Goal: Task Accomplishment & Management: Complete application form

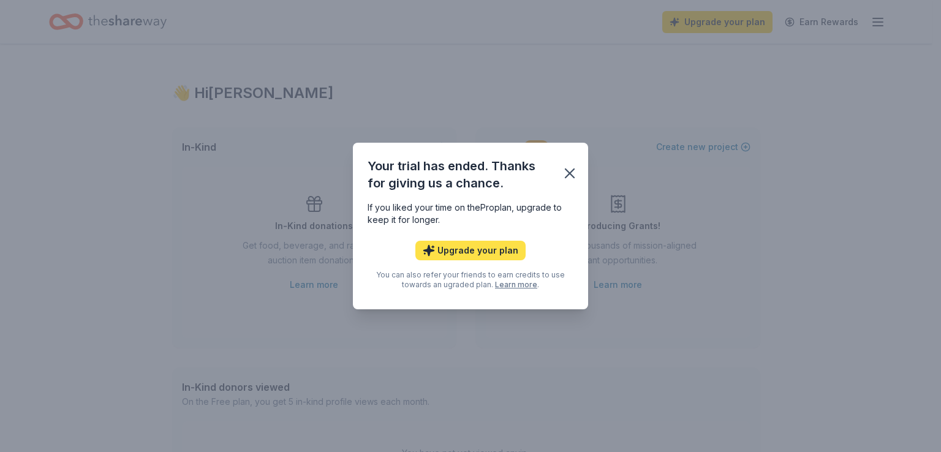
click at [468, 257] on button "Upgrade your plan" at bounding box center [470, 251] width 110 height 20
click at [467, 251] on button "Upgrade your plan" at bounding box center [470, 251] width 110 height 20
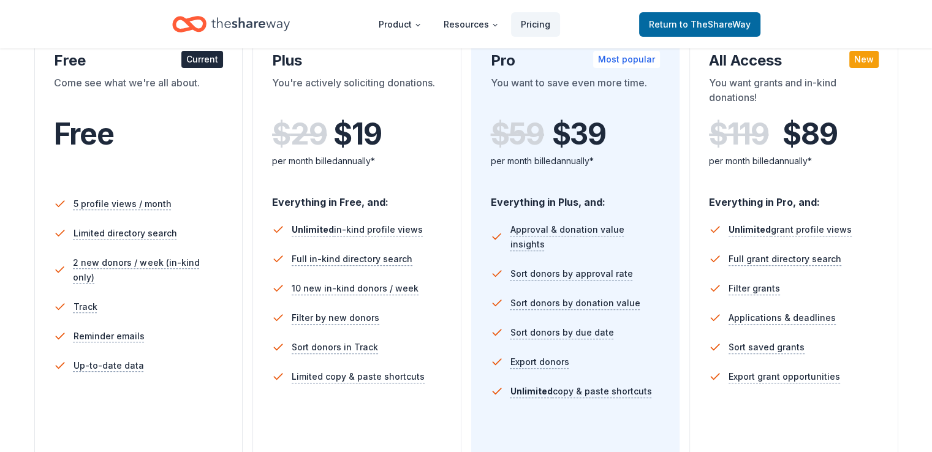
scroll to position [306, 0]
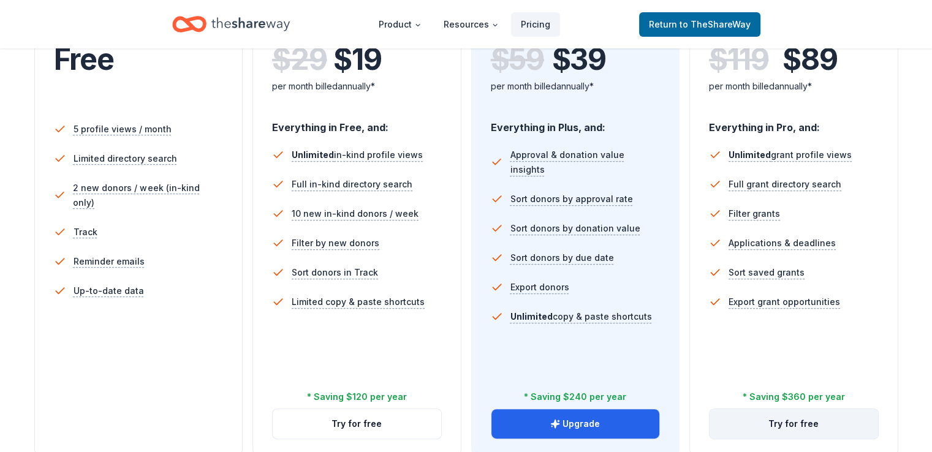
click at [774, 409] on button "Try for free" at bounding box center [794, 423] width 168 height 29
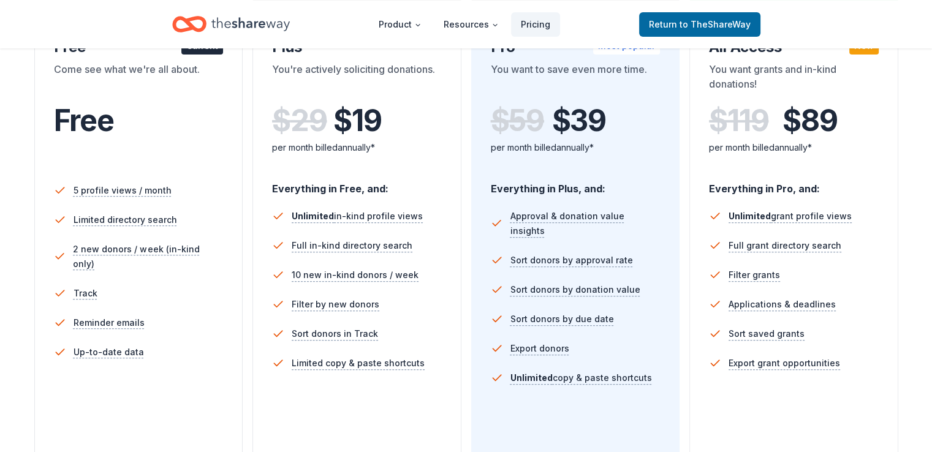
scroll to position [306, 0]
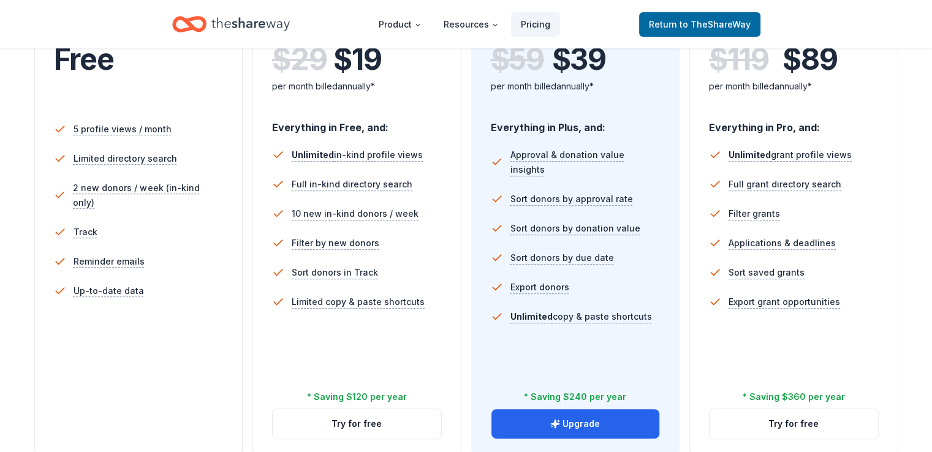
drag, startPoint x: 573, startPoint y: 372, endPoint x: 614, endPoint y: 426, distance: 68.3
click at [614, 426] on div "Choose the perfect plan for you Monthly Annual Free Current Come see what we're…" at bounding box center [466, 237] width 932 height 853
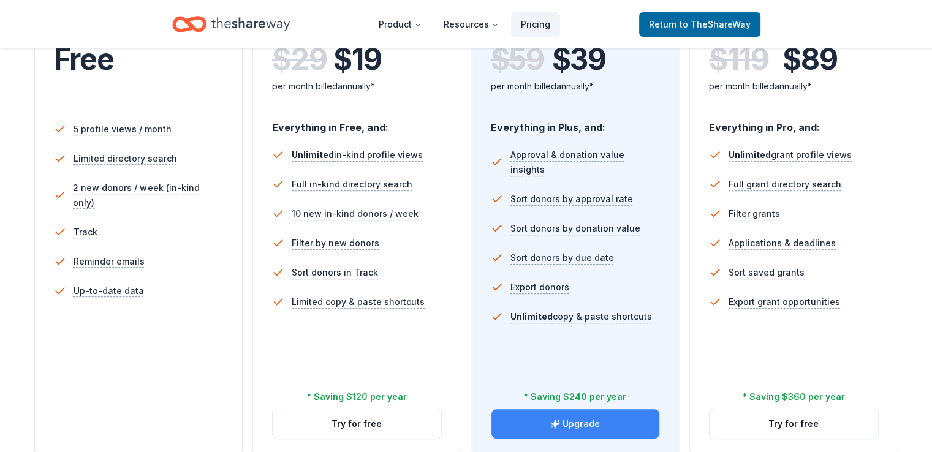
click at [551, 419] on icon "button" at bounding box center [555, 424] width 10 height 10
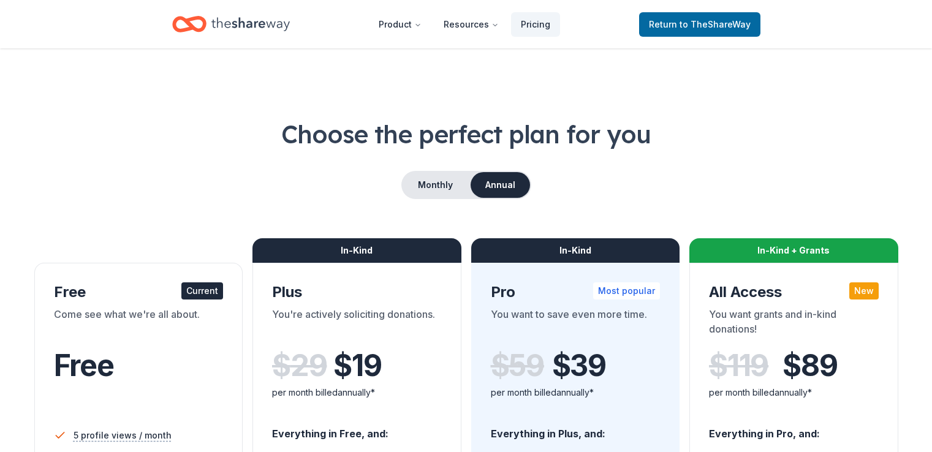
scroll to position [306, 0]
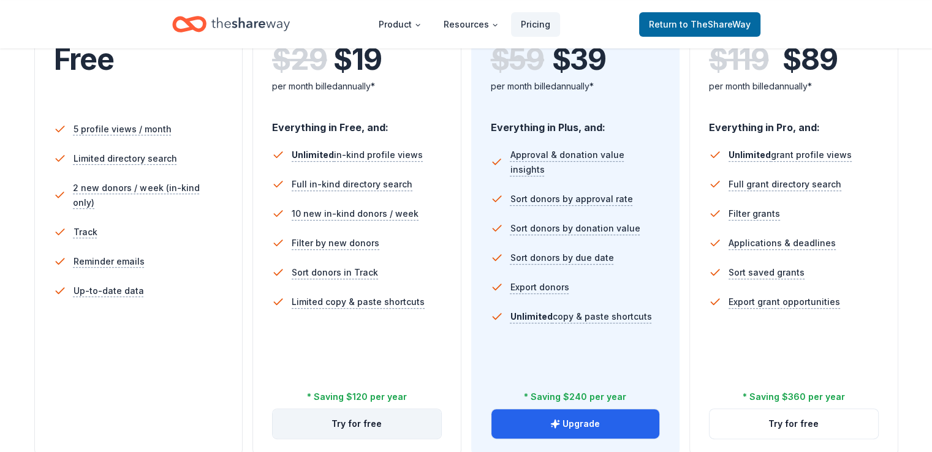
click at [368, 409] on button "Try for free" at bounding box center [357, 423] width 168 height 29
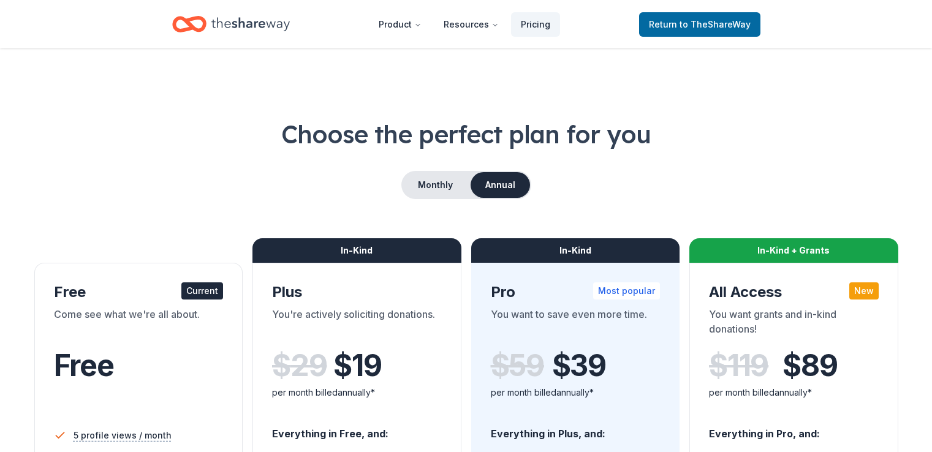
scroll to position [306, 0]
click at [444, 189] on button "Monthly" at bounding box center [436, 185] width 66 height 26
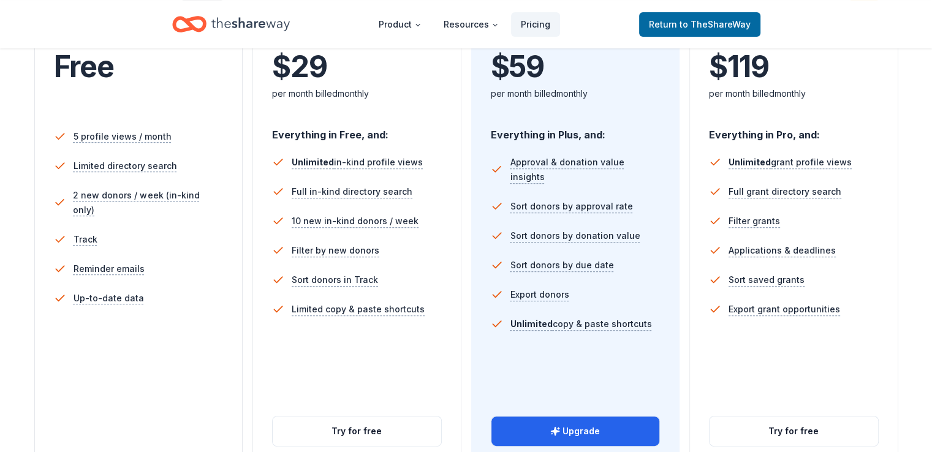
scroll to position [306, 0]
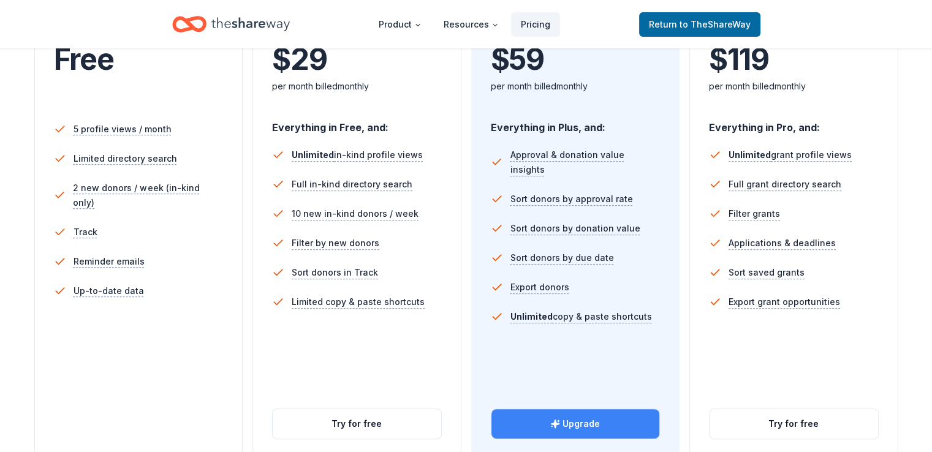
click at [520, 409] on button "Upgrade" at bounding box center [575, 423] width 168 height 29
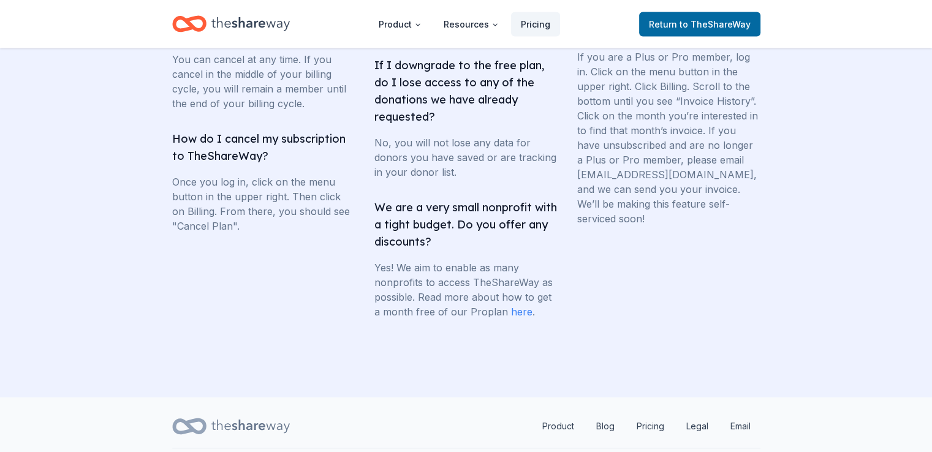
scroll to position [2455, 0]
click at [565, 413] on link "Product" at bounding box center [557, 425] width 51 height 25
click at [695, 17] on span "Return to TheShareWay" at bounding box center [700, 24] width 102 height 15
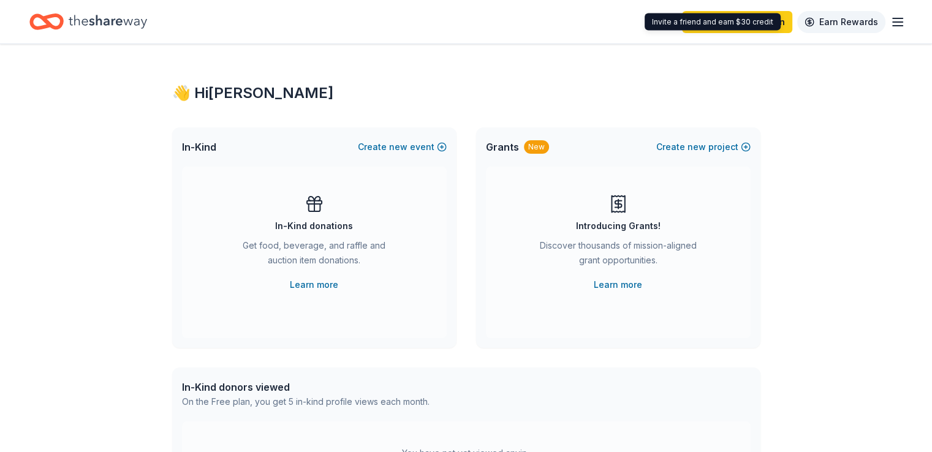
click at [817, 20] on link "Earn Rewards" at bounding box center [841, 22] width 88 height 22
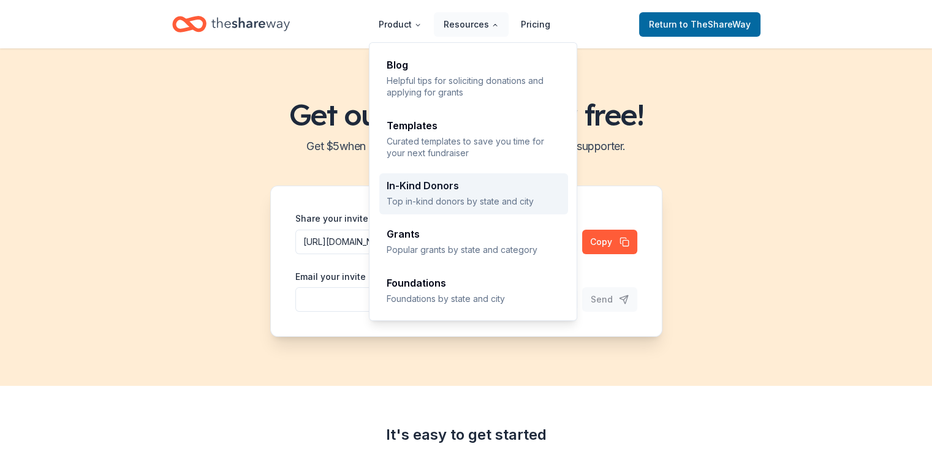
click at [512, 192] on div "In-Kind Donors Top in-kind donors by state and city" at bounding box center [474, 194] width 174 height 26
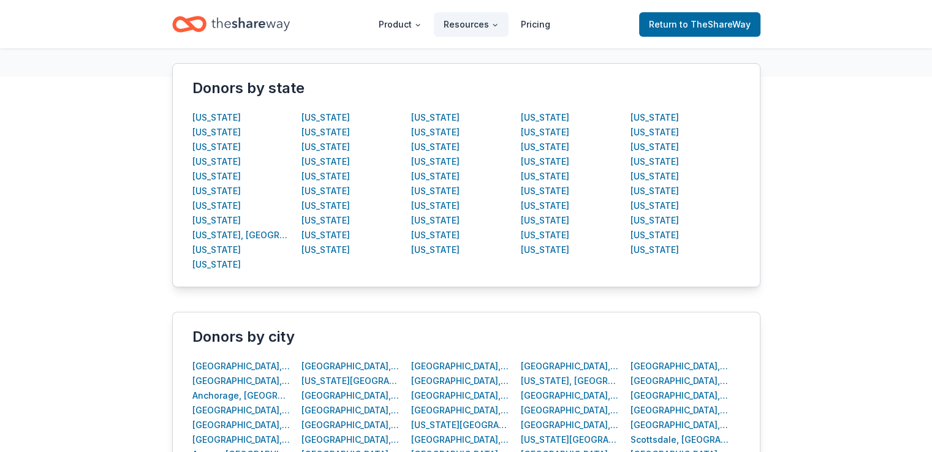
scroll to position [245, 0]
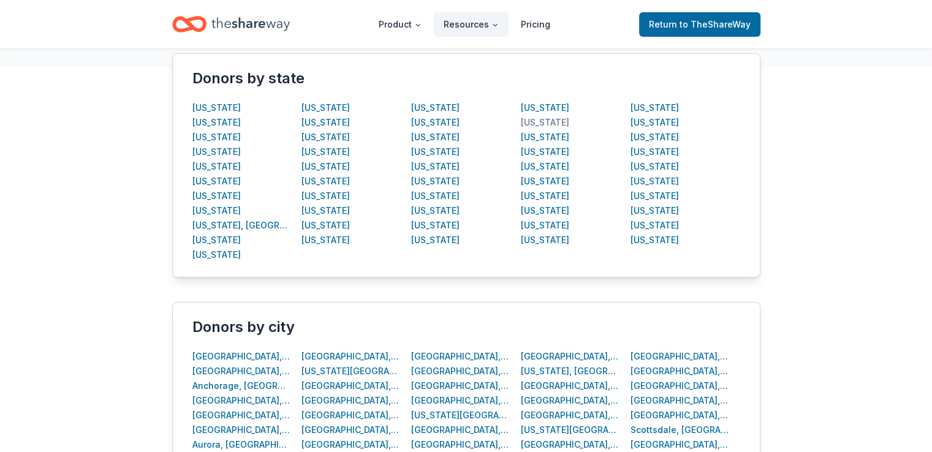
click at [545, 124] on div "[US_STATE]" at bounding box center [545, 122] width 48 height 15
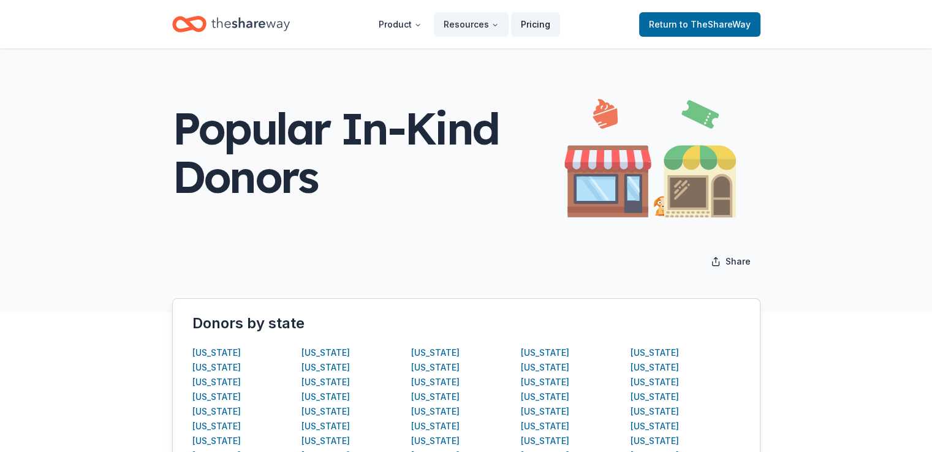
click at [537, 21] on link "Pricing" at bounding box center [535, 24] width 49 height 25
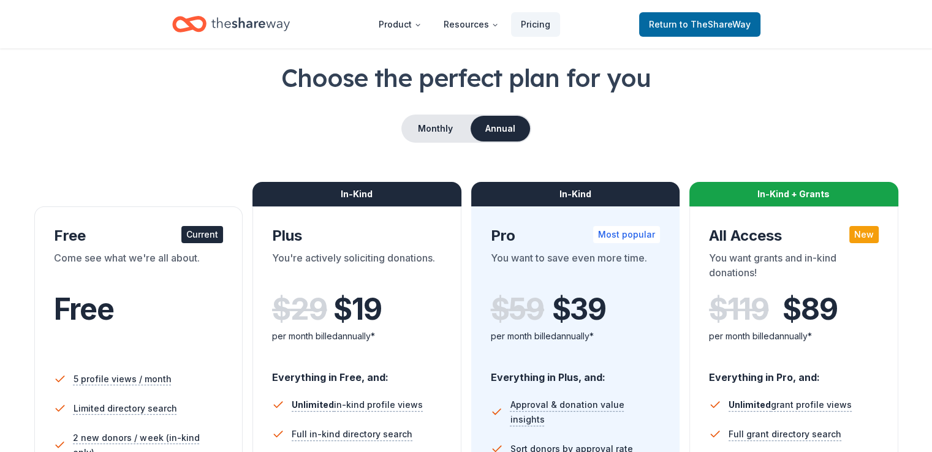
scroll to position [123, 0]
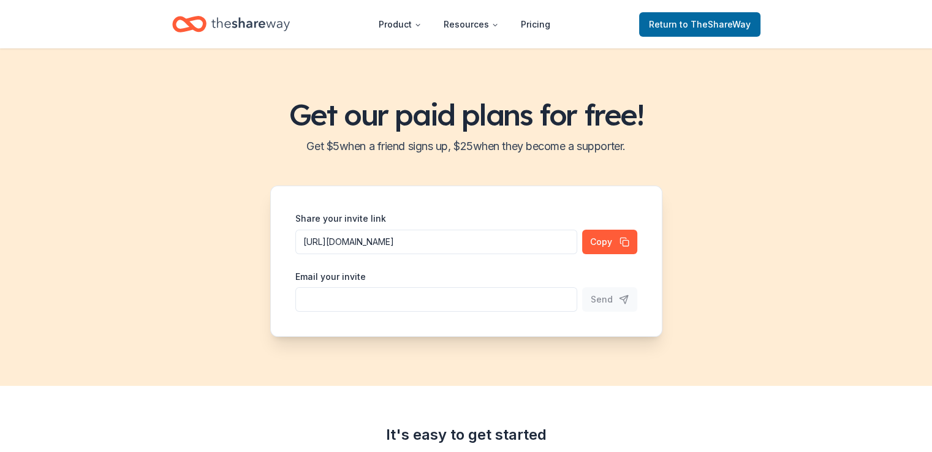
scroll to position [396, 0]
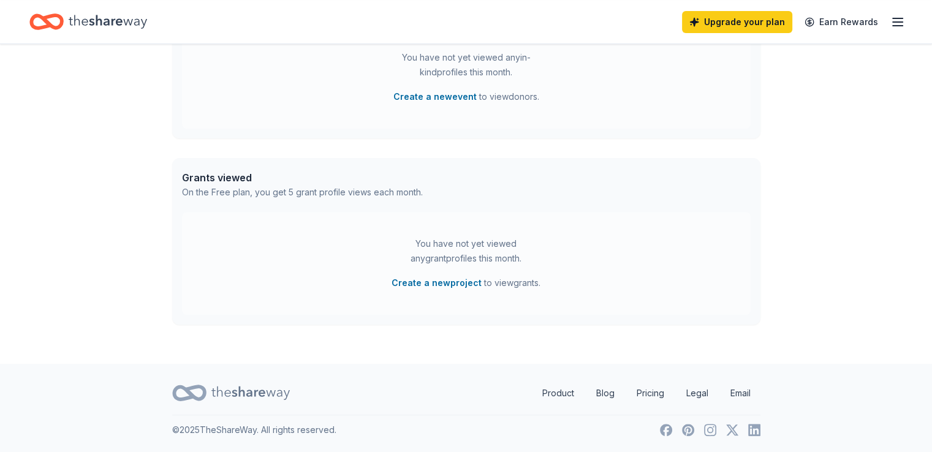
click at [885, 23] on div "Upgrade your plan Earn Rewards" at bounding box center [466, 22] width 932 height 44
click at [893, 22] on line "button" at bounding box center [898, 22] width 10 height 0
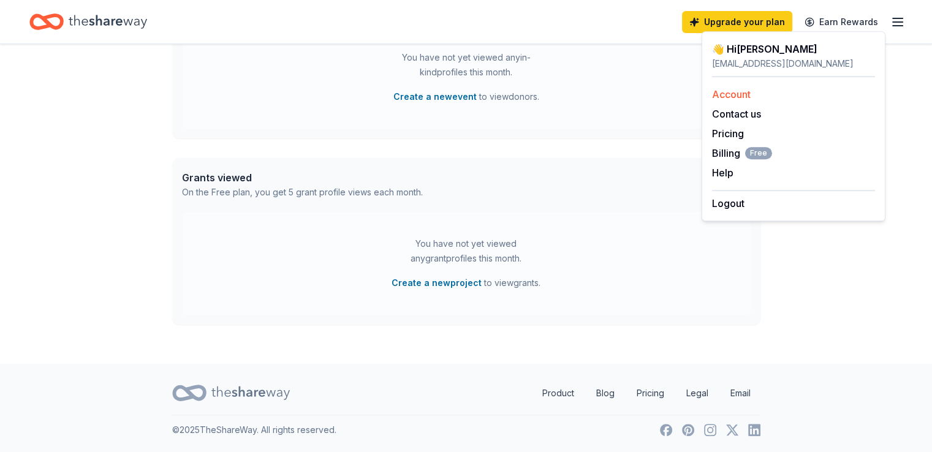
click at [721, 92] on link "Account" at bounding box center [731, 94] width 39 height 12
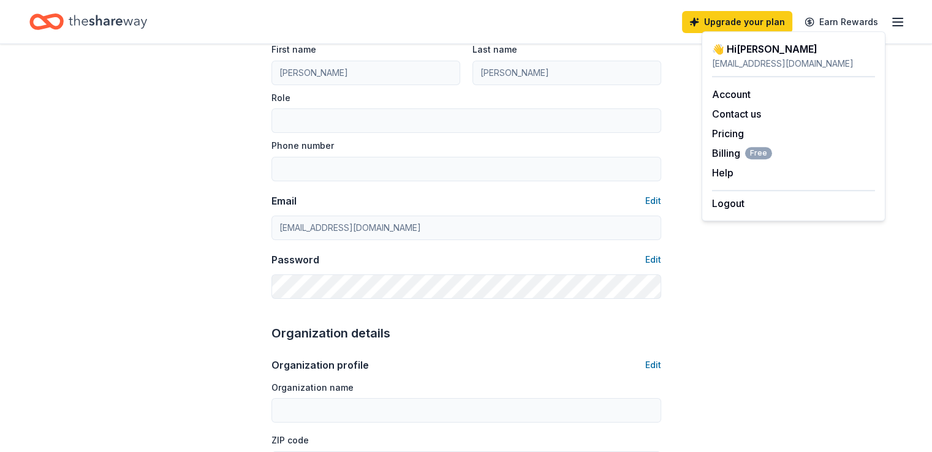
scroll to position [123, 0]
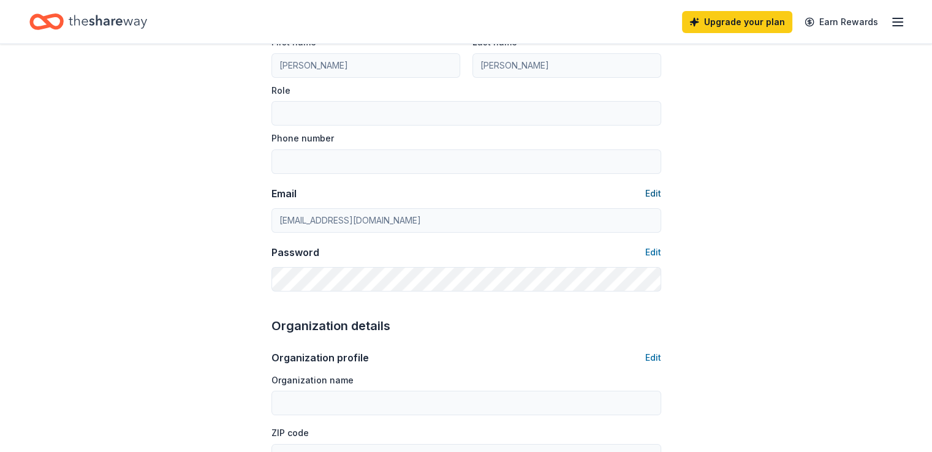
click at [649, 189] on button "Edit" at bounding box center [653, 193] width 16 height 15
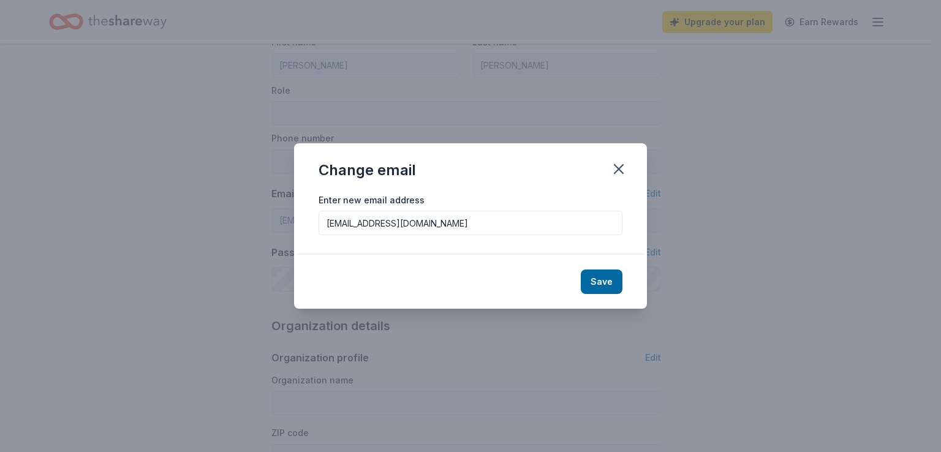
drag, startPoint x: 444, startPoint y: 226, endPoint x: 352, endPoint y: 230, distance: 91.4
click at [352, 230] on input "[EMAIL_ADDRESS][DOMAIN_NAME]" at bounding box center [471, 223] width 304 height 25
click at [440, 226] on input "[EMAIL_ADDRESS][DOMAIN_NAME]" at bounding box center [471, 223] width 304 height 25
drag, startPoint x: 439, startPoint y: 222, endPoint x: 308, endPoint y: 216, distance: 130.6
click at [308, 216] on div "Enter new email address mypalval@msn.com" at bounding box center [470, 223] width 353 height 63
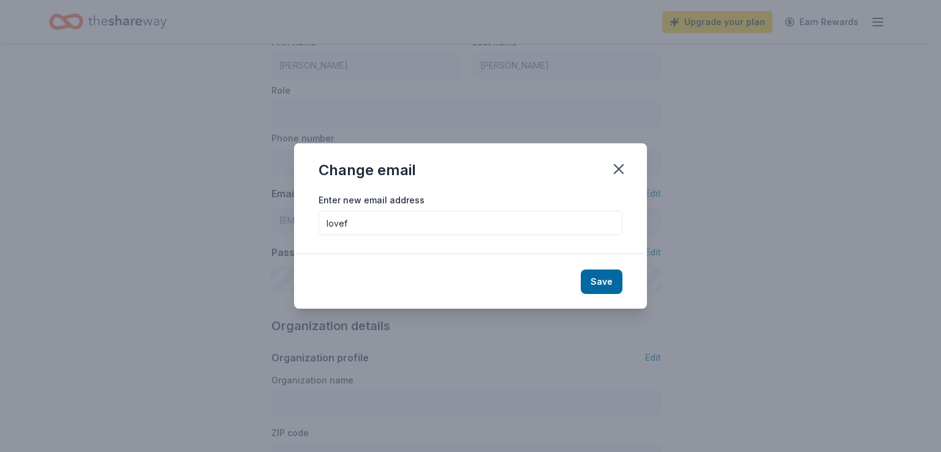
type input "loveforcanines@yahoo.com"
click at [582, 284] on div "Save" at bounding box center [470, 282] width 353 height 54
click at [588, 286] on button "Save" at bounding box center [602, 282] width 42 height 25
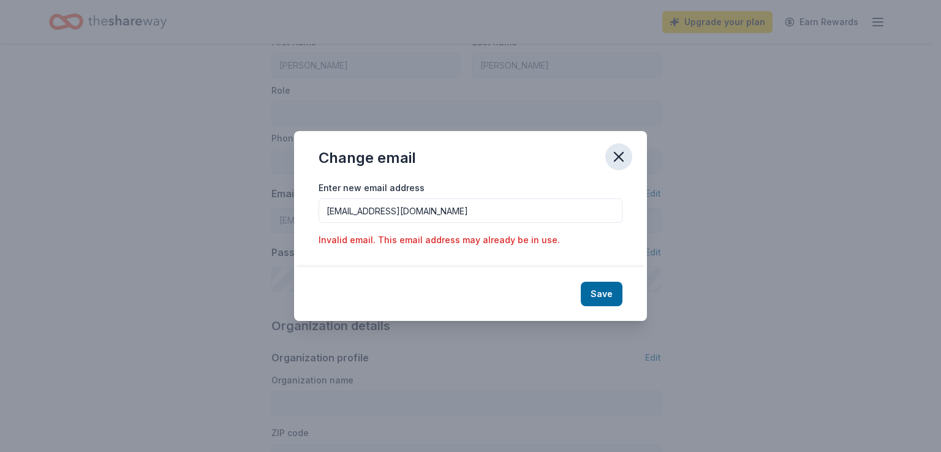
click at [621, 155] on icon "button" at bounding box center [619, 157] width 9 height 9
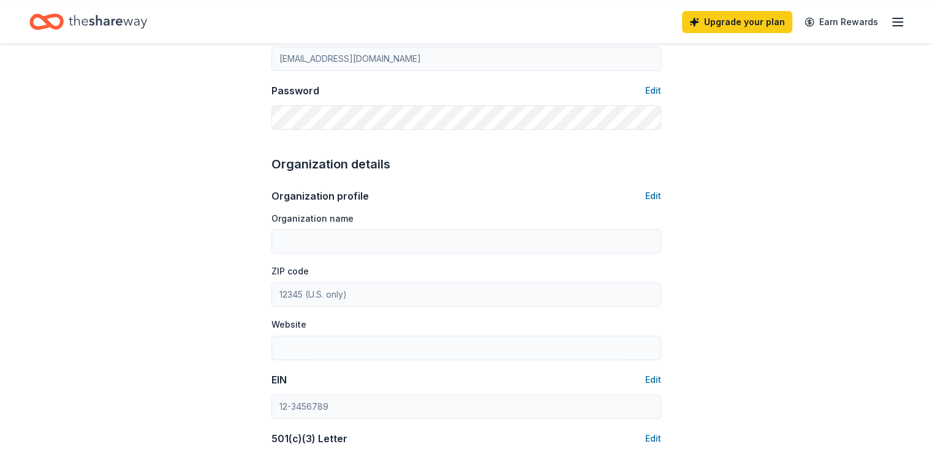
scroll to position [306, 0]
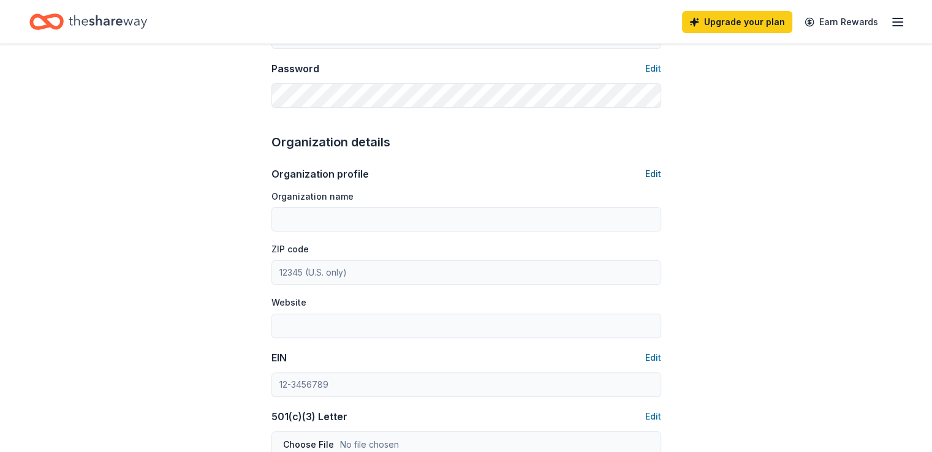
click at [651, 174] on button "Edit" at bounding box center [653, 174] width 16 height 15
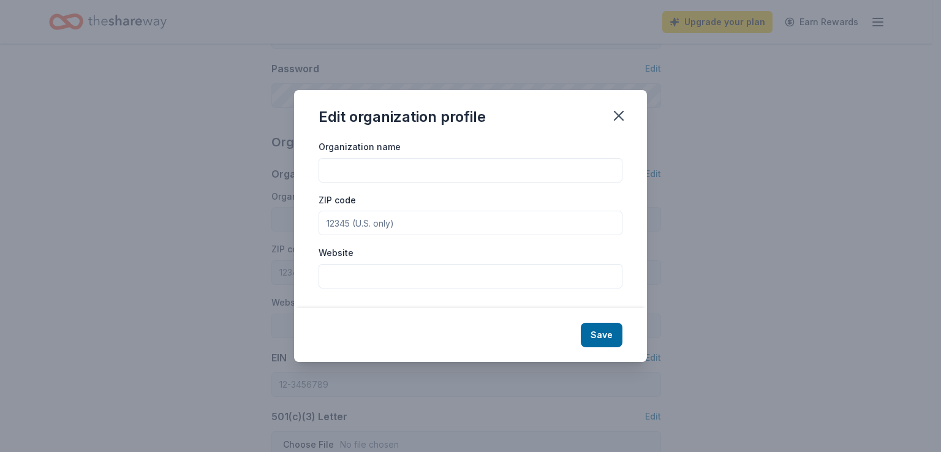
click at [365, 167] on input "Organization name" at bounding box center [471, 170] width 304 height 25
type input "Nothing But Love Canine Foundation Inc"
click at [445, 282] on input "Website" at bounding box center [471, 276] width 304 height 25
type input "[DOMAIN_NAME]"
click at [589, 339] on button "Save" at bounding box center [602, 335] width 42 height 25
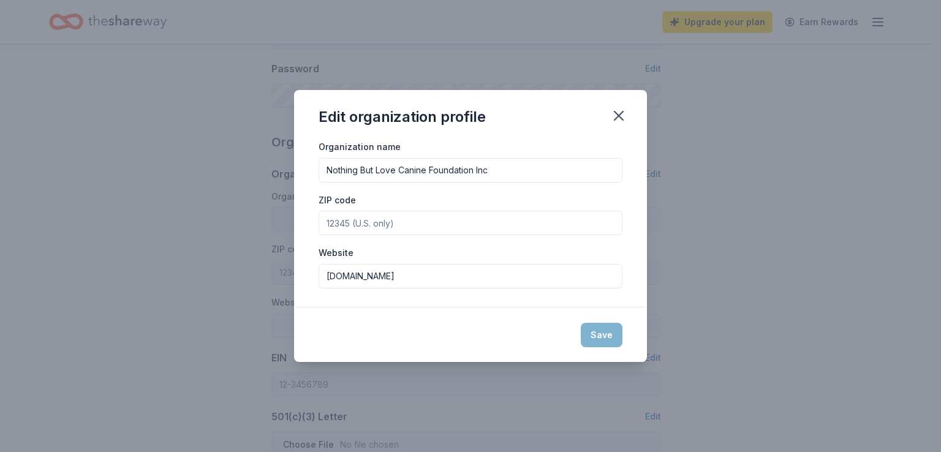
type input "Nothing But Love Canine Foundation Inc"
type input "[DOMAIN_NAME]"
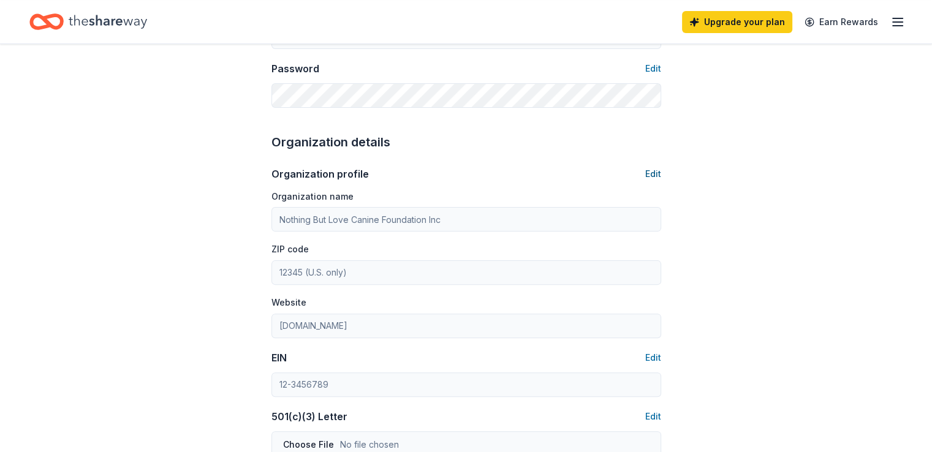
click at [649, 175] on button "Edit" at bounding box center [653, 174] width 16 height 15
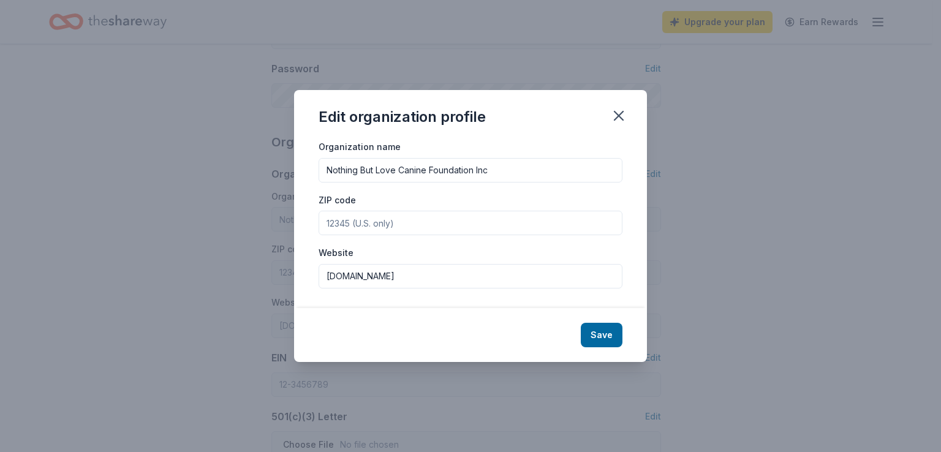
click at [404, 215] on input "ZIP code" at bounding box center [471, 223] width 304 height 25
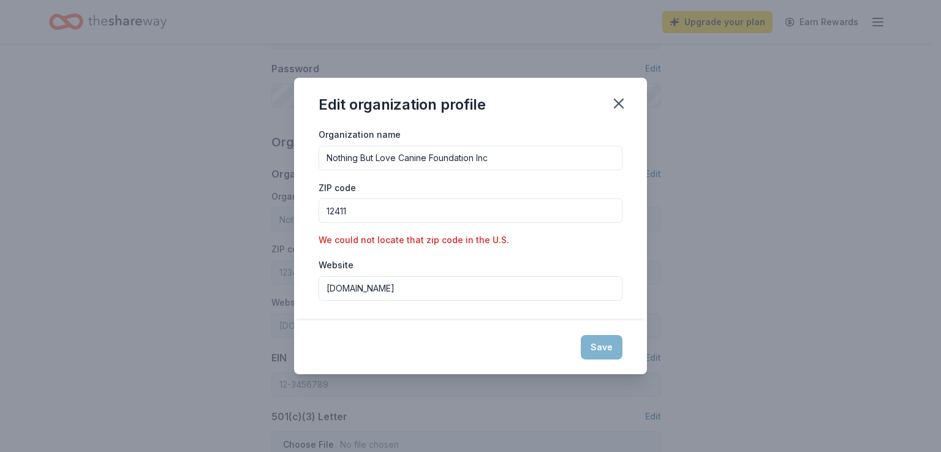
click at [404, 211] on input "12411" at bounding box center [471, 211] width 304 height 25
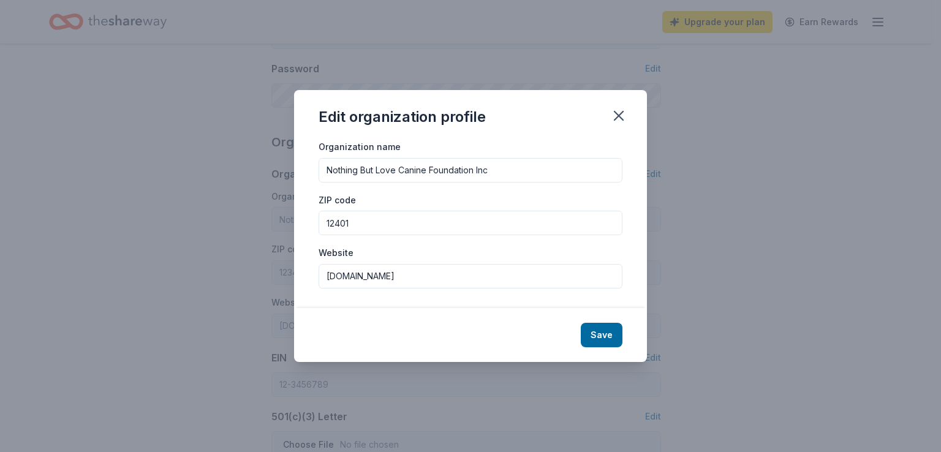
type input "12401"
click at [597, 336] on button "Save" at bounding box center [602, 335] width 42 height 25
type input "12401"
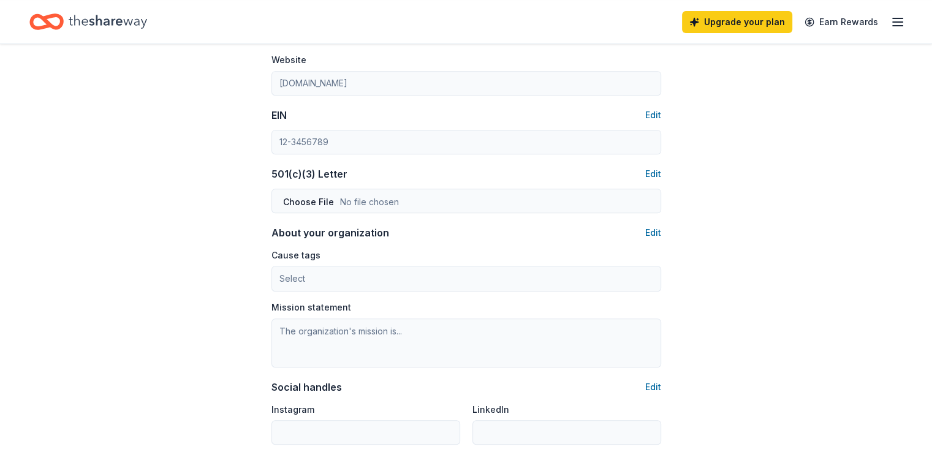
scroll to position [551, 0]
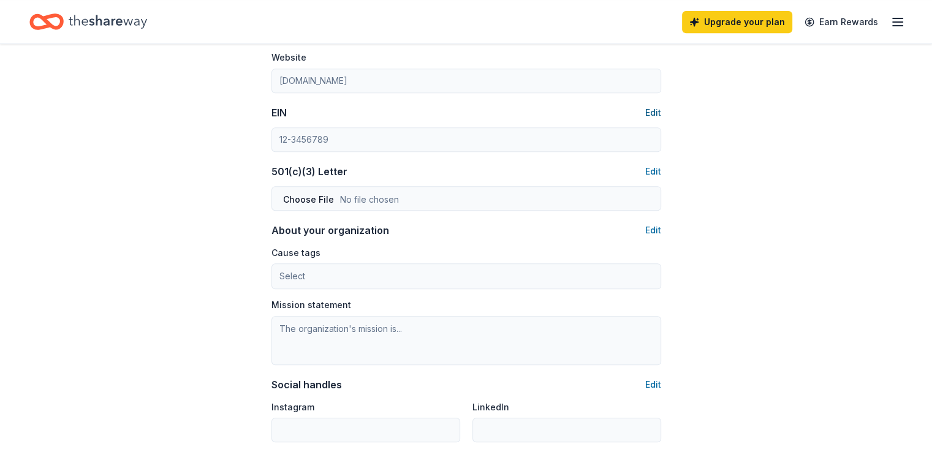
click at [650, 112] on button "Edit" at bounding box center [653, 112] width 16 height 15
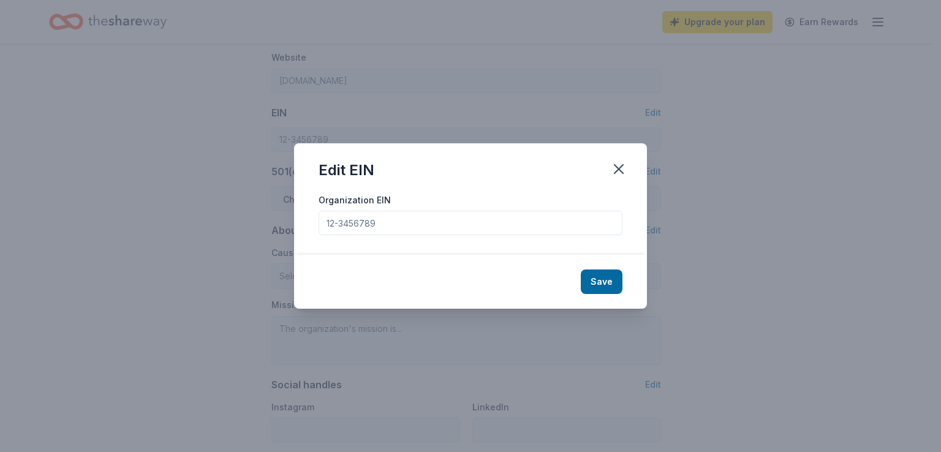
drag, startPoint x: 391, startPoint y: 229, endPoint x: 104, endPoint y: 256, distance: 288.7
click at [154, 260] on div "Edit EIN Organization EIN Save" at bounding box center [470, 226] width 941 height 452
type input "85-0998210"
click at [596, 278] on button "Save" at bounding box center [602, 282] width 42 height 25
type input "85-0998210"
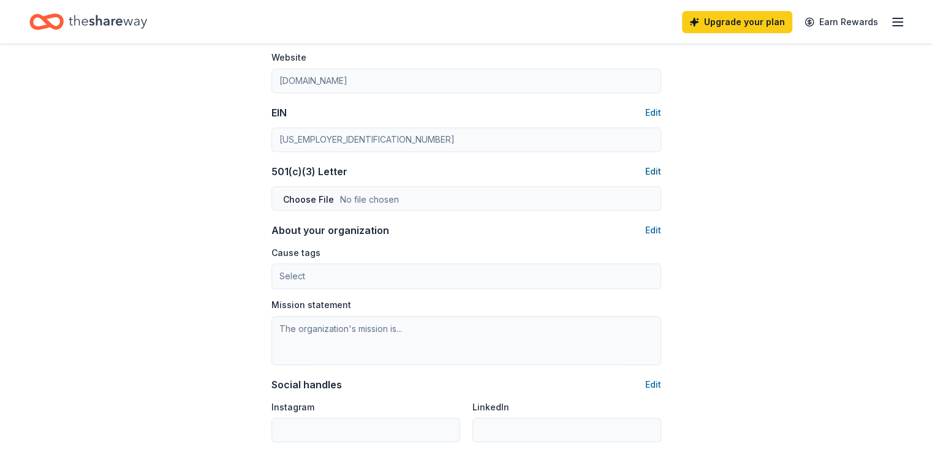
click at [651, 172] on button "Edit" at bounding box center [653, 171] width 16 height 15
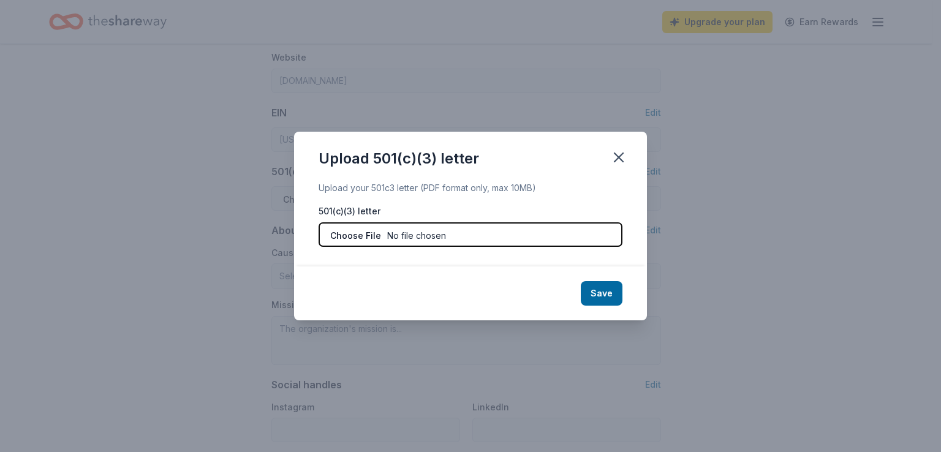
click at [436, 227] on input "file" at bounding box center [471, 234] width 304 height 25
type input "C:\fakepath\501c.pdf"
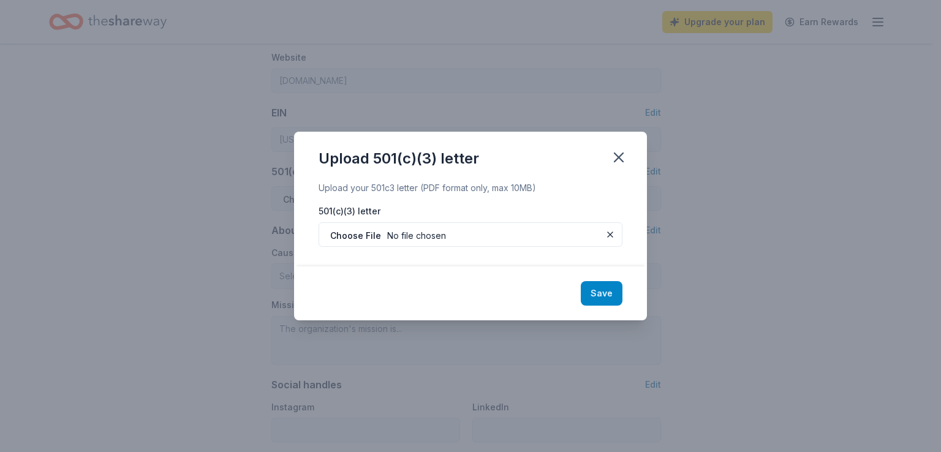
click at [588, 295] on button "Save" at bounding box center [602, 293] width 42 height 25
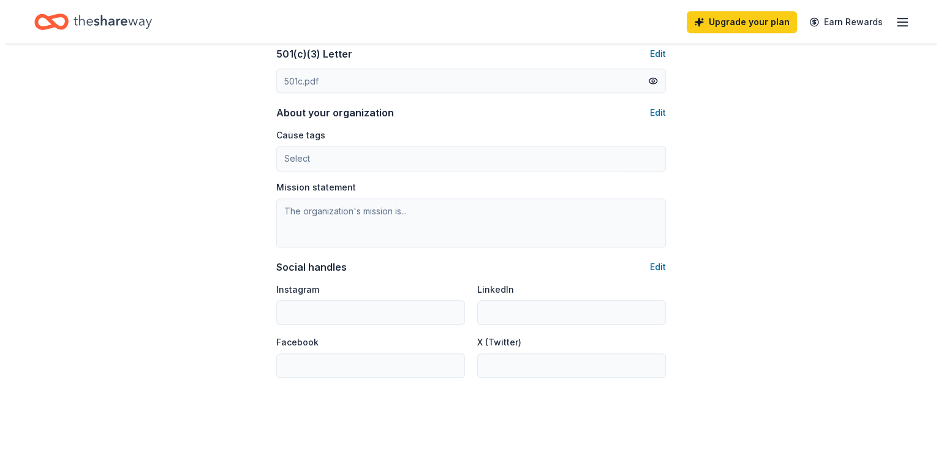
scroll to position [674, 0]
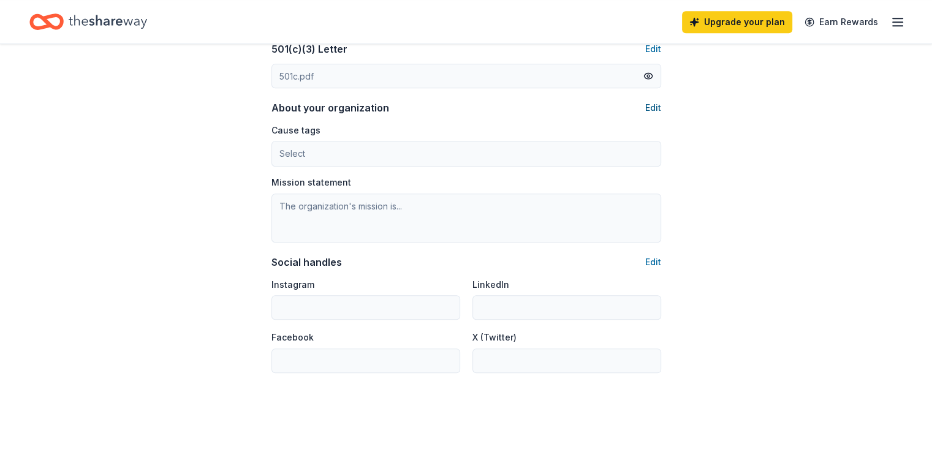
click at [654, 104] on button "Edit" at bounding box center [653, 107] width 16 height 15
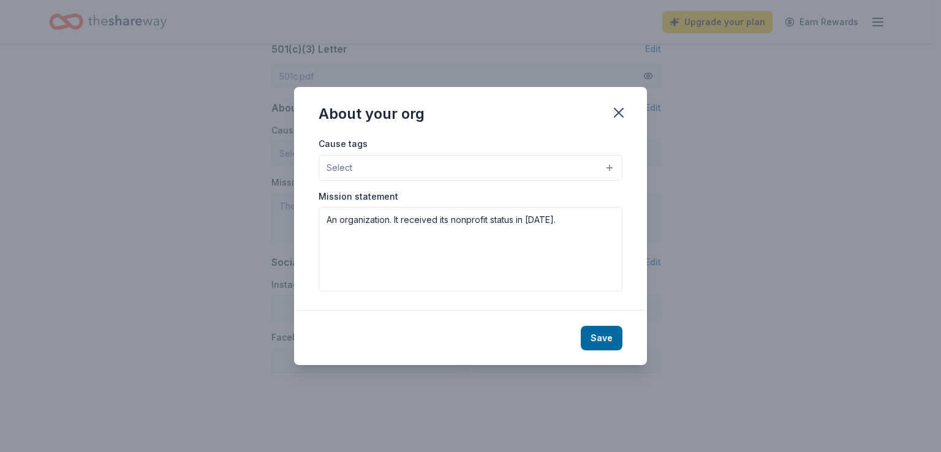
click at [391, 169] on button "Select" at bounding box center [471, 168] width 304 height 26
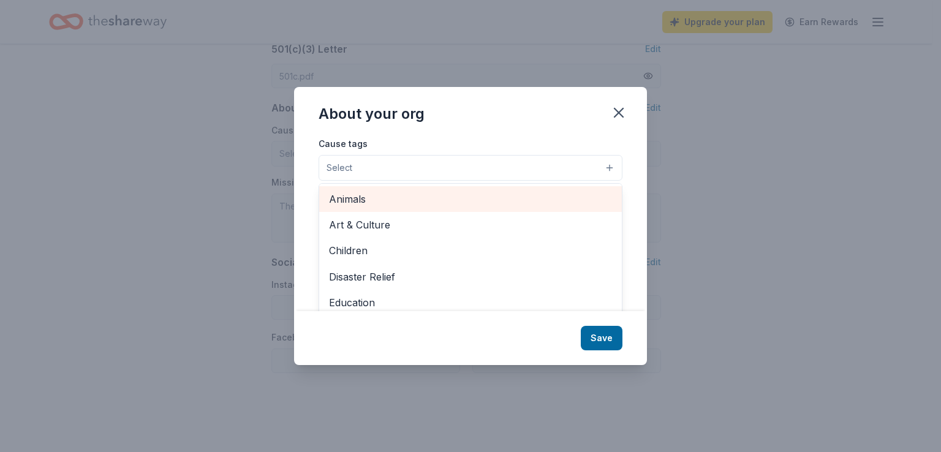
click at [387, 197] on span "Animals" at bounding box center [470, 199] width 283 height 16
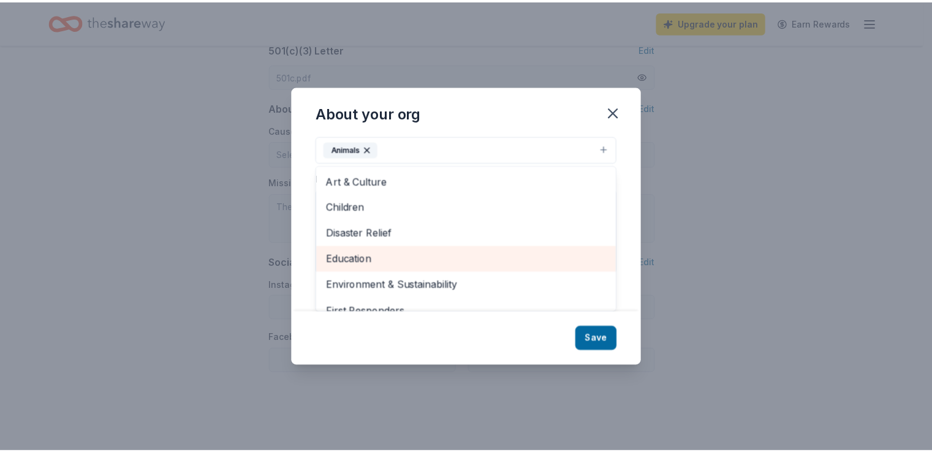
scroll to position [0, 0]
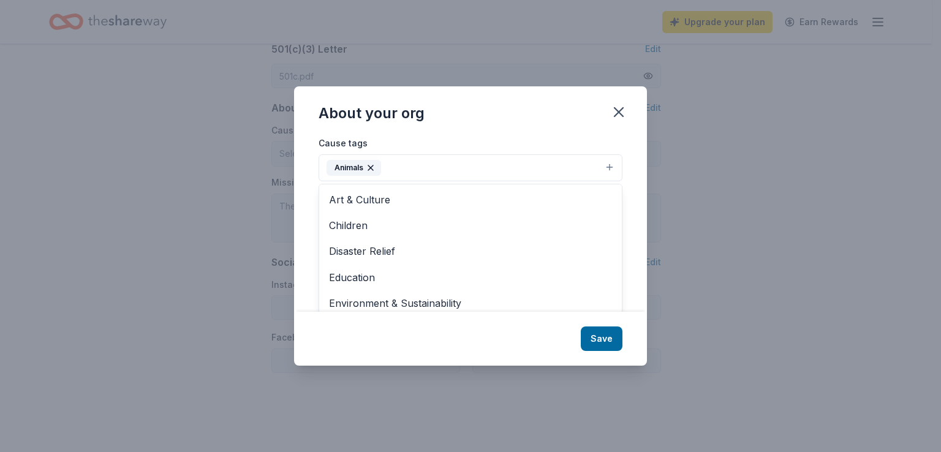
click at [600, 333] on div "About your org Cause tags Animals Art & Culture Children Disaster Relief Educat…" at bounding box center [470, 225] width 353 height 279
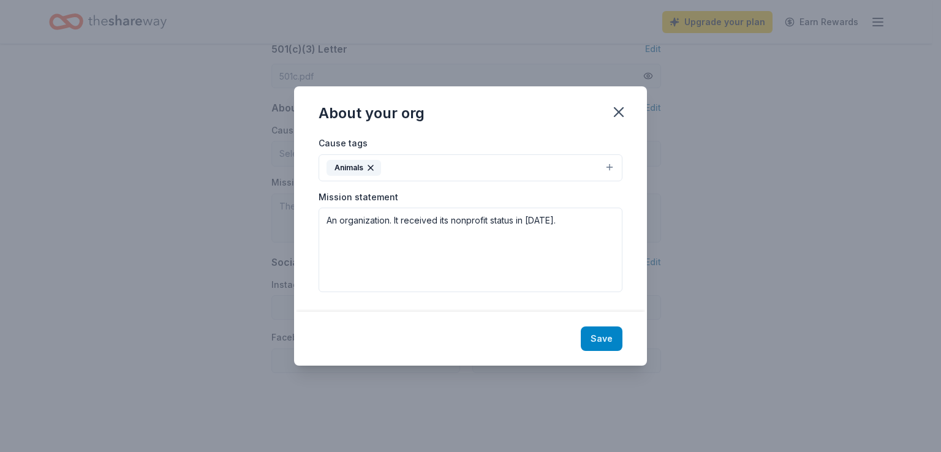
click at [593, 336] on button "Save" at bounding box center [602, 339] width 42 height 25
type textarea "An organization. It received its nonprofit status in [DATE]."
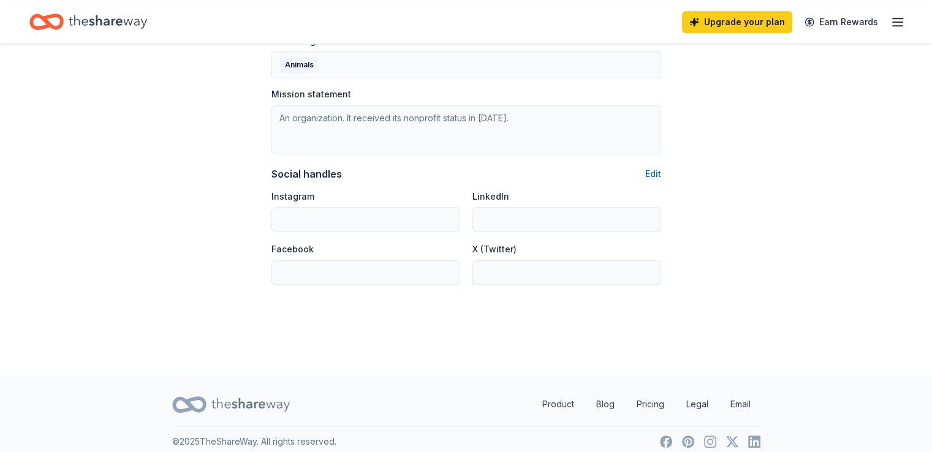
scroll to position [776, 0]
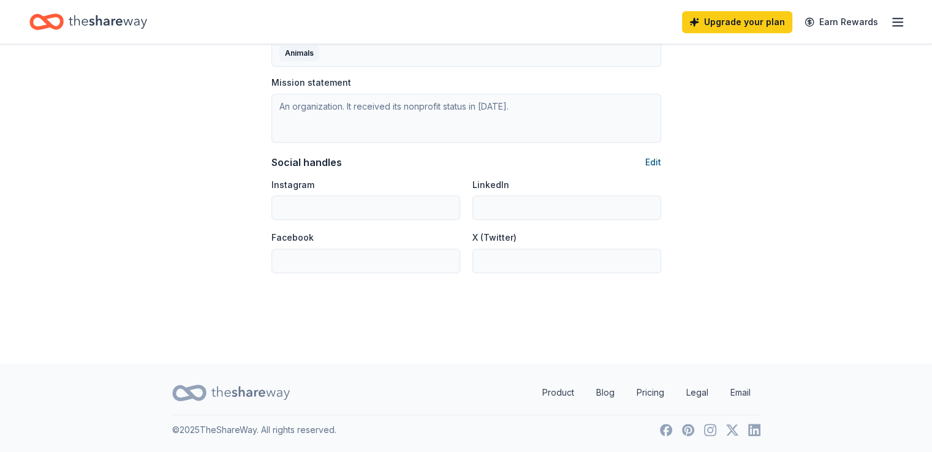
click at [645, 163] on div "Social handles Edit" at bounding box center [466, 162] width 390 height 15
click at [651, 162] on button "Edit" at bounding box center [653, 162] width 16 height 15
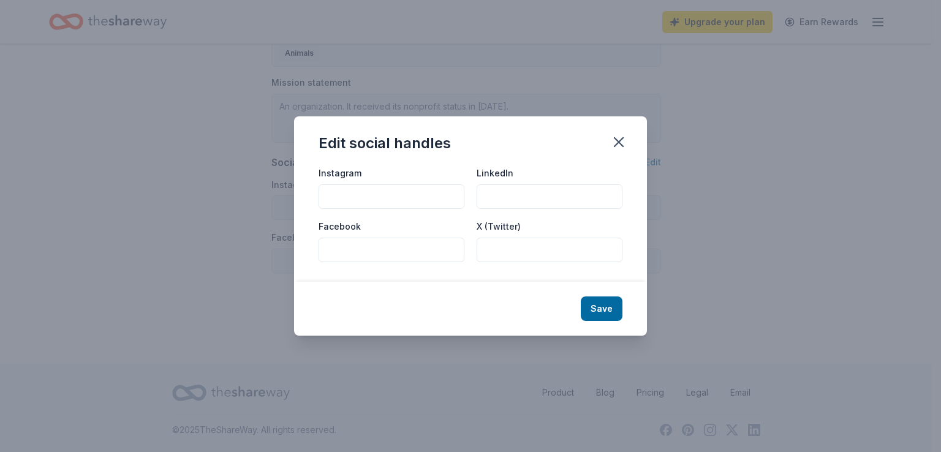
click at [382, 237] on div "Facebook" at bounding box center [392, 241] width 146 height 44
click at [377, 246] on input "Facebook" at bounding box center [392, 250] width 146 height 25
type input "w"
click at [612, 147] on icon "button" at bounding box center [618, 142] width 17 height 17
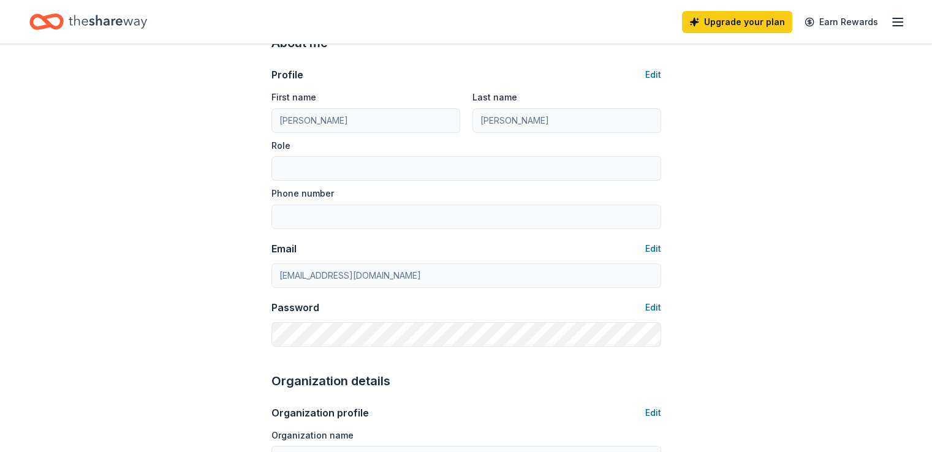
scroll to position [0, 0]
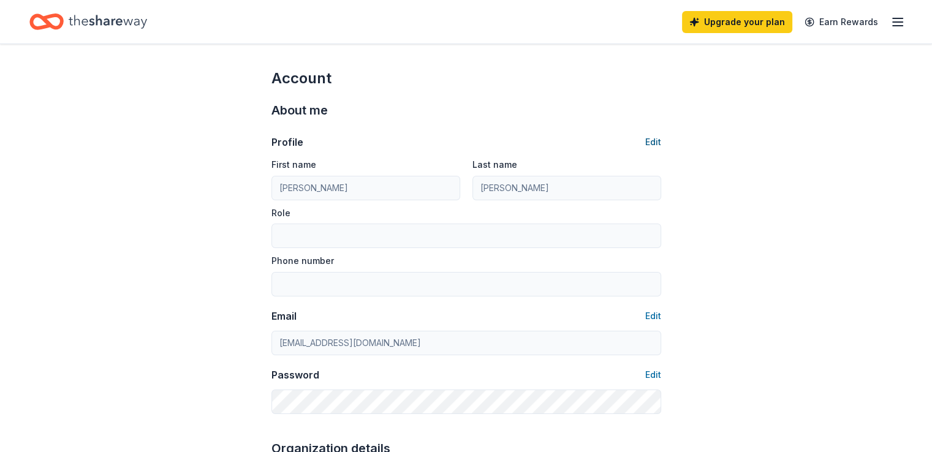
click at [655, 140] on button "Edit" at bounding box center [653, 142] width 16 height 15
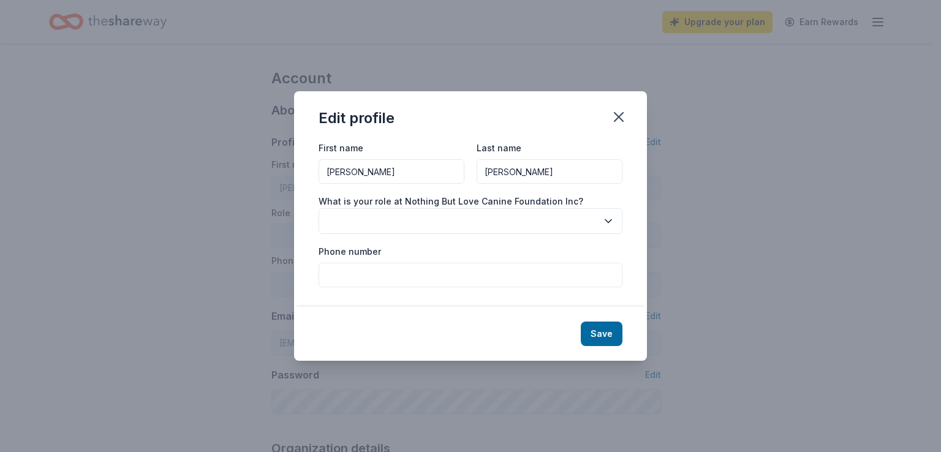
click at [374, 222] on button "button" at bounding box center [471, 221] width 304 height 26
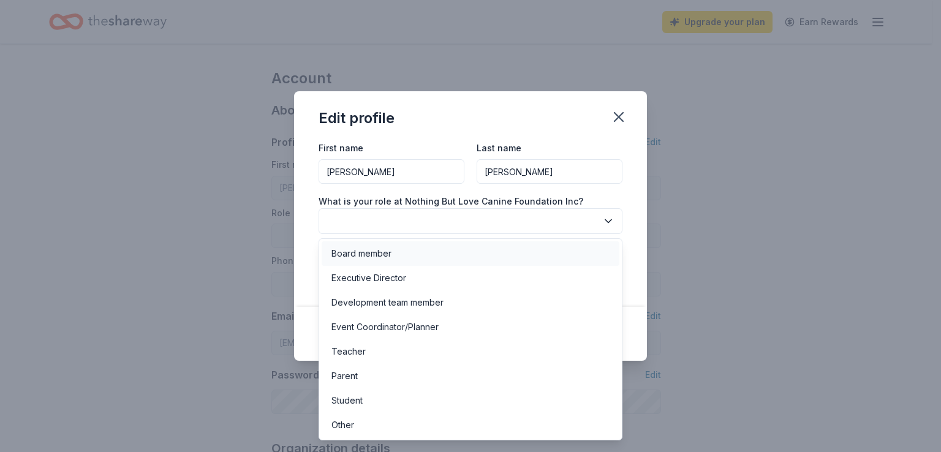
click at [380, 260] on div "Board member" at bounding box center [361, 253] width 60 height 15
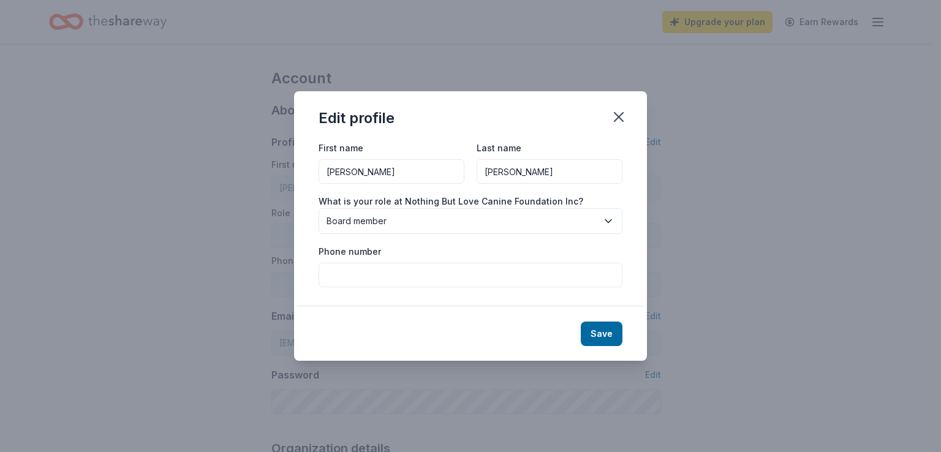
click at [370, 263] on input "Phone number" at bounding box center [471, 275] width 304 height 25
type input "8455941538"
click at [600, 339] on button "Save" at bounding box center [602, 334] width 42 height 25
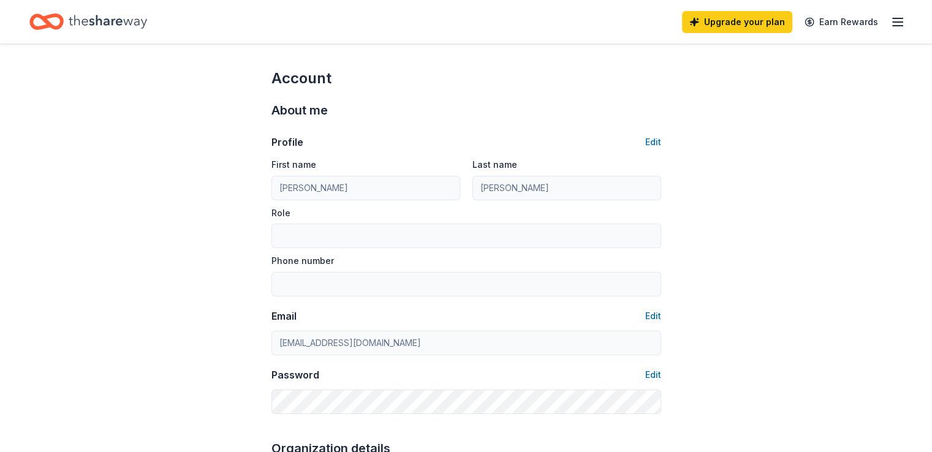
type input "Board member"
type input "8455941538"
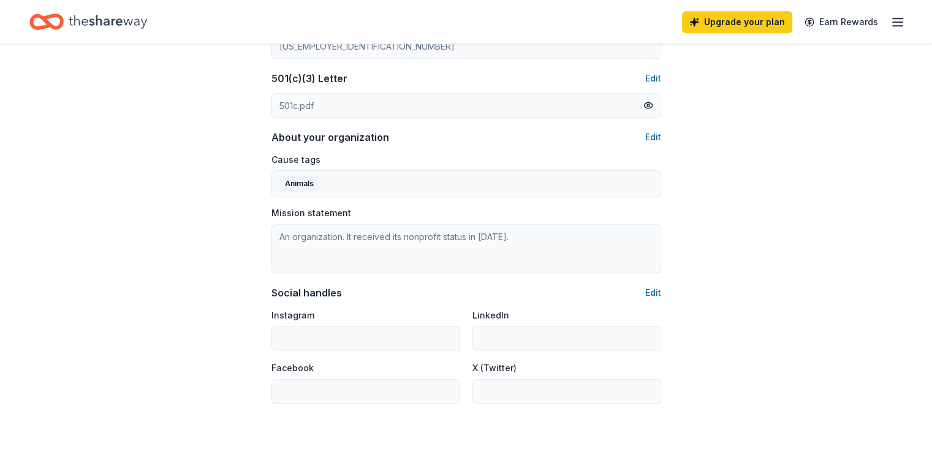
scroll to position [776, 0]
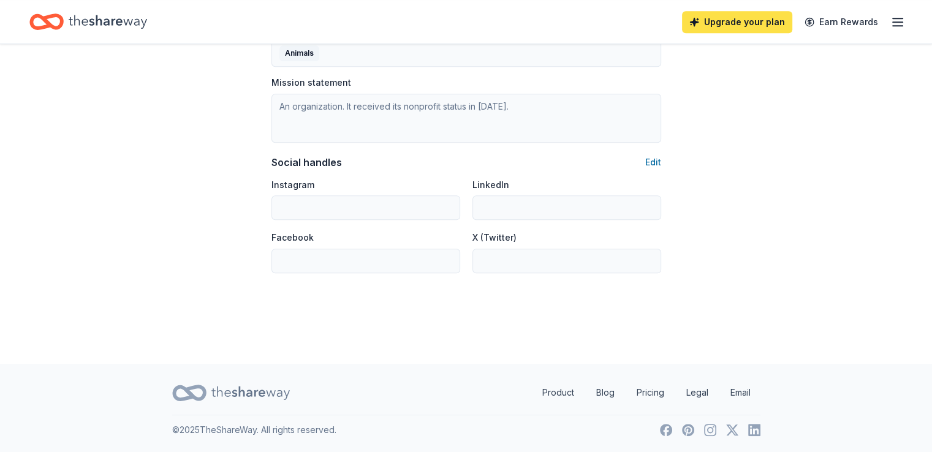
click at [724, 26] on link "Upgrade your plan" at bounding box center [737, 22] width 110 height 22
click at [721, 25] on link "Upgrade your plan" at bounding box center [737, 22] width 110 height 22
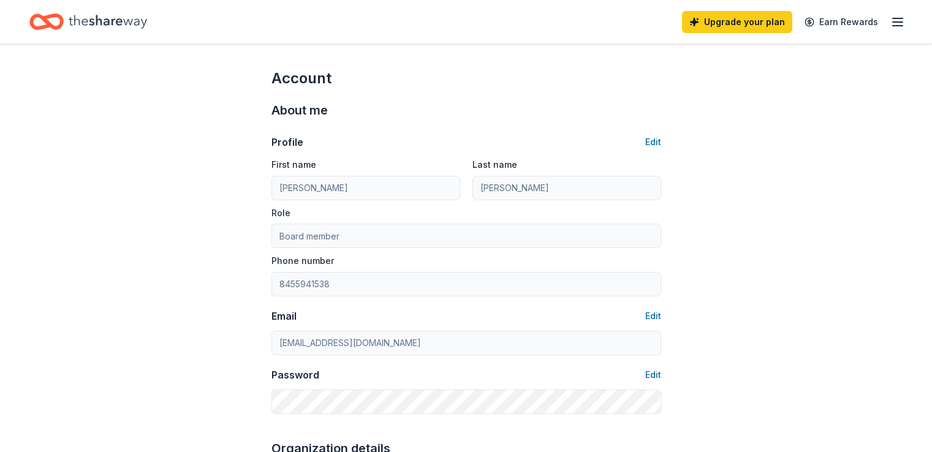
scroll to position [774, 0]
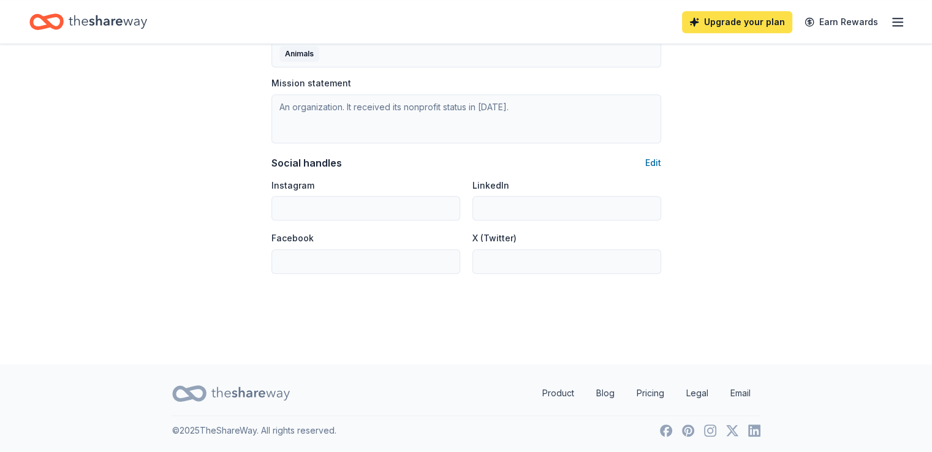
click at [749, 19] on link "Upgrade your plan" at bounding box center [737, 22] width 110 height 22
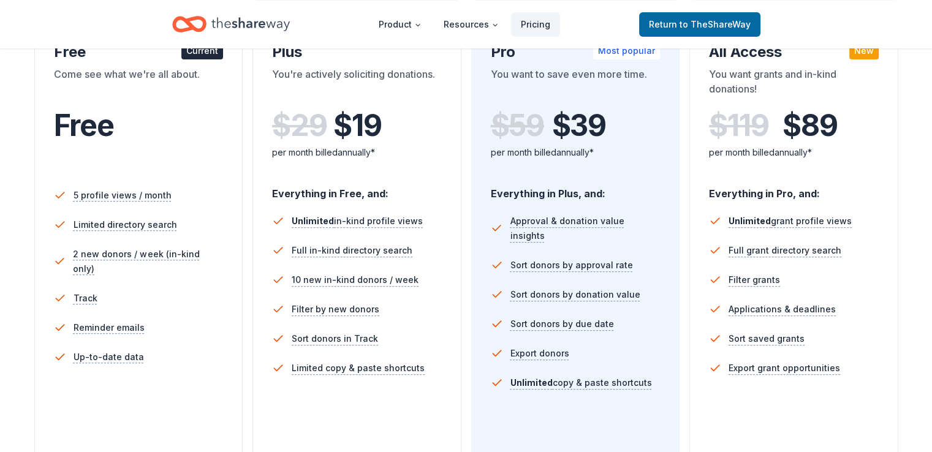
scroll to position [306, 0]
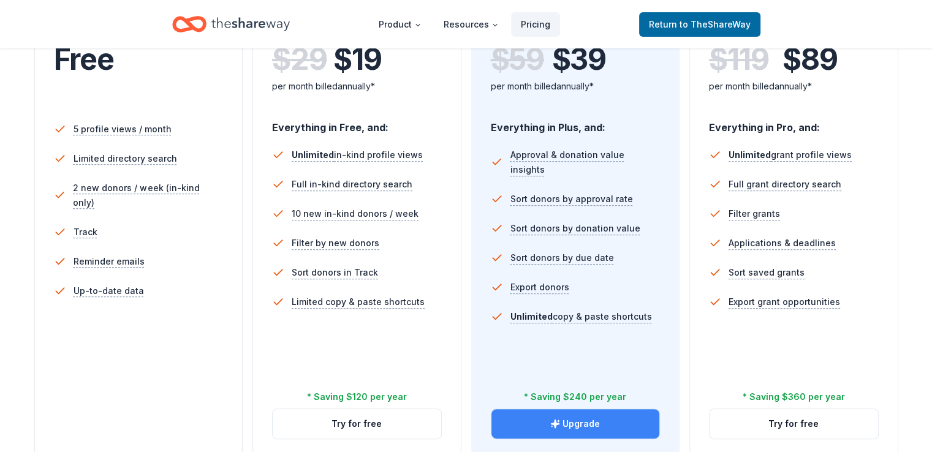
click at [591, 409] on button "Upgrade" at bounding box center [575, 423] width 168 height 29
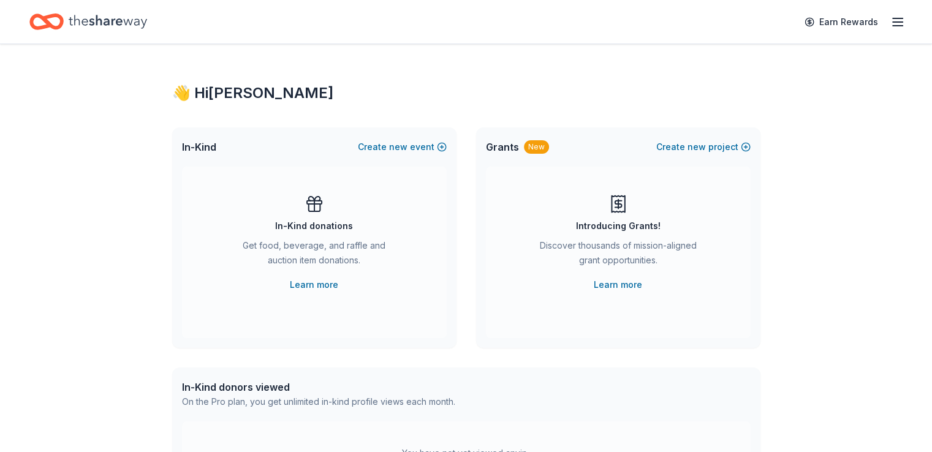
click at [210, 85] on div "👋 Hi [PERSON_NAME]" at bounding box center [466, 93] width 588 height 20
click at [147, 29] on icon "Home" at bounding box center [108, 21] width 78 height 25
click at [890, 25] on icon "button" at bounding box center [897, 22] width 15 height 15
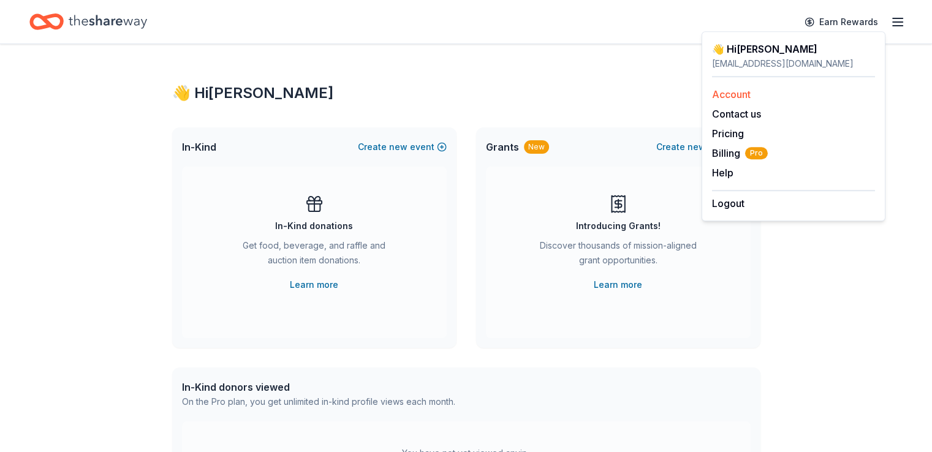
click at [749, 91] on link "Account" at bounding box center [731, 94] width 39 height 12
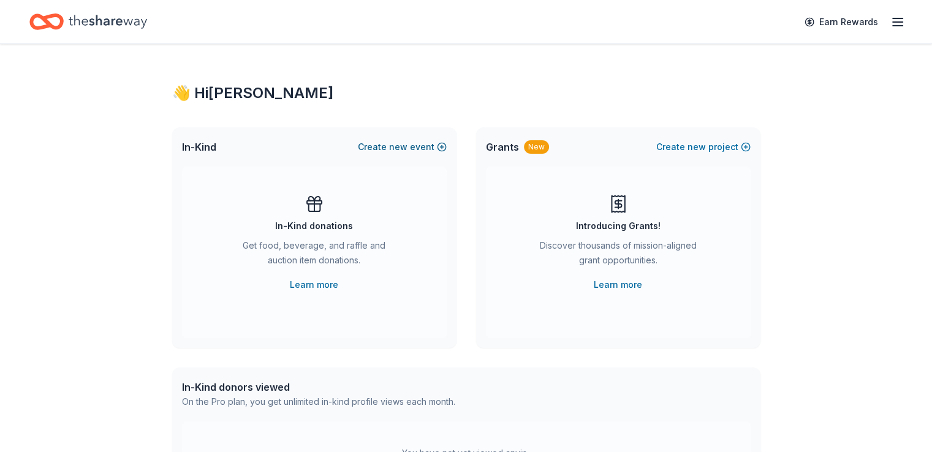
click at [440, 147] on button "Create new event" at bounding box center [402, 147] width 89 height 15
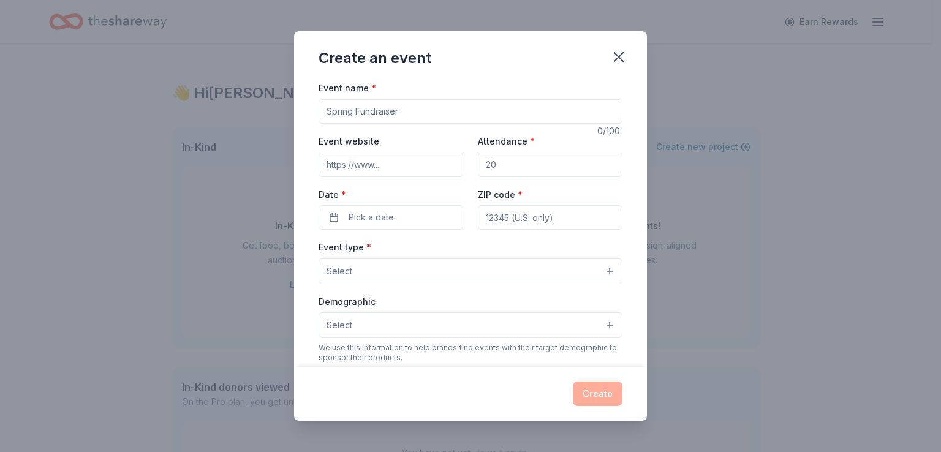
click at [402, 112] on input "Event name *" at bounding box center [471, 111] width 304 height 25
type input "Fall Auction"
type input "50"
click at [411, 217] on button "Pick a date" at bounding box center [391, 217] width 145 height 25
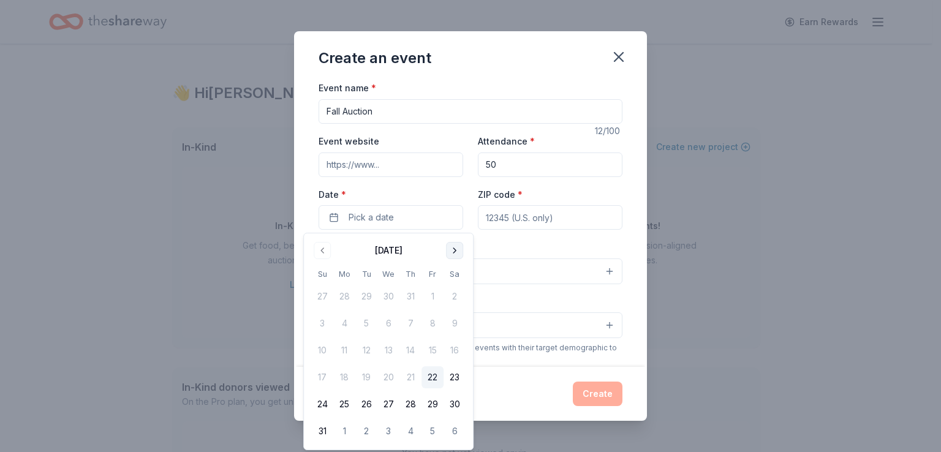
click at [456, 252] on button "Go to next month" at bounding box center [454, 250] width 17 height 17
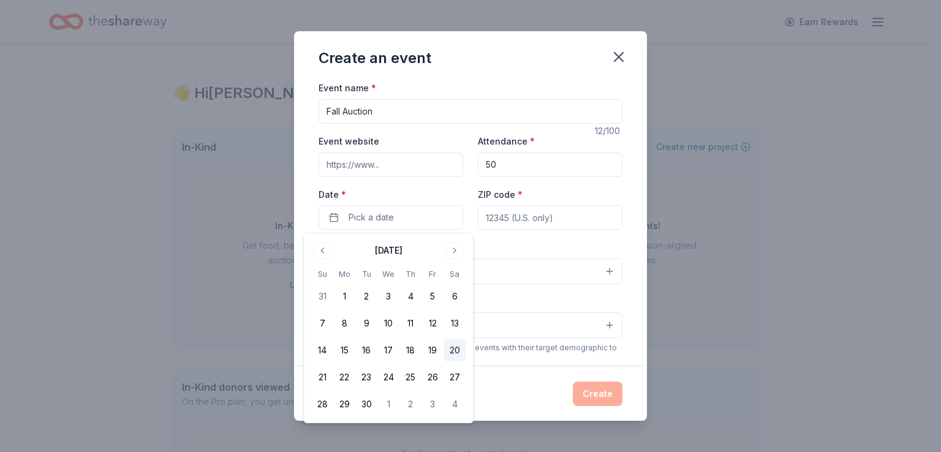
click at [453, 350] on button "20" at bounding box center [455, 350] width 22 height 22
click at [532, 211] on input "ZIP code *" at bounding box center [550, 217] width 145 height 25
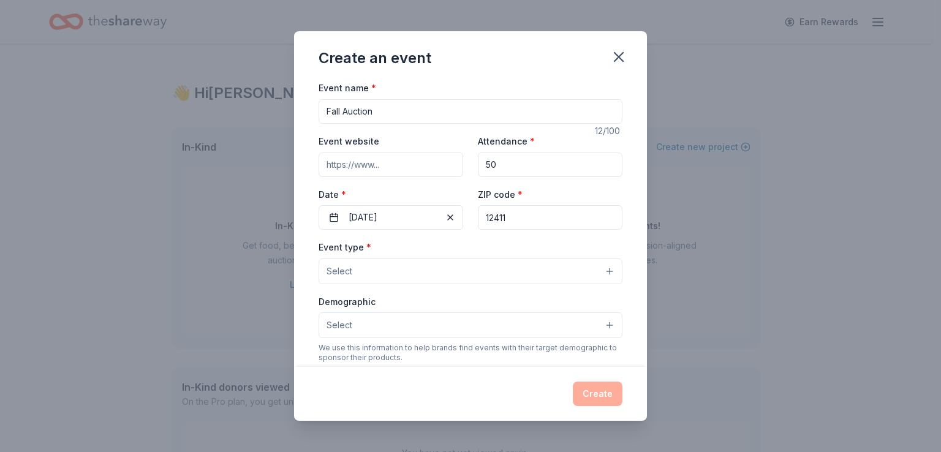
type input "12411"
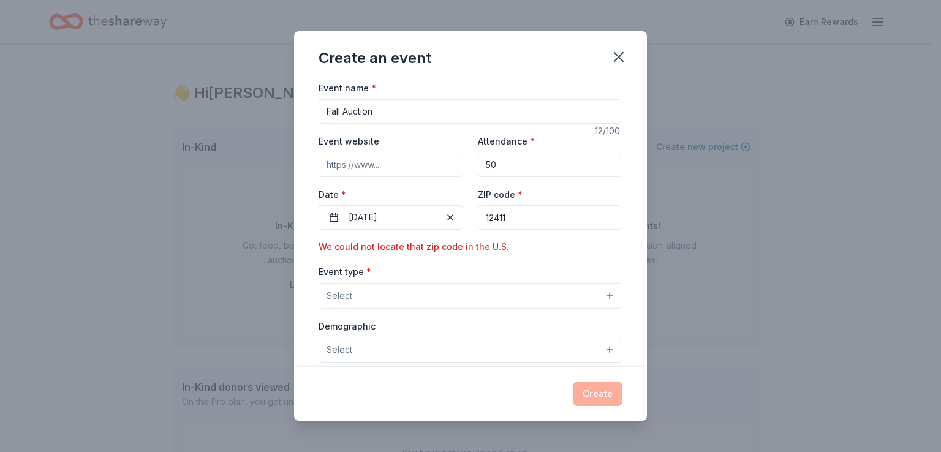
click at [439, 282] on div "Event type * Select" at bounding box center [471, 286] width 304 height 45
click at [436, 286] on button "Select" at bounding box center [471, 296] width 304 height 26
drag, startPoint x: 518, startPoint y: 214, endPoint x: 490, endPoint y: 224, distance: 29.8
click at [490, 224] on div "Event name * Fall Auction 12 /100 Event website Attendance * 50 Date * 09/20/20…" at bounding box center [471, 375] width 304 height 591
click at [507, 216] on input "12411" at bounding box center [550, 217] width 145 height 25
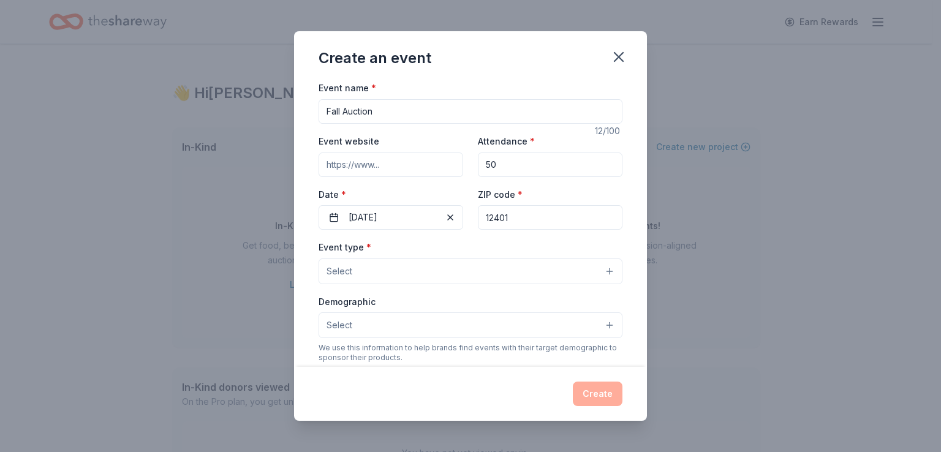
type input "12401"
click at [460, 255] on div "Event type * Select" at bounding box center [471, 262] width 304 height 45
click at [451, 279] on button "Select" at bounding box center [471, 272] width 304 height 26
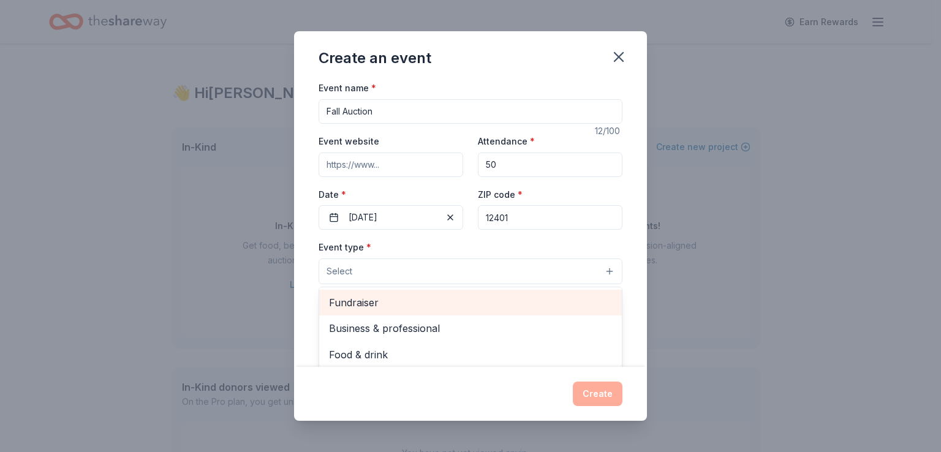
click at [386, 303] on span "Fundraiser" at bounding box center [470, 303] width 283 height 16
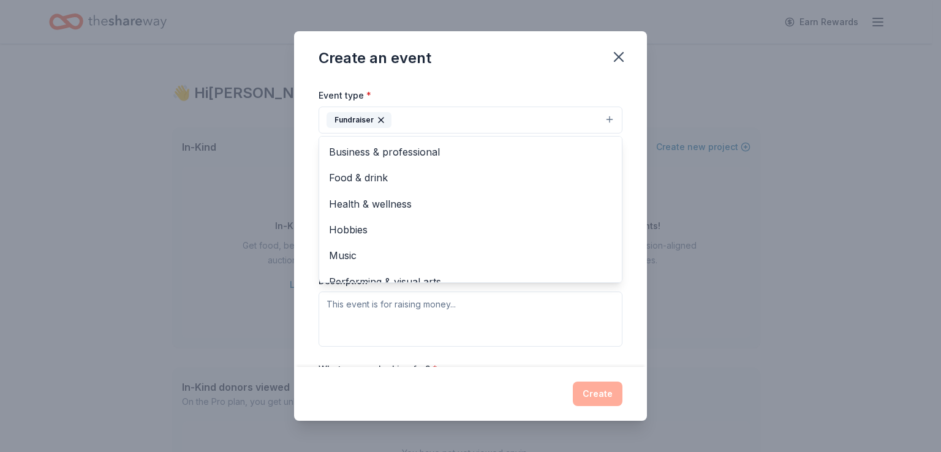
scroll to position [164, 0]
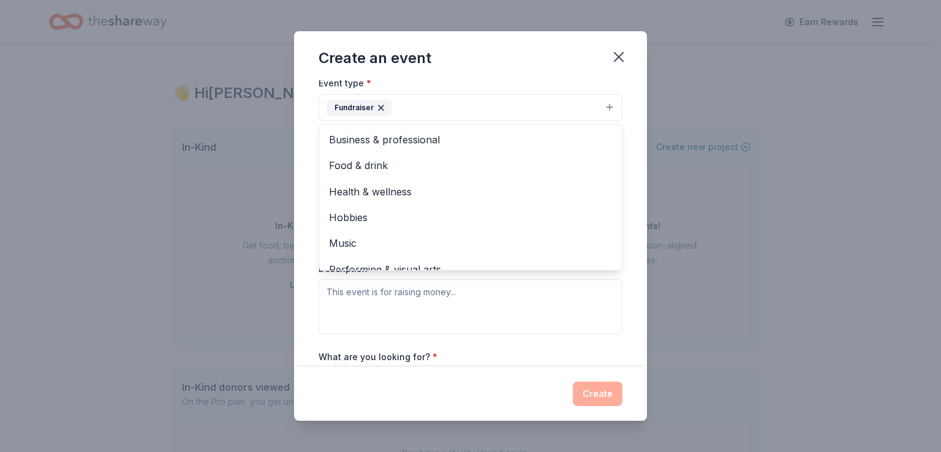
click at [577, 286] on div "Event type * Fundraiser Business & professional Food & drink Health & wellness …" at bounding box center [471, 204] width 304 height 259
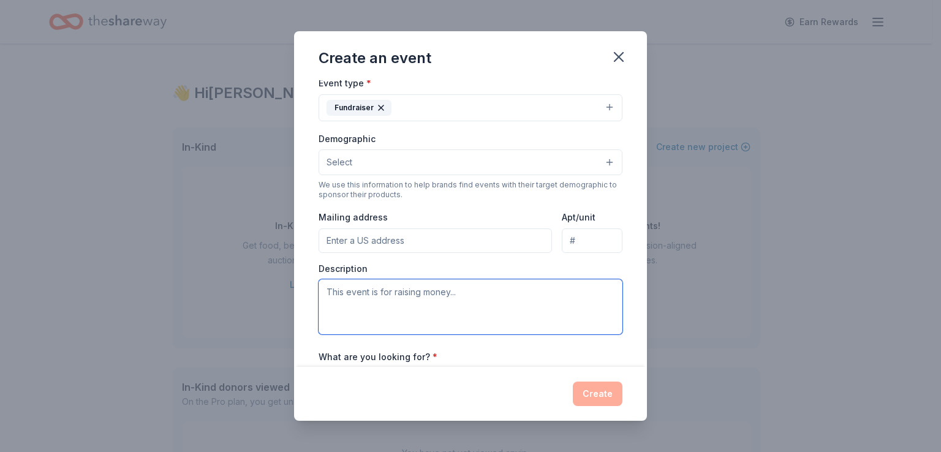
click at [474, 319] on textarea at bounding box center [471, 306] width 304 height 55
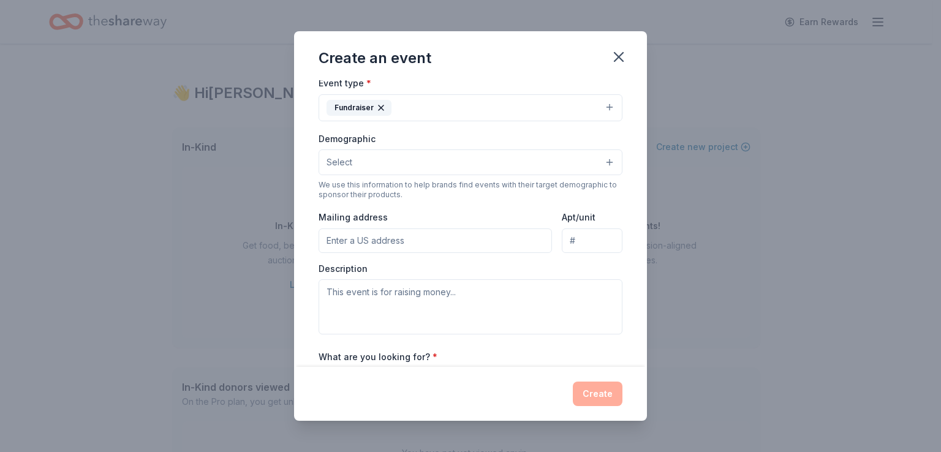
click at [405, 244] on input "Mailing address" at bounding box center [435, 241] width 233 height 25
type input "45 GREENKILL RD"
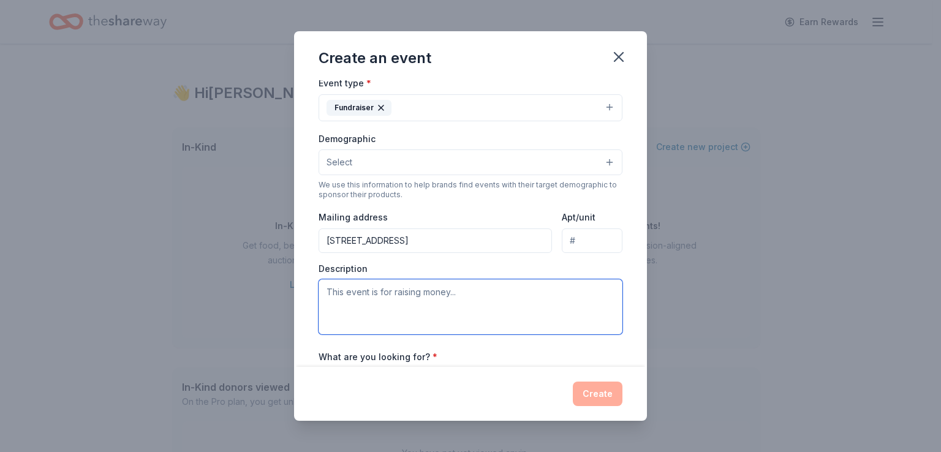
click at [420, 295] on textarea at bounding box center [471, 306] width 304 height 55
type textarea "F"
type textarea "W"
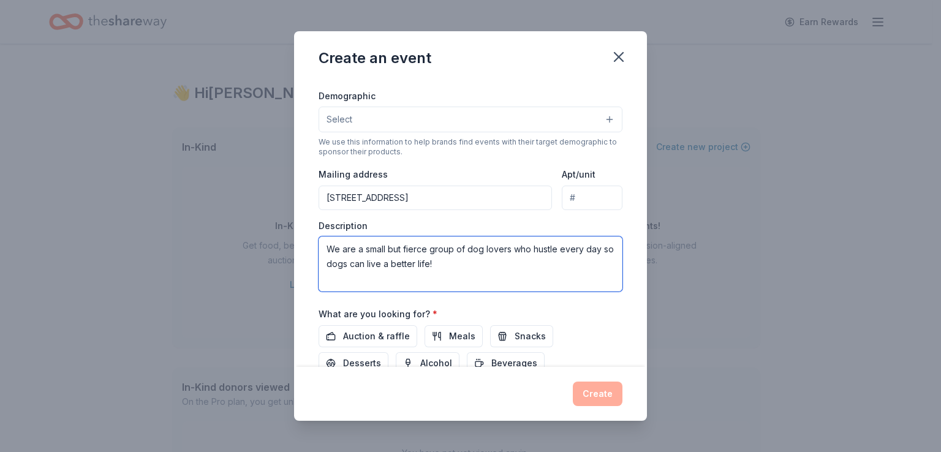
scroll to position [287, 0]
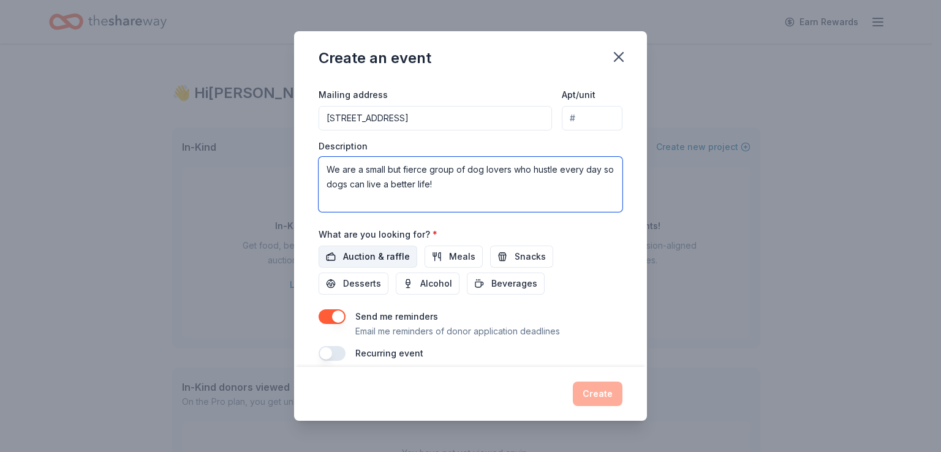
type textarea "We are a small but fierce group of dog lovers who hustle every day so dogs can …"
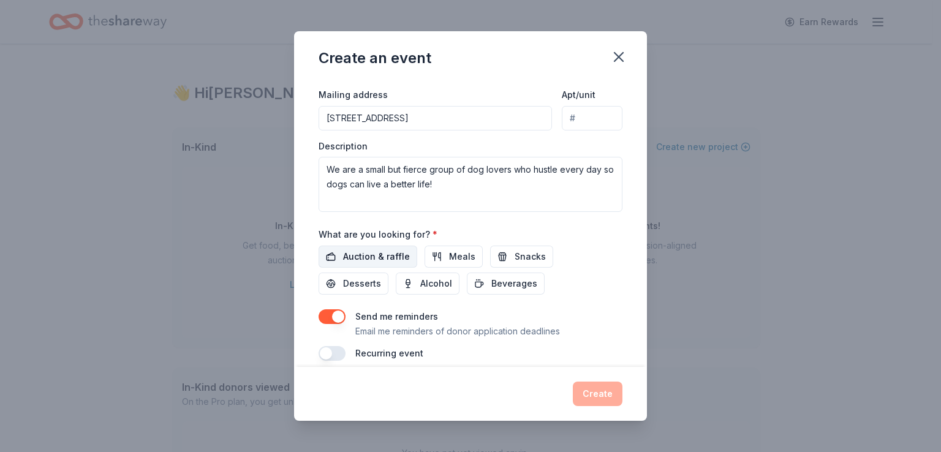
click at [387, 258] on span "Auction & raffle" at bounding box center [376, 256] width 67 height 15
click at [435, 253] on button "Meals" at bounding box center [454, 257] width 58 height 22
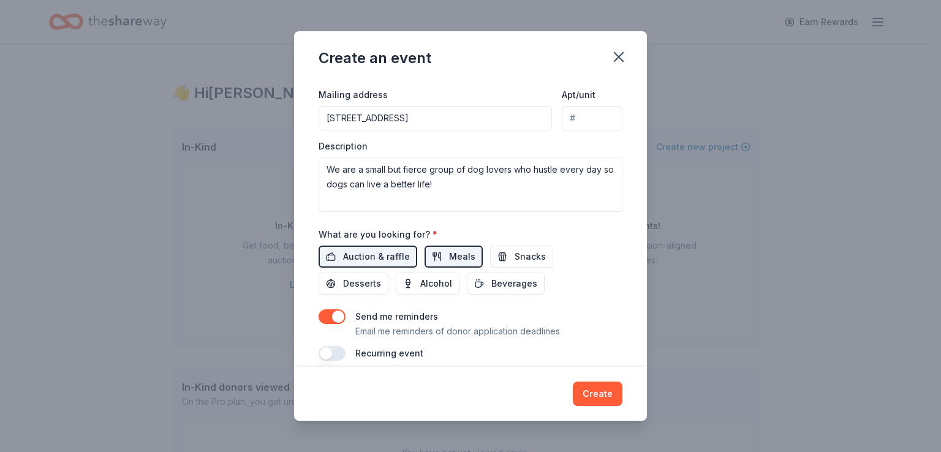
drag, startPoint x: 510, startPoint y: 257, endPoint x: 480, endPoint y: 271, distance: 32.6
click at [515, 258] on span "Snacks" at bounding box center [530, 256] width 31 height 15
drag, startPoint x: 333, startPoint y: 292, endPoint x: 381, endPoint y: 283, distance: 48.7
click at [333, 292] on button "Desserts" at bounding box center [354, 284] width 70 height 22
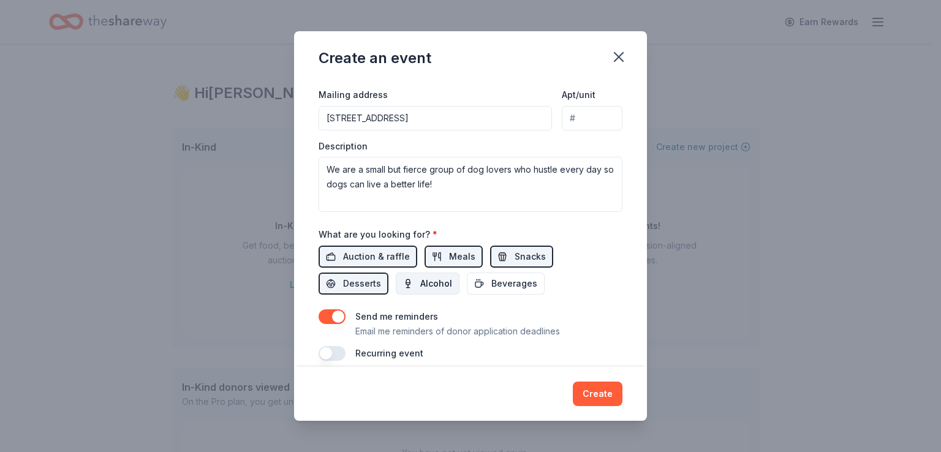
click at [442, 287] on span "Alcohol" at bounding box center [436, 283] width 32 height 15
click at [482, 285] on button "Beverages" at bounding box center [506, 284] width 78 height 22
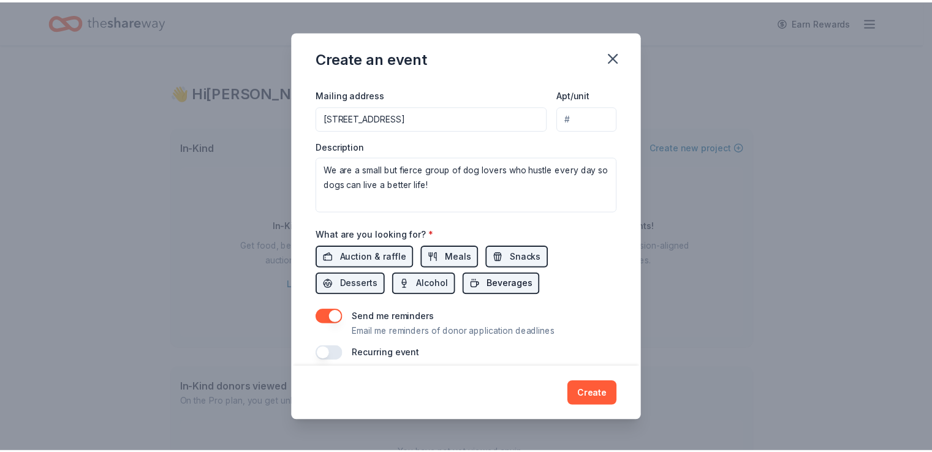
scroll to position [300, 0]
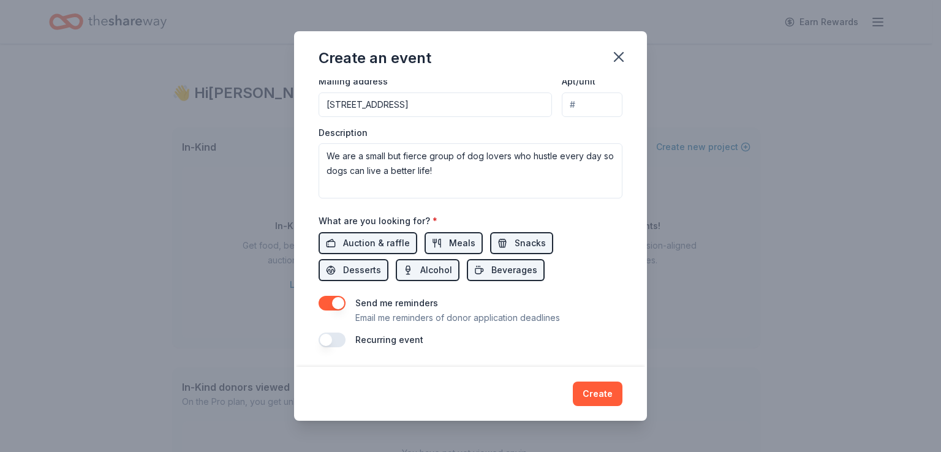
click at [324, 303] on button "button" at bounding box center [332, 303] width 27 height 15
click at [597, 389] on button "Create" at bounding box center [598, 394] width 50 height 25
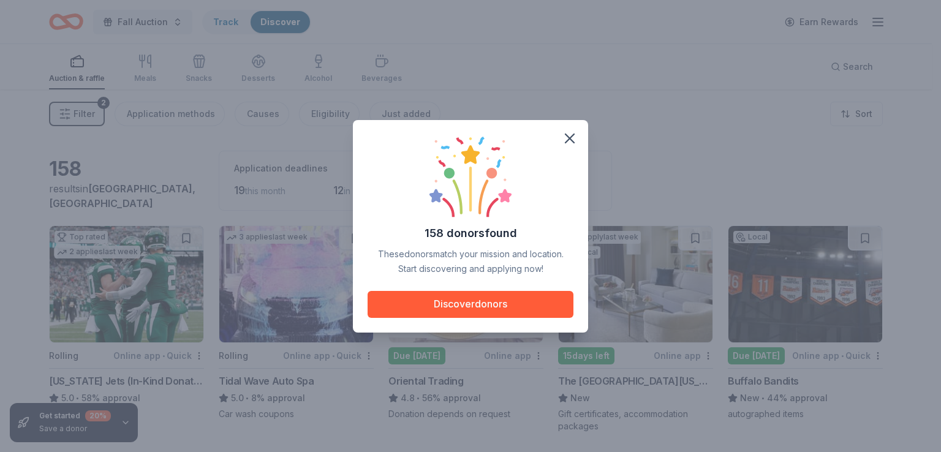
click at [471, 298] on button "Discover donors" at bounding box center [471, 304] width 206 height 27
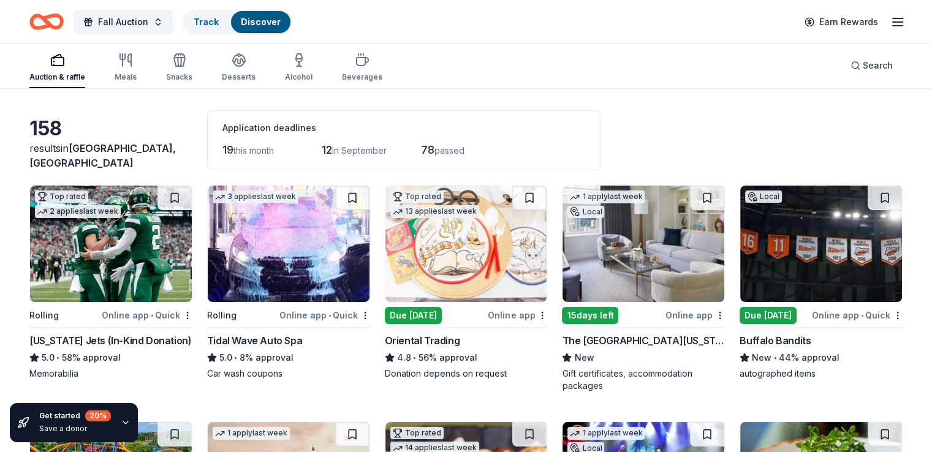
scroll to position [61, 0]
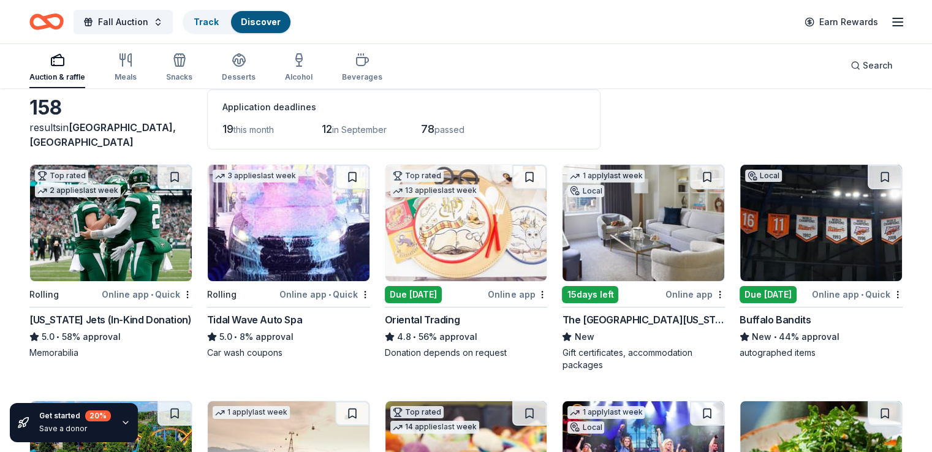
click at [442, 294] on div "Due tomorrow" at bounding box center [413, 294] width 57 height 17
click at [135, 293] on div "Online app • Quick" at bounding box center [147, 294] width 91 height 15
click at [286, 246] on img at bounding box center [289, 223] width 162 height 116
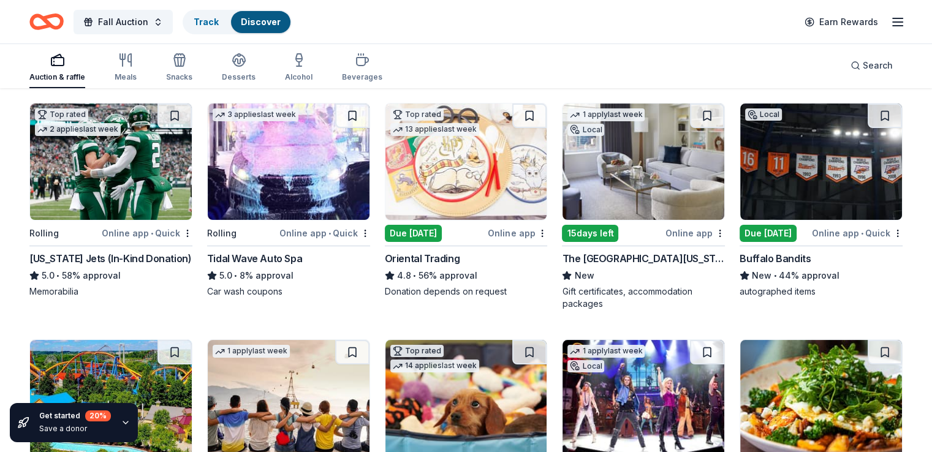
click at [608, 255] on div "The Peninsula New York" at bounding box center [643, 258] width 163 height 15
click at [613, 233] on div "15 days left" at bounding box center [590, 233] width 56 height 17
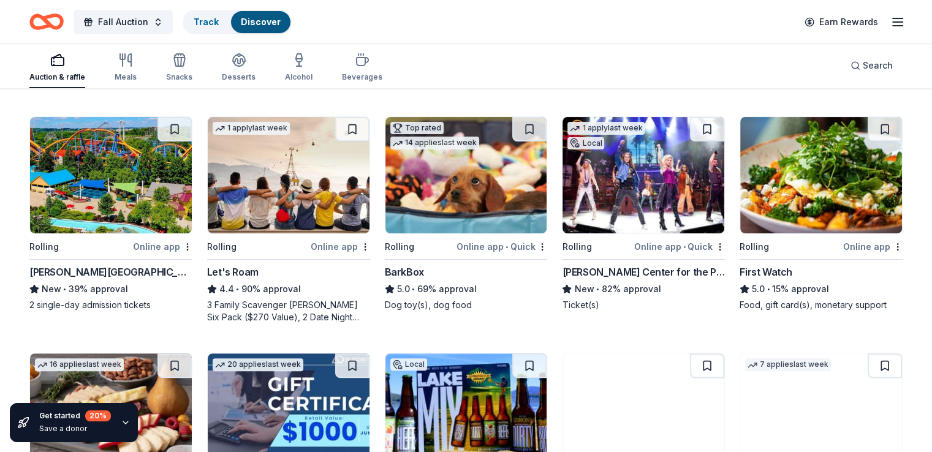
scroll to position [368, 0]
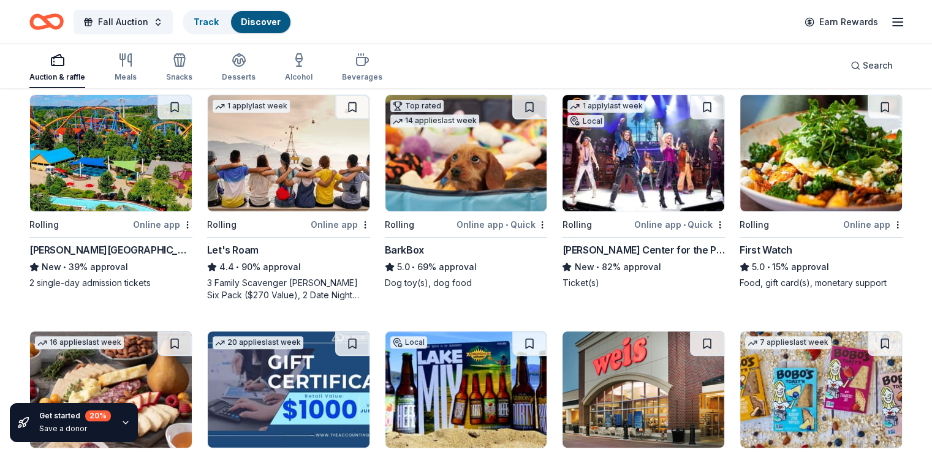
click at [127, 187] on img at bounding box center [111, 153] width 162 height 116
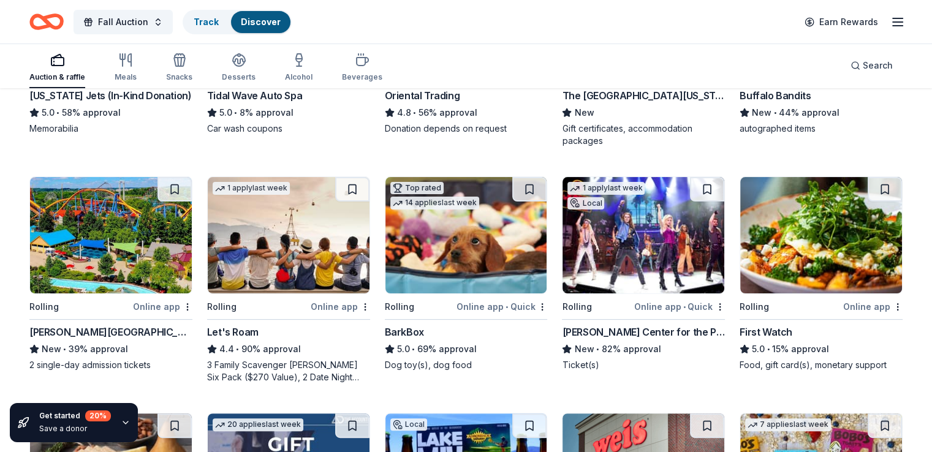
scroll to position [306, 0]
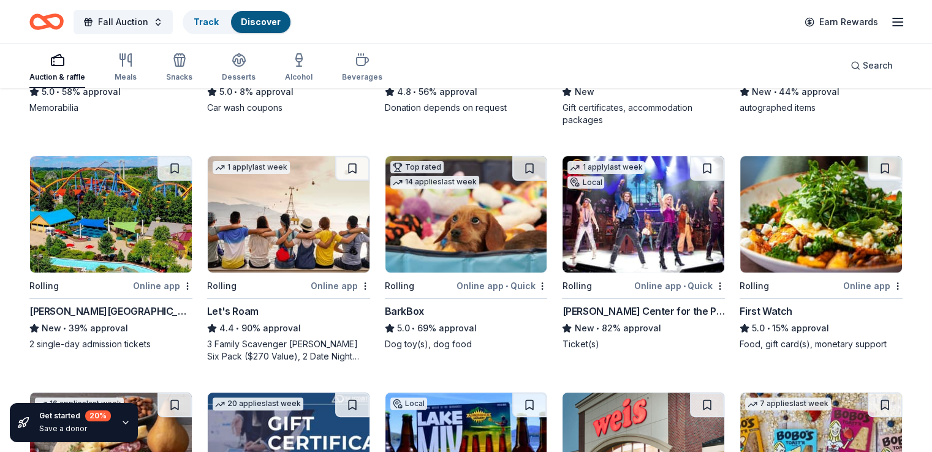
click at [415, 309] on div "BarkBox" at bounding box center [404, 311] width 39 height 15
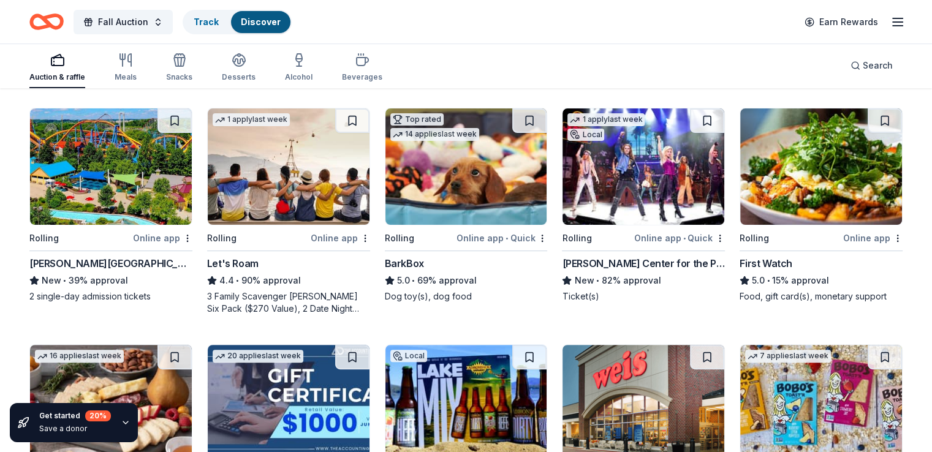
scroll to position [368, 0]
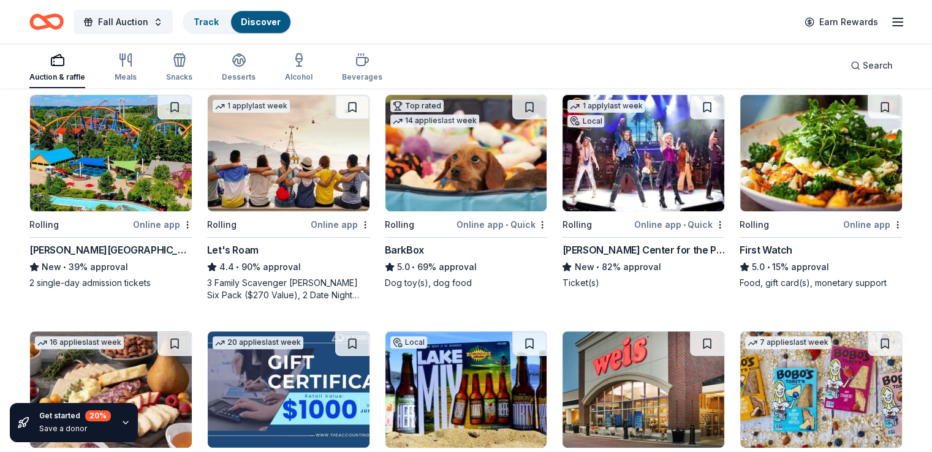
click at [754, 248] on div "First Watch" at bounding box center [766, 250] width 53 height 15
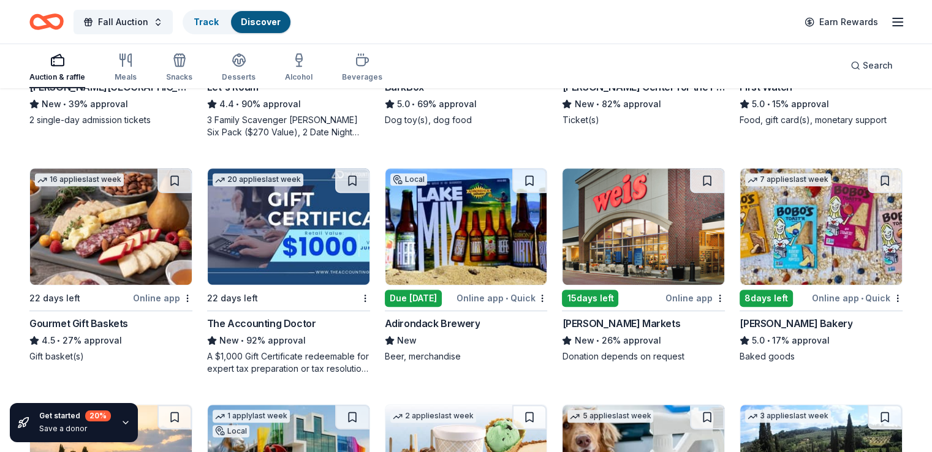
scroll to position [551, 0]
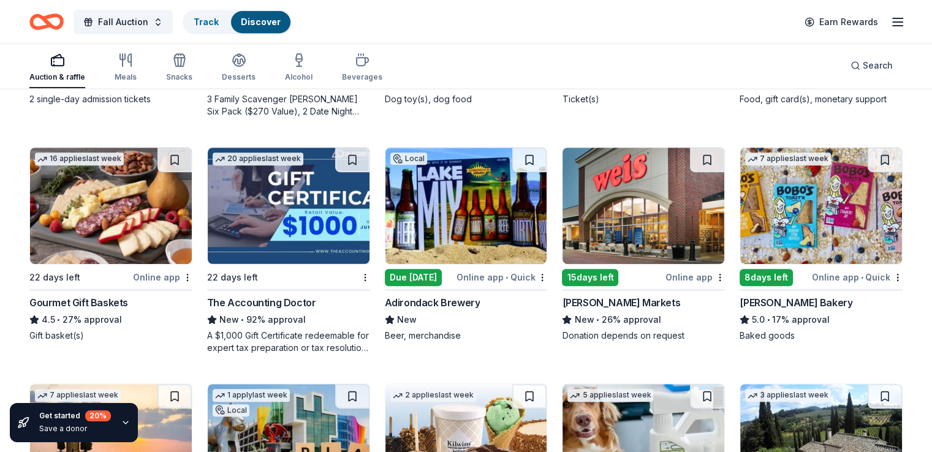
click at [69, 305] on div "Gourmet Gift Baskets" at bounding box center [78, 302] width 99 height 15
click at [444, 295] on div "Adirondack Brewery" at bounding box center [433, 302] width 96 height 15
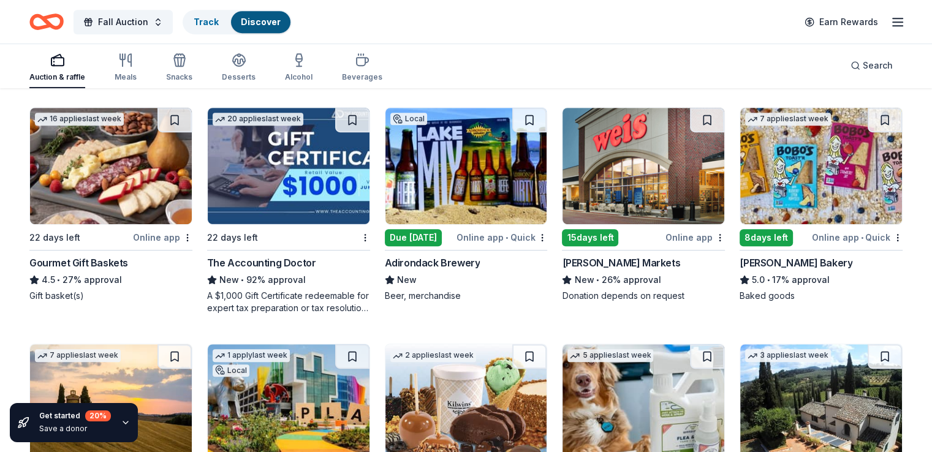
scroll to position [613, 0]
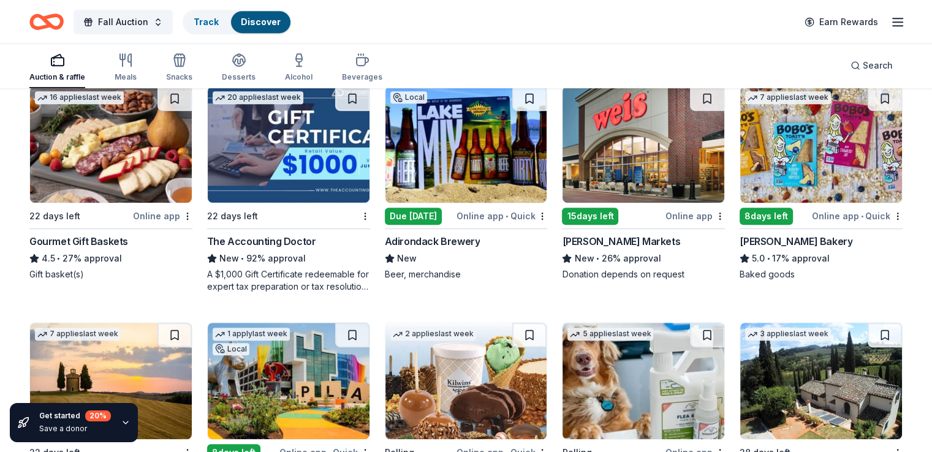
click at [750, 238] on div "[PERSON_NAME] Bakery" at bounding box center [796, 241] width 113 height 15
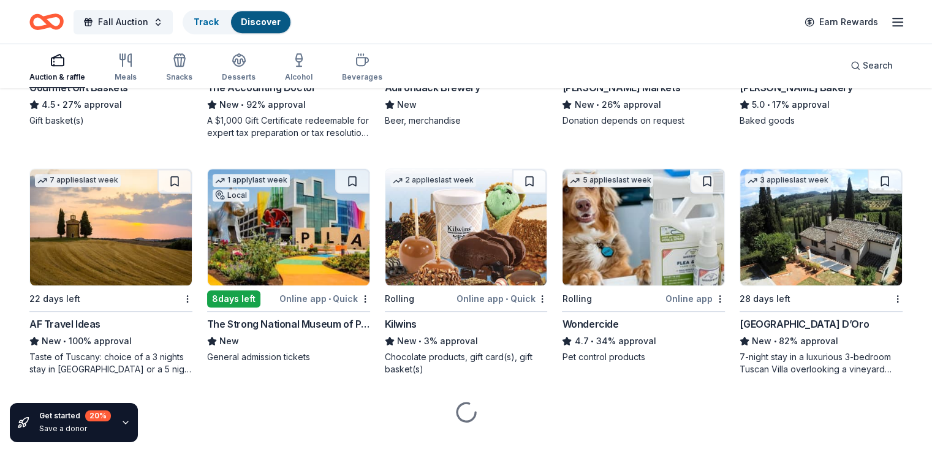
scroll to position [787, 0]
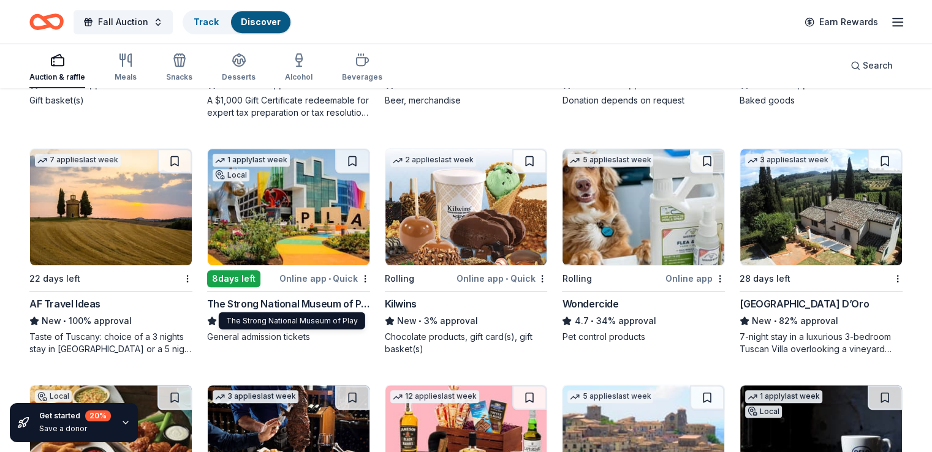
click at [319, 297] on div "The Strong National Museum of Play" at bounding box center [288, 304] width 163 height 15
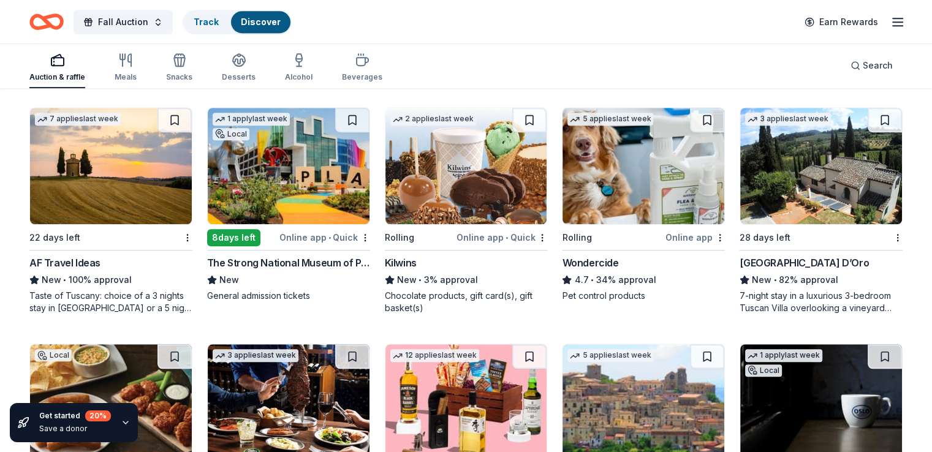
scroll to position [848, 0]
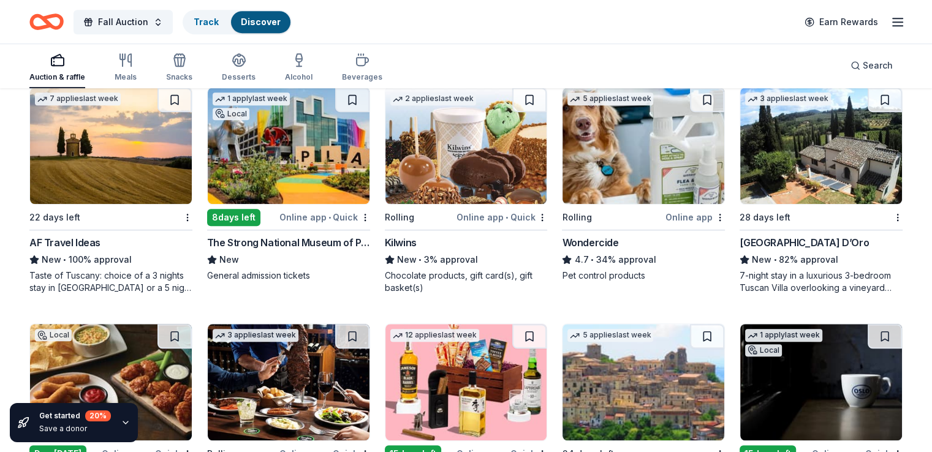
click at [408, 240] on div "Kilwins" at bounding box center [401, 242] width 32 height 15
click at [572, 240] on div "Wondercide" at bounding box center [590, 242] width 56 height 15
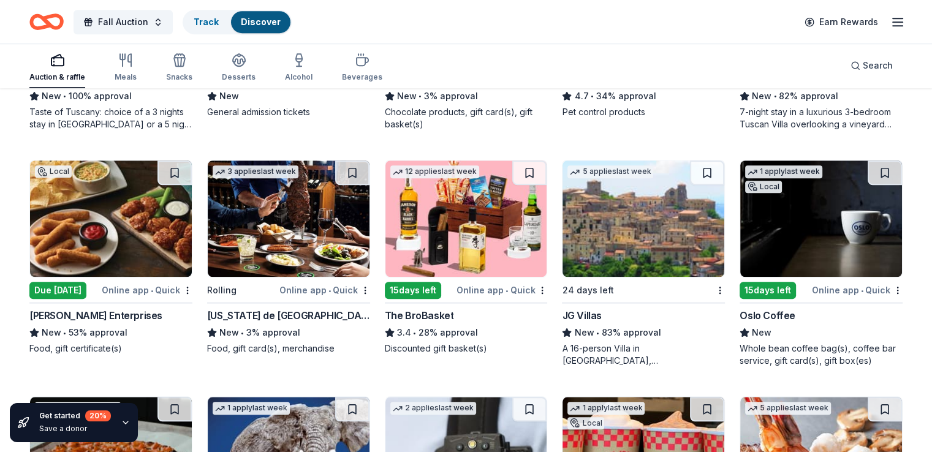
scroll to position [1032, 0]
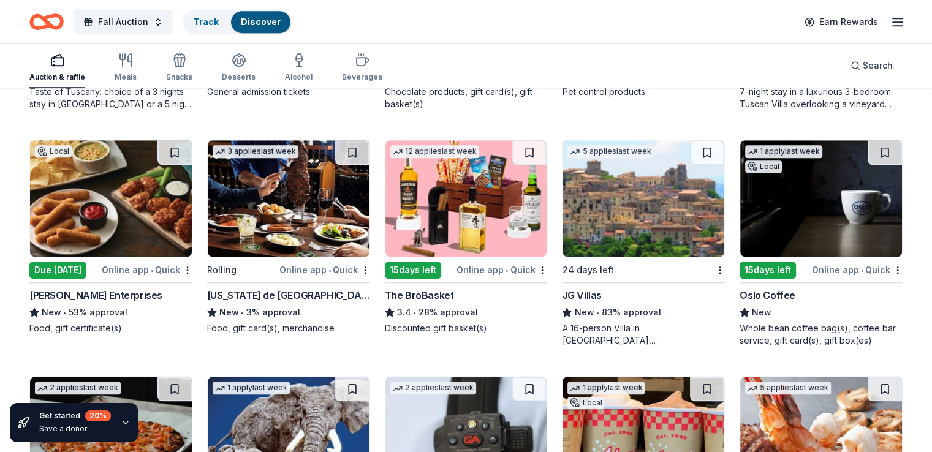
click at [269, 290] on div "[US_STATE] de [GEOGRAPHIC_DATA]" at bounding box center [288, 295] width 163 height 15
click at [107, 296] on div "[PERSON_NAME] Enterprises" at bounding box center [95, 295] width 133 height 15
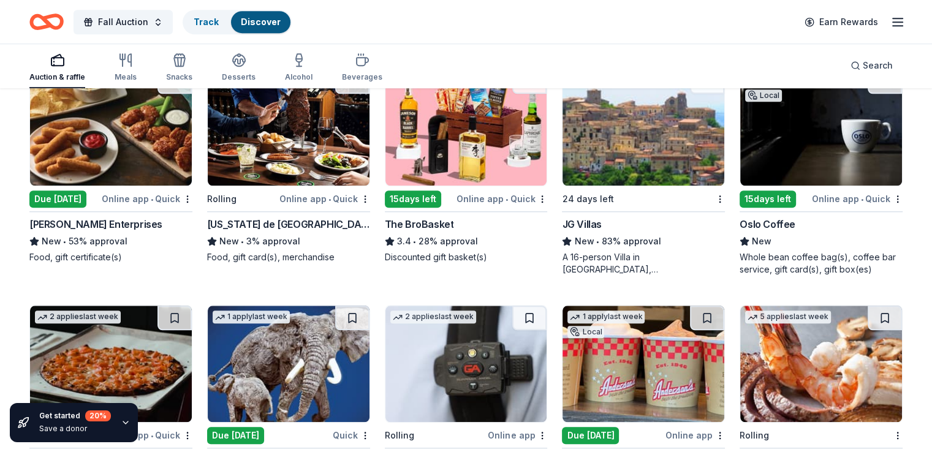
scroll to position [1154, 0]
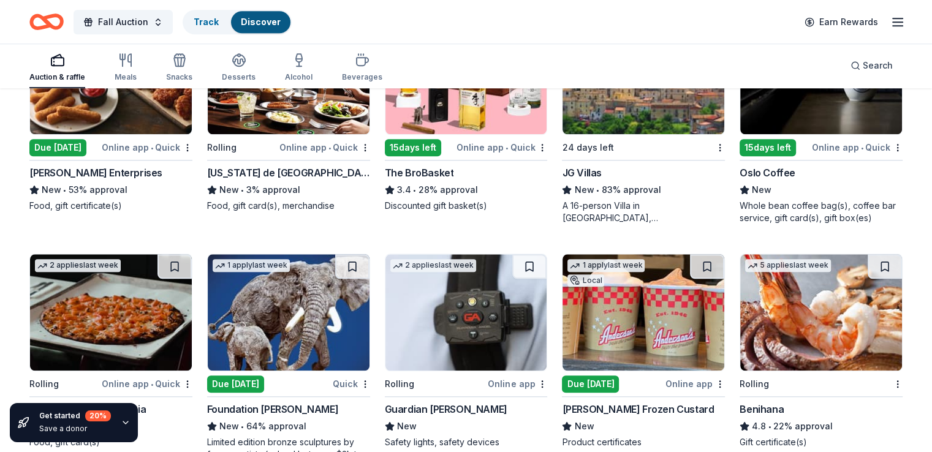
click at [763, 167] on div "Oslo Coffee" at bounding box center [768, 172] width 56 height 15
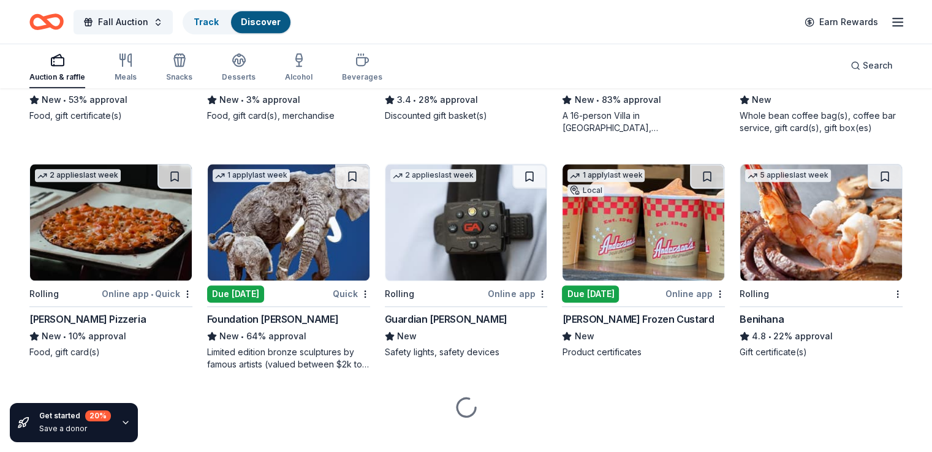
scroll to position [1260, 0]
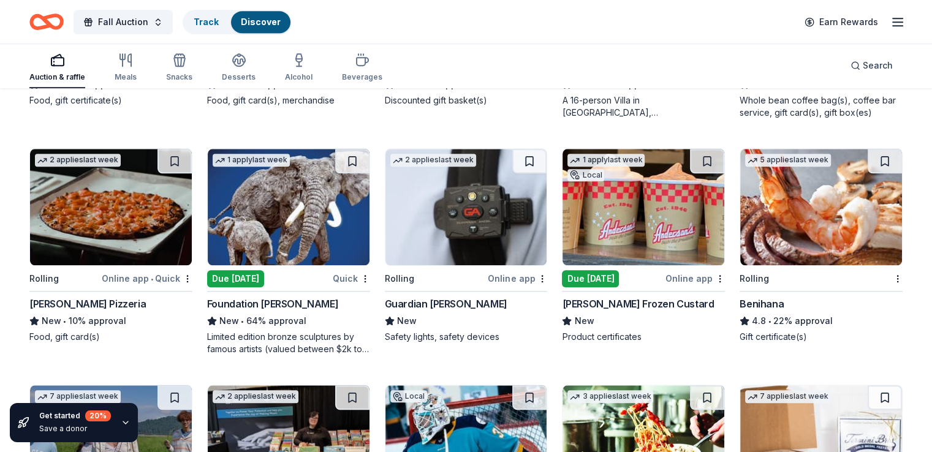
click at [105, 304] on div "[PERSON_NAME] Pizzeria" at bounding box center [87, 304] width 116 height 15
click at [264, 282] on div "Due tomorrow" at bounding box center [235, 278] width 57 height 17
click at [455, 303] on div "Guardian [PERSON_NAME]" at bounding box center [446, 304] width 123 height 15
click at [643, 297] on div "[PERSON_NAME] Frozen Custard" at bounding box center [638, 304] width 152 height 15
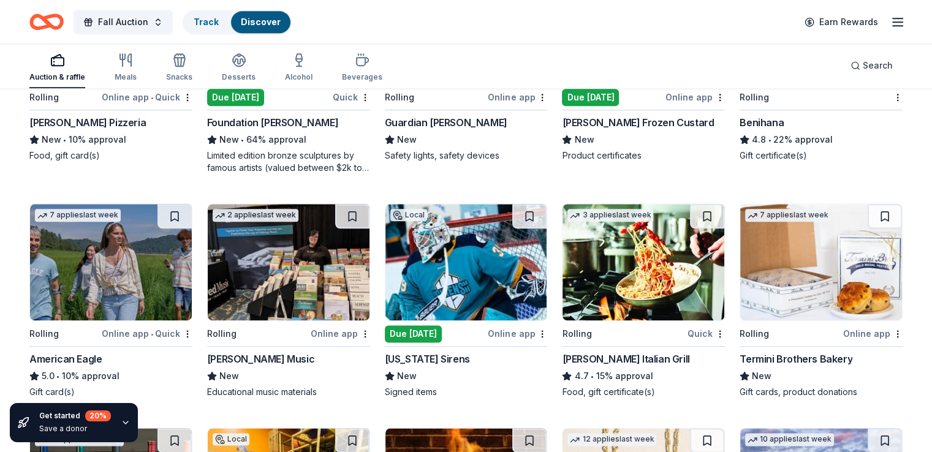
scroll to position [1444, 0]
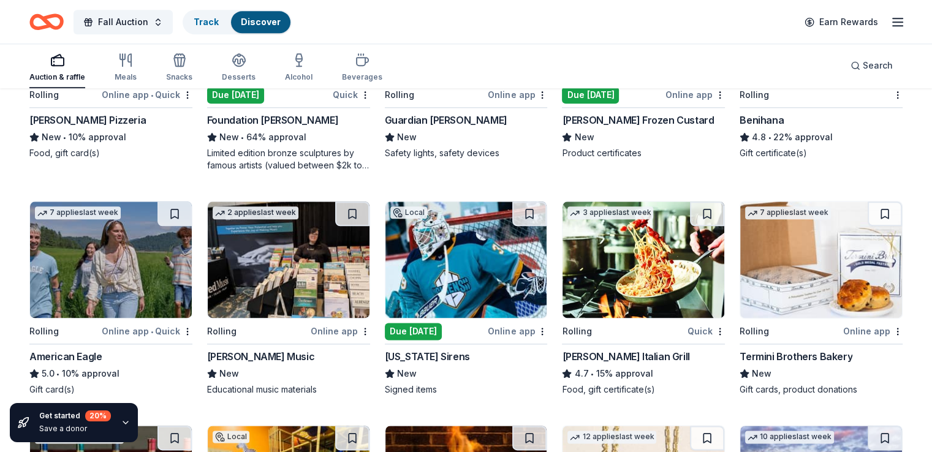
click at [746, 120] on div "Benihana" at bounding box center [762, 120] width 44 height 15
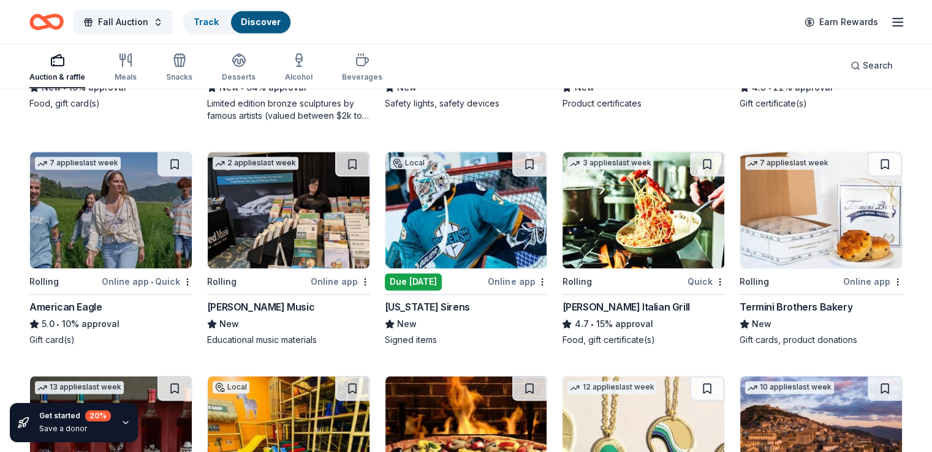
scroll to position [1566, 0]
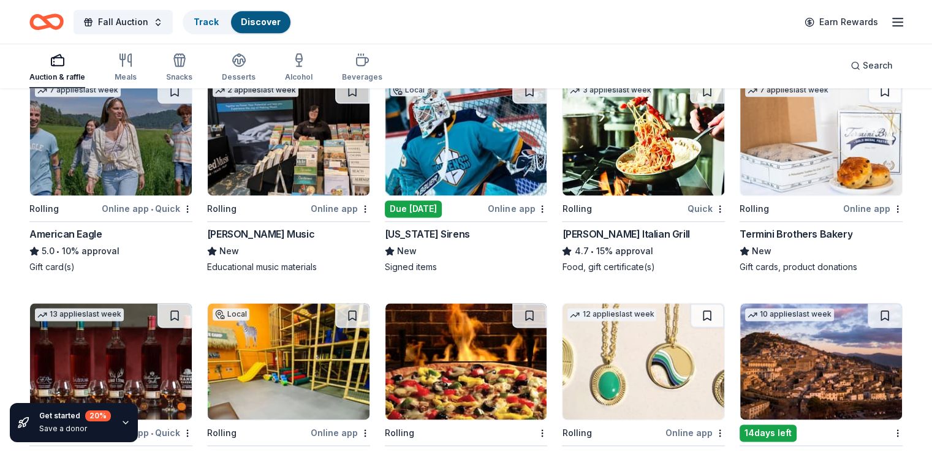
click at [632, 235] on div "[PERSON_NAME] Italian Grill" at bounding box center [625, 234] width 127 height 15
click at [768, 230] on div "Termini Brothers Bakery" at bounding box center [796, 234] width 113 height 15
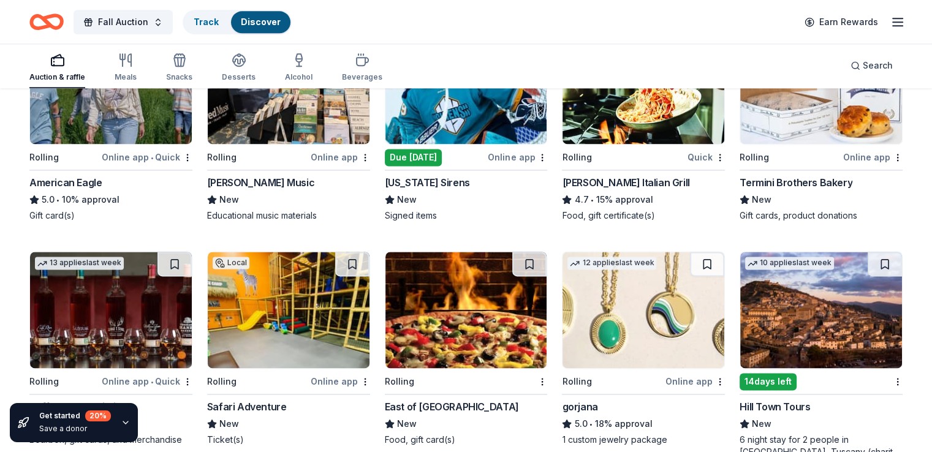
scroll to position [1689, 0]
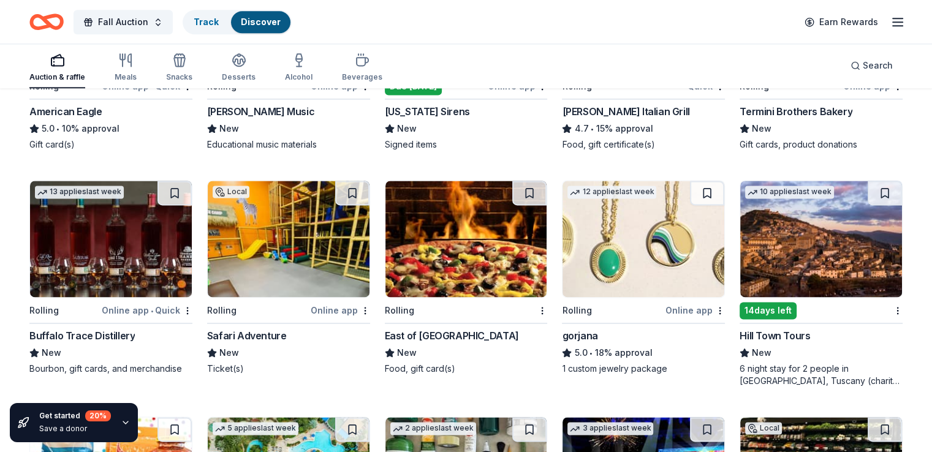
click at [135, 328] on div "Buffalo Trace Distillery" at bounding box center [81, 335] width 105 height 15
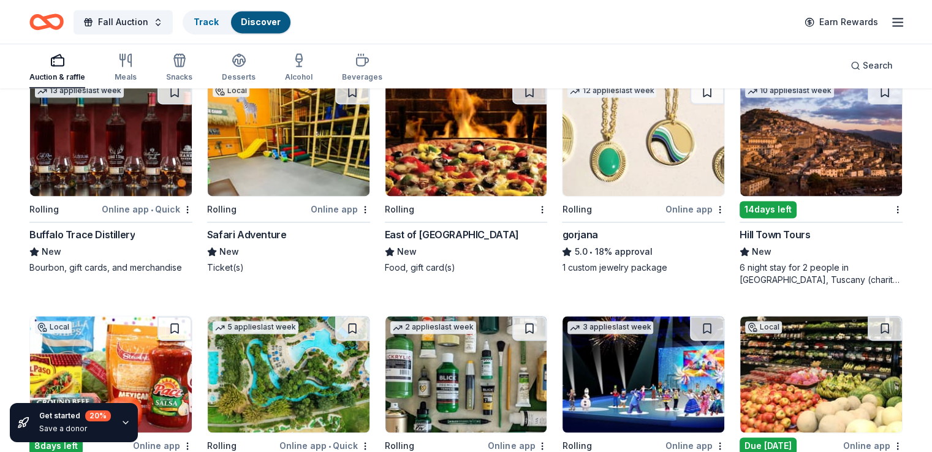
scroll to position [1811, 0]
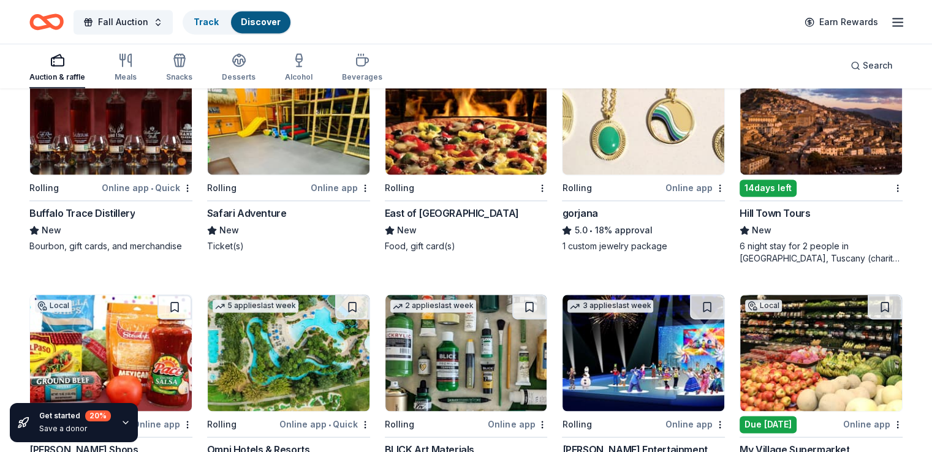
click at [591, 208] on div "gorjana" at bounding box center [580, 213] width 36 height 15
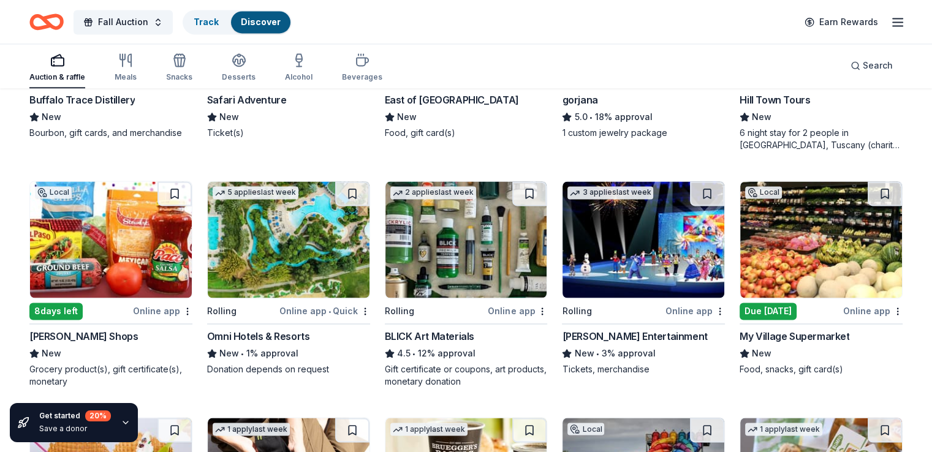
scroll to position [1934, 0]
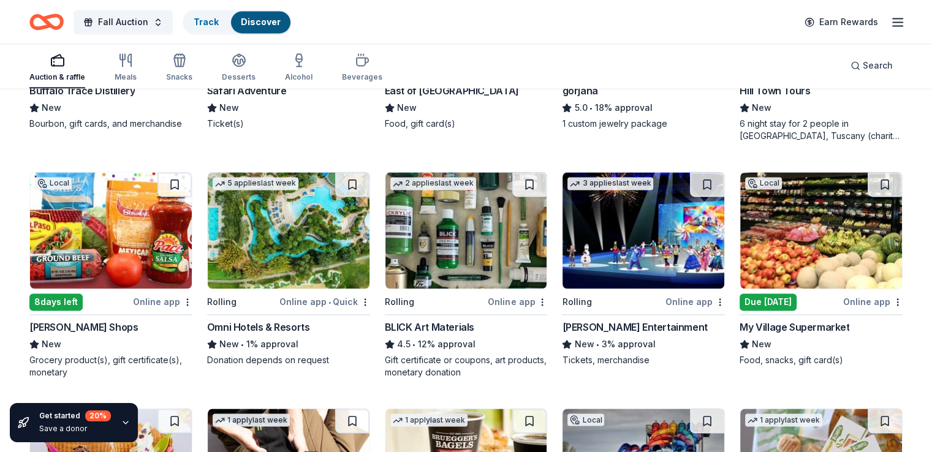
click at [112, 324] on div "[PERSON_NAME] Shops" at bounding box center [83, 327] width 108 height 15
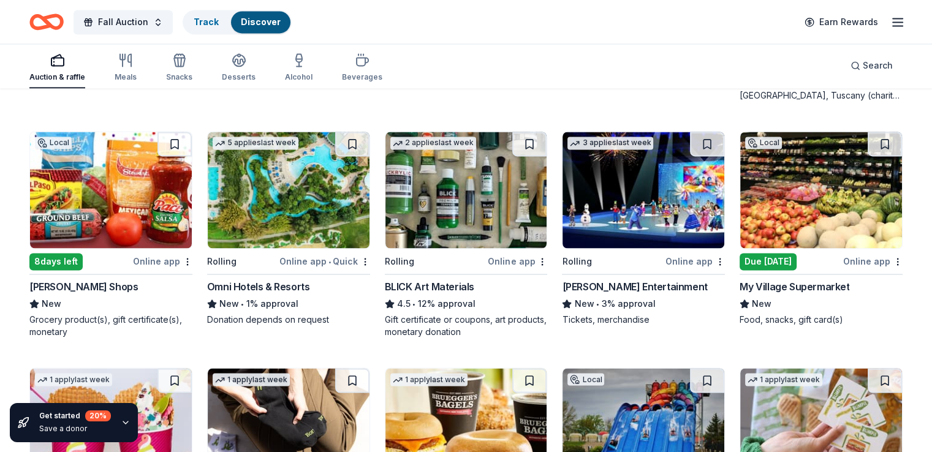
scroll to position [1995, 0]
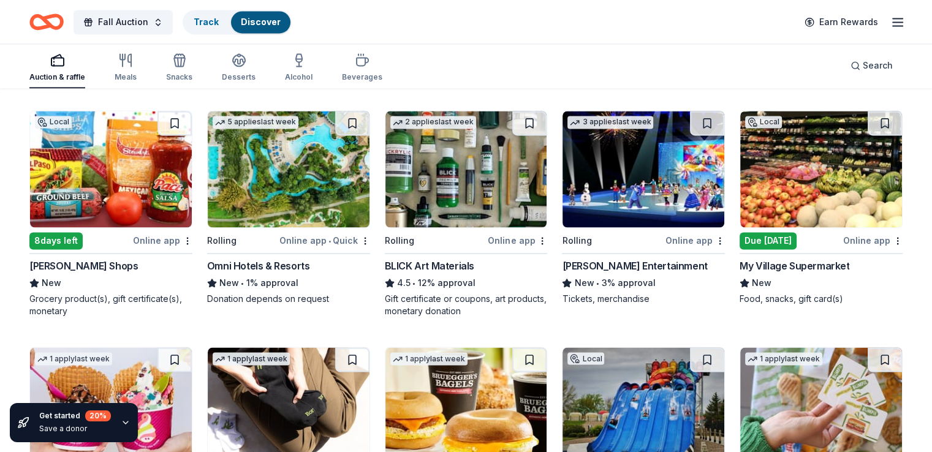
click at [458, 262] on div "BLICK Art Materials" at bounding box center [429, 266] width 89 height 15
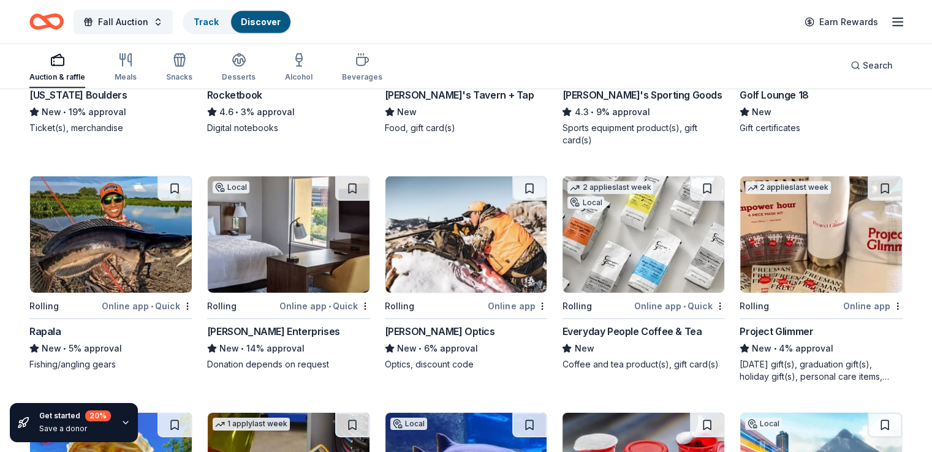
scroll to position [3818, 0]
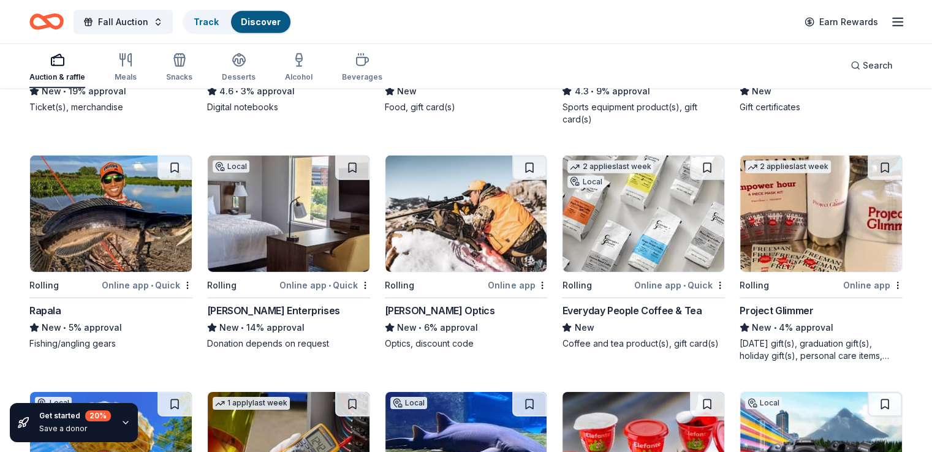
click at [575, 303] on div "Everyday People Coffee & Tea" at bounding box center [632, 310] width 140 height 15
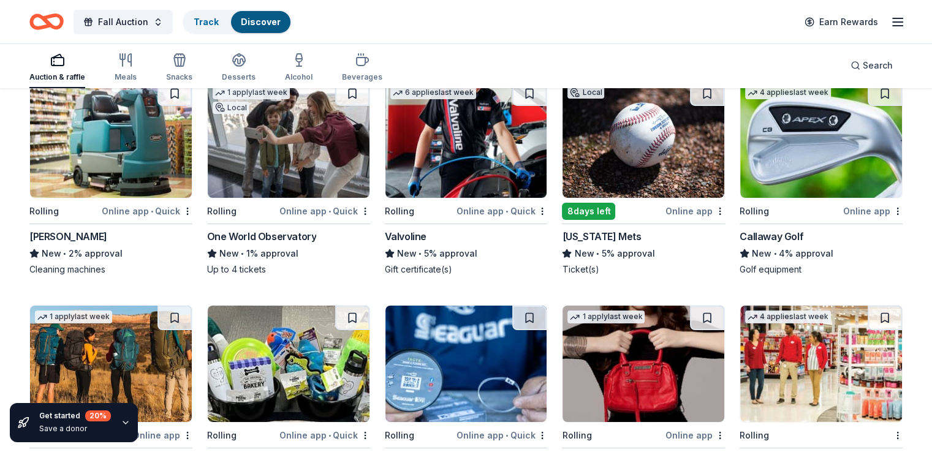
scroll to position [4365, 0]
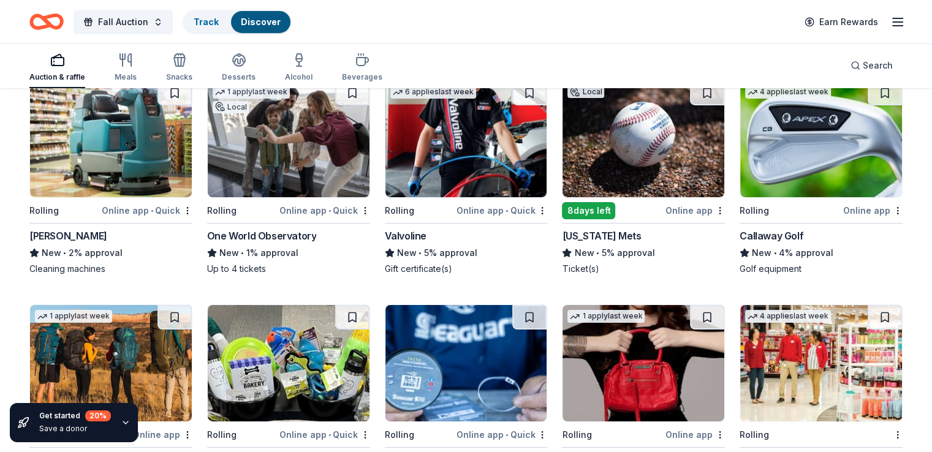
click at [298, 229] on div "One World Observatory" at bounding box center [262, 236] width 110 height 15
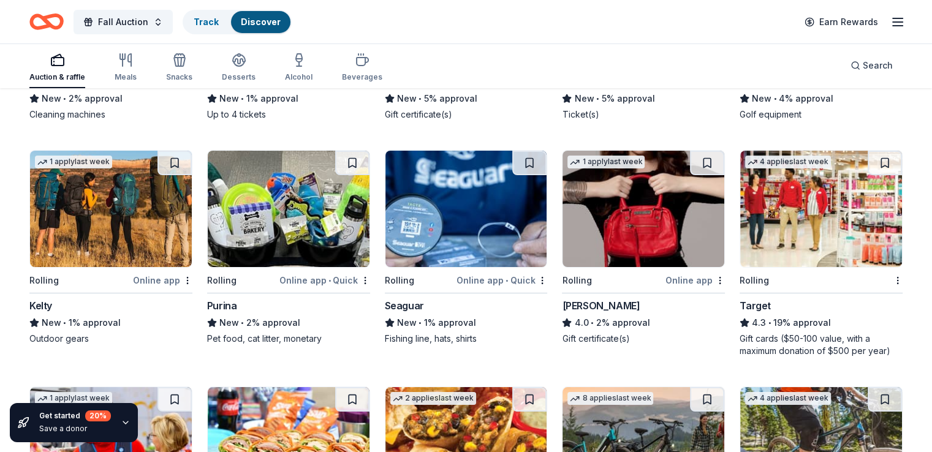
scroll to position [4581, 0]
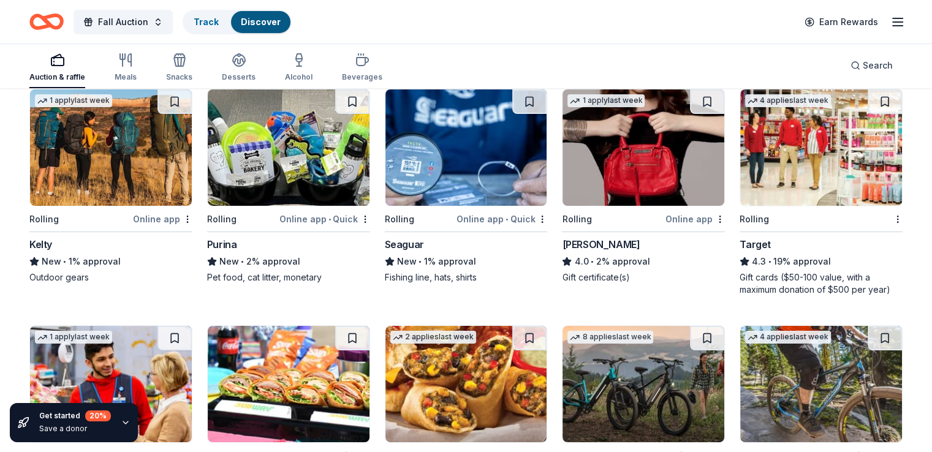
click at [600, 238] on div "[PERSON_NAME]" at bounding box center [601, 244] width 78 height 15
click at [753, 240] on div "Target" at bounding box center [755, 244] width 31 height 15
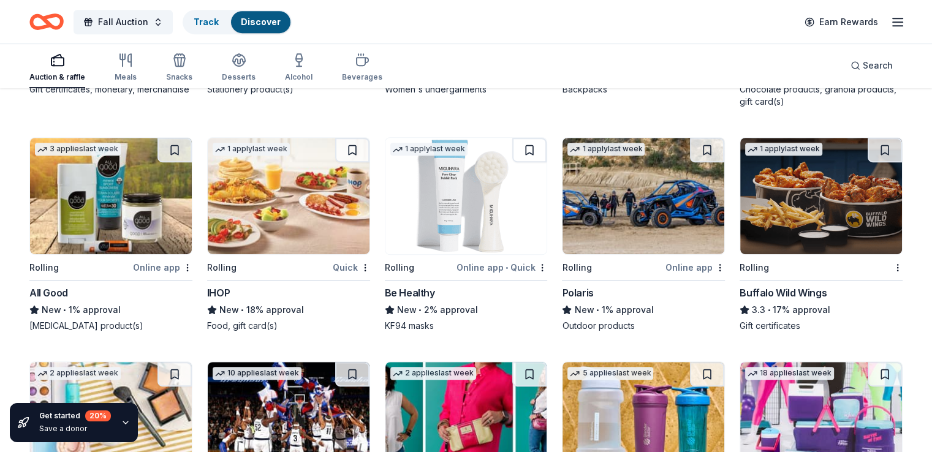
scroll to position [5316, 0]
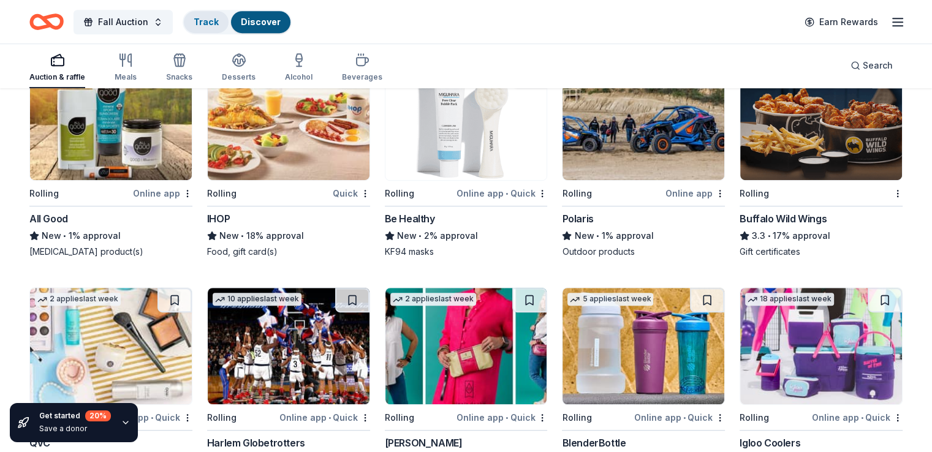
click at [219, 20] on link "Track" at bounding box center [206, 22] width 25 height 10
click at [219, 23] on link "Track" at bounding box center [206, 22] width 25 height 10
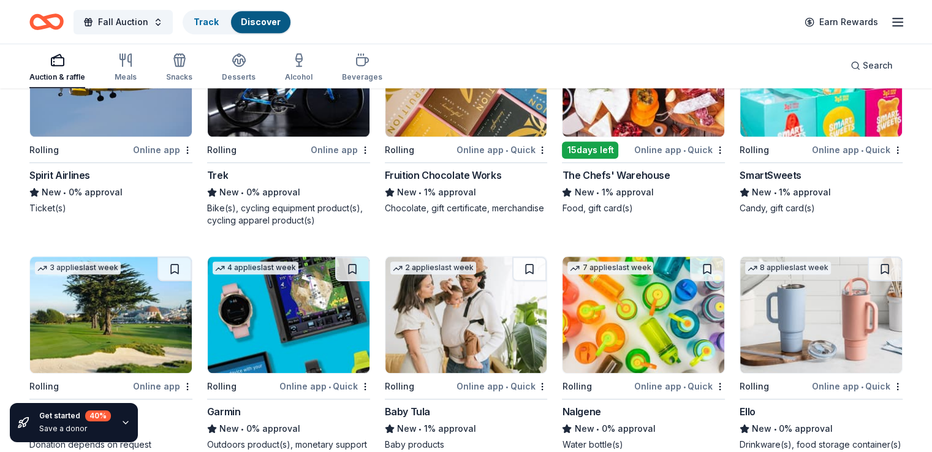
scroll to position [5882, 0]
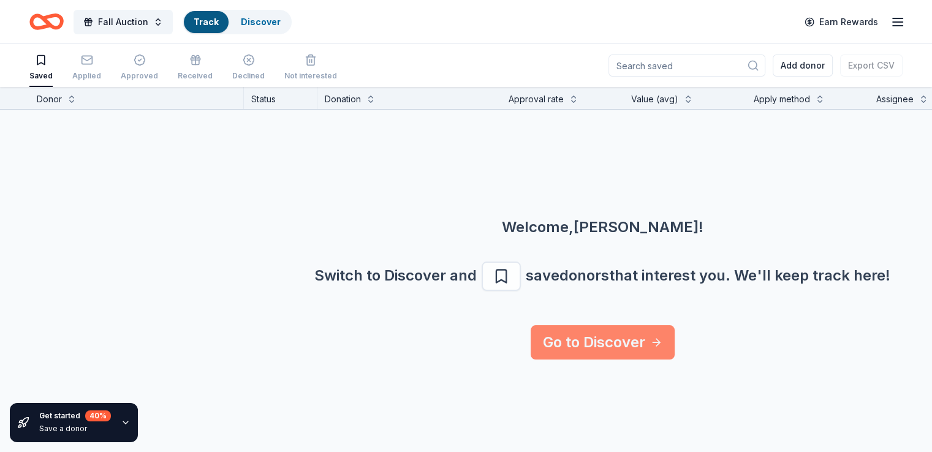
click at [629, 325] on link "Go to Discover" at bounding box center [603, 342] width 144 height 34
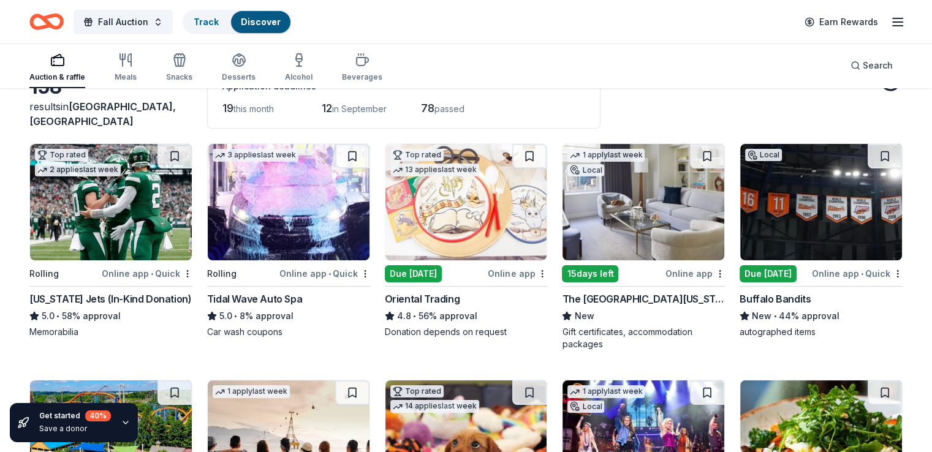
scroll to position [61, 0]
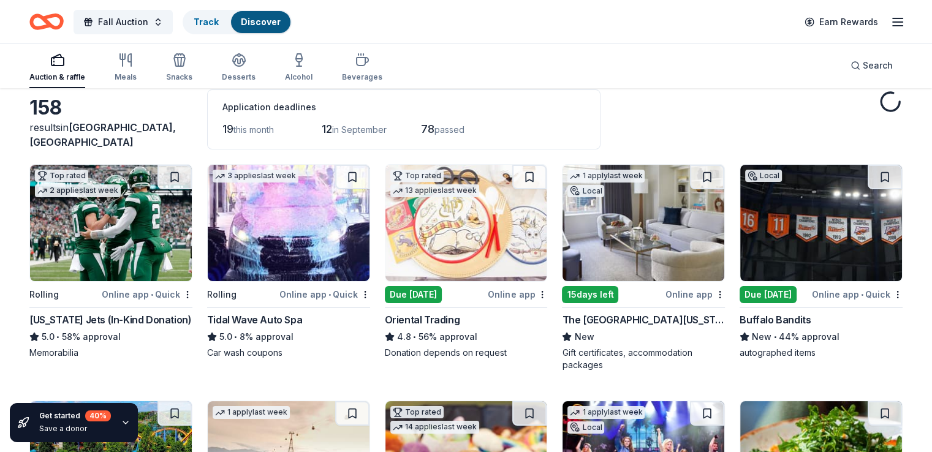
click at [363, 293] on div "Online app • Quick" at bounding box center [324, 294] width 91 height 15
click at [368, 290] on html "Fall Auction Track Discover Earn Rewards Auction & raffle Meals Snacks Desserts…" at bounding box center [466, 165] width 932 height 452
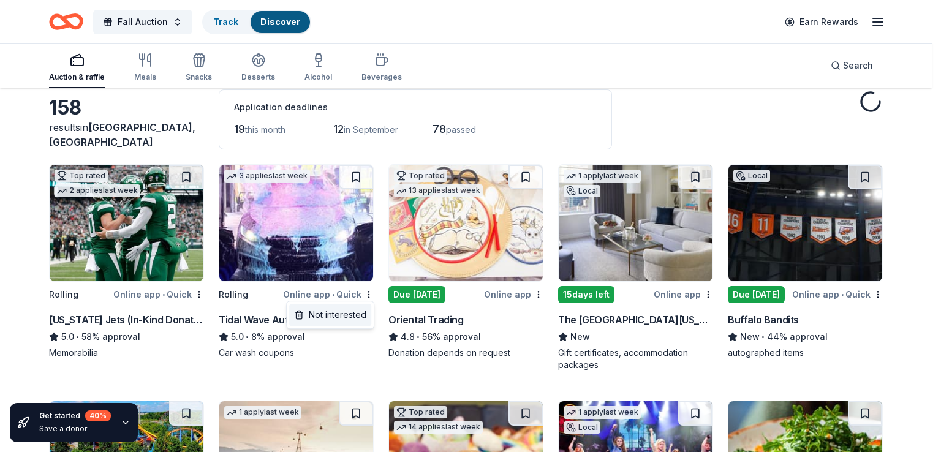
click at [343, 322] on div "Not interested" at bounding box center [330, 315] width 82 height 22
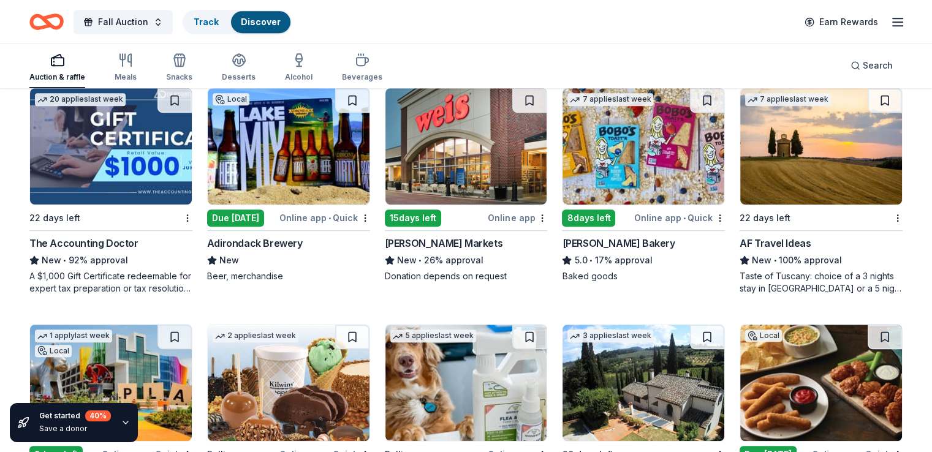
scroll to position [613, 0]
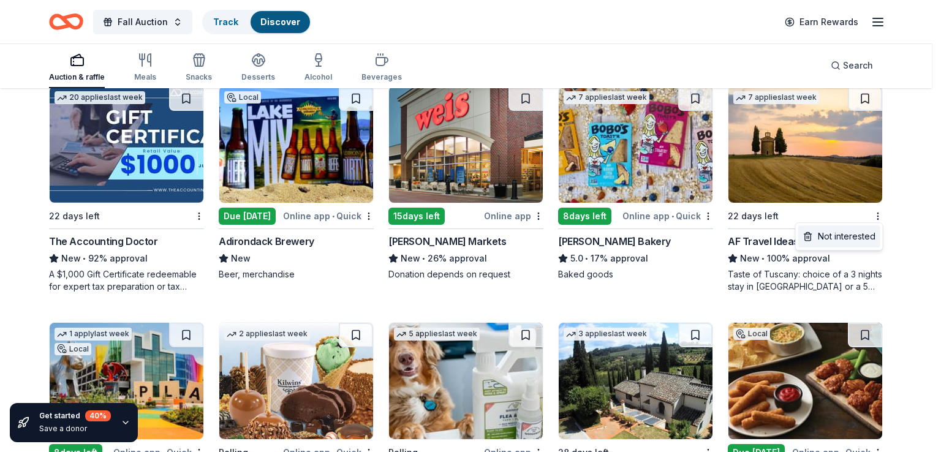
click at [841, 235] on div "Not interested" at bounding box center [839, 236] width 82 height 22
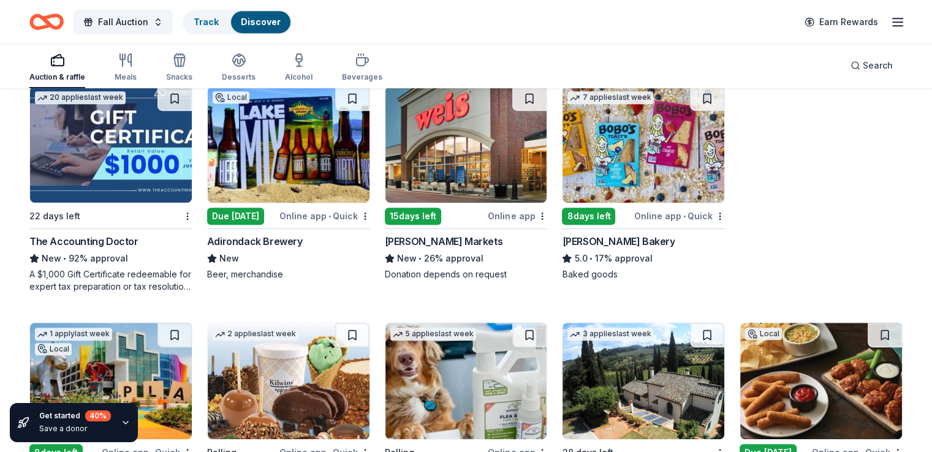
scroll to position [674, 0]
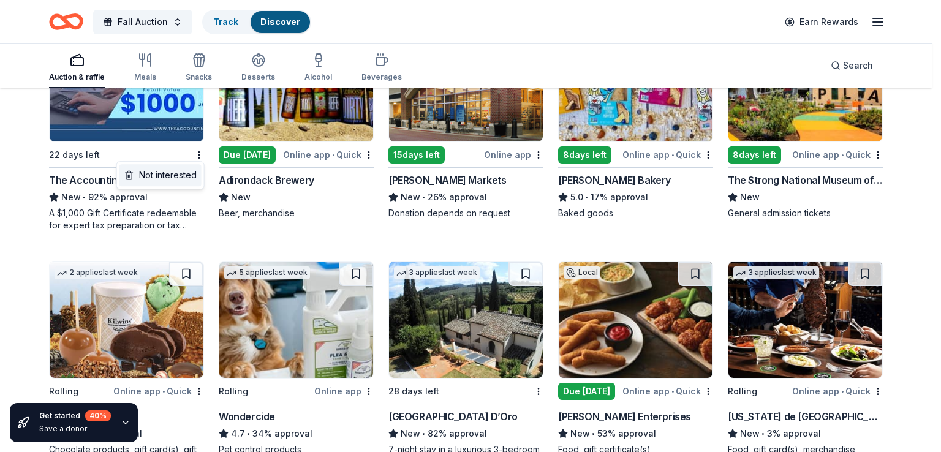
click at [173, 178] on div "Not interested" at bounding box center [160, 175] width 82 height 22
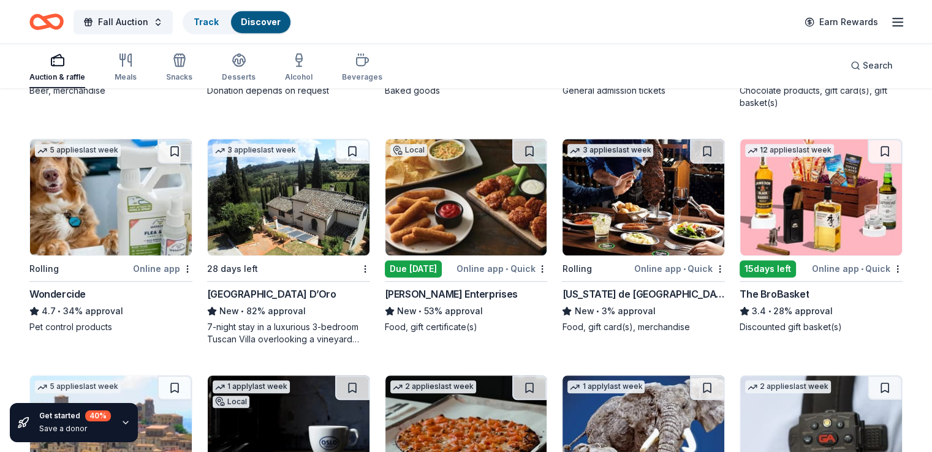
scroll to position [858, 0]
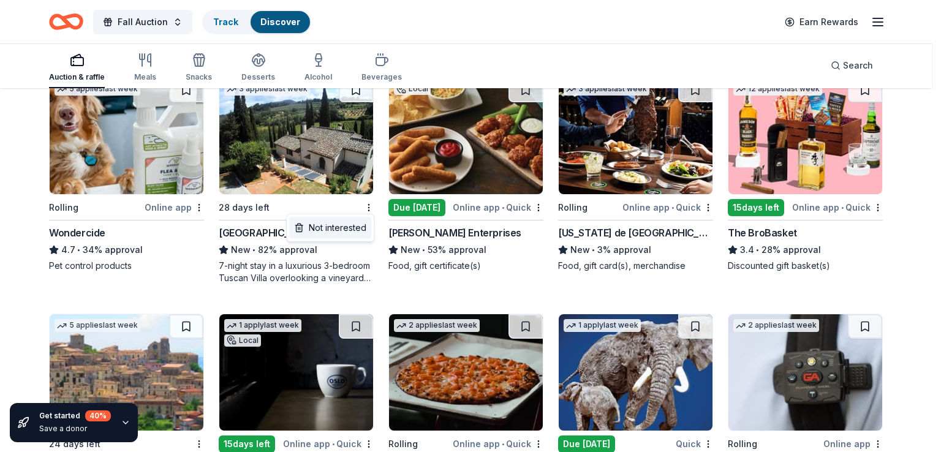
click at [355, 229] on div "Not interested" at bounding box center [330, 228] width 82 height 22
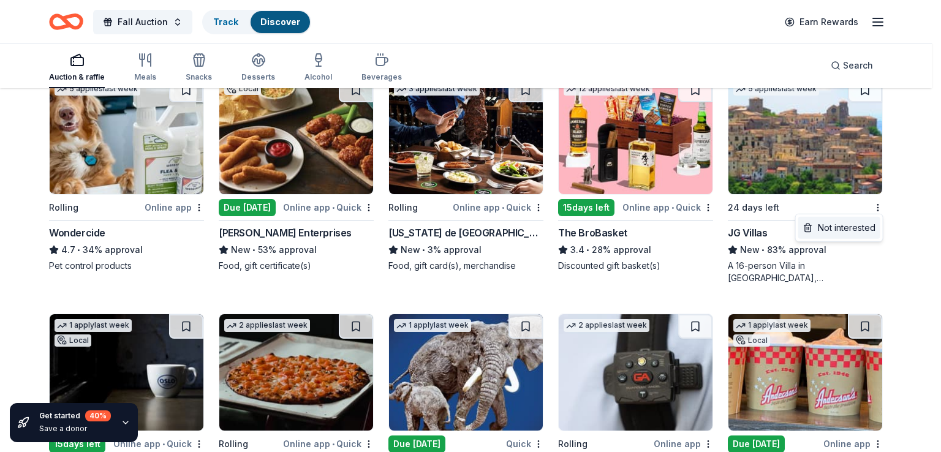
click at [839, 233] on div "Not interested" at bounding box center [839, 228] width 82 height 22
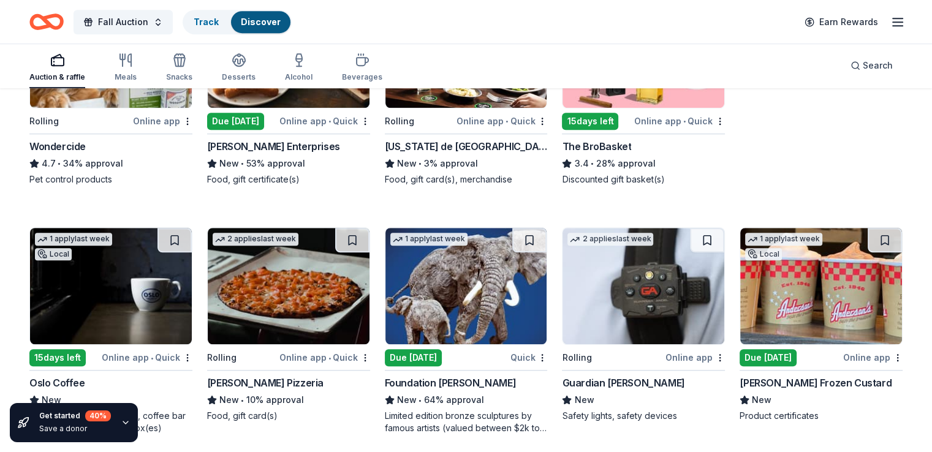
scroll to position [980, 0]
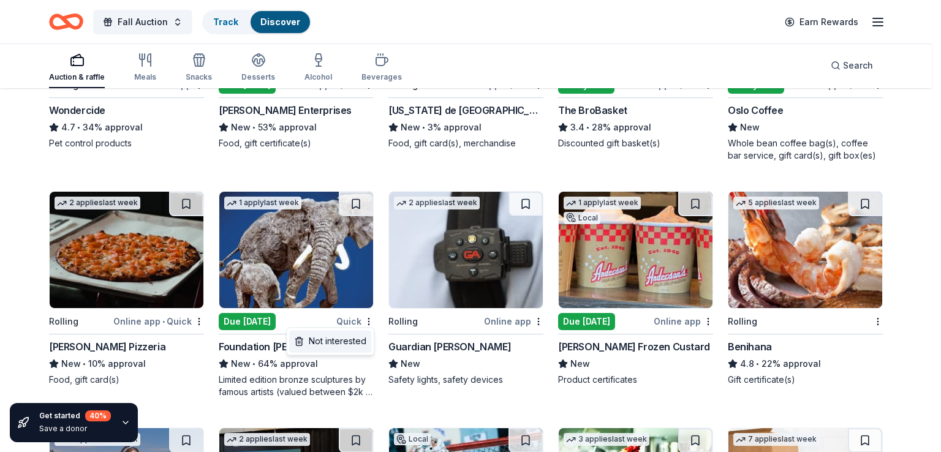
click at [346, 338] on div "Not interested" at bounding box center [330, 341] width 82 height 22
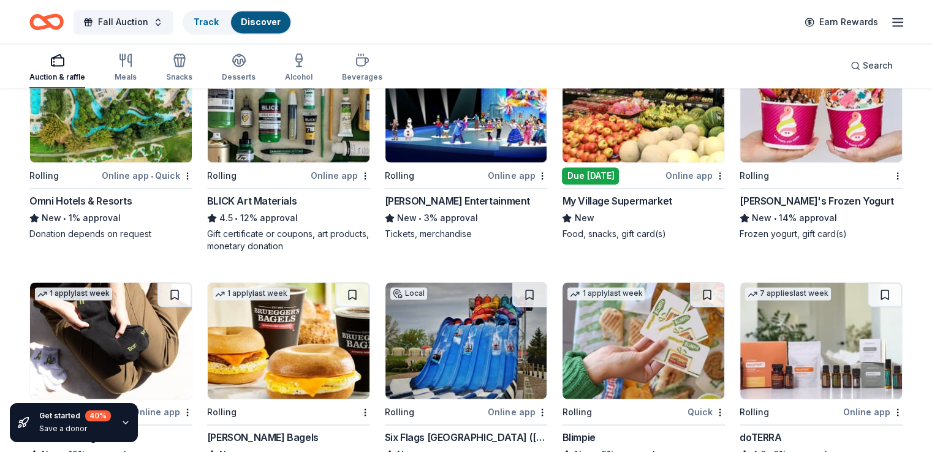
scroll to position [1838, 0]
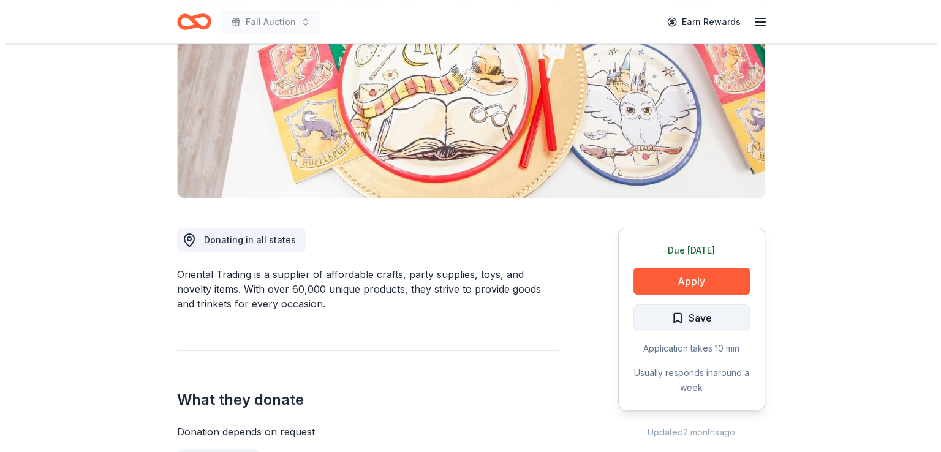
scroll to position [184, 0]
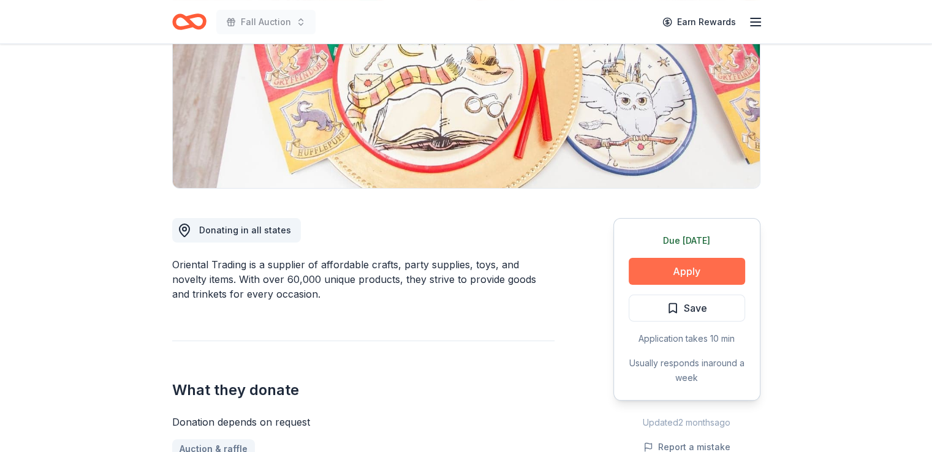
click at [689, 263] on button "Apply" at bounding box center [687, 271] width 116 height 27
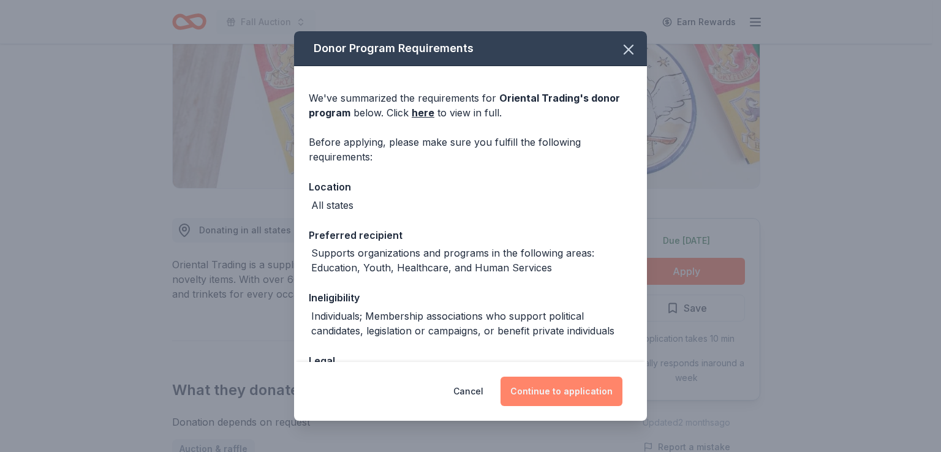
click at [561, 389] on button "Continue to application" at bounding box center [562, 391] width 122 height 29
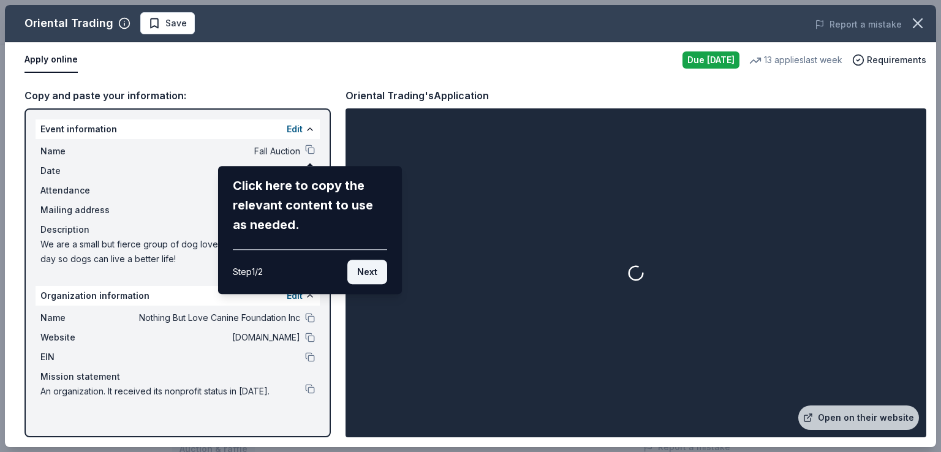
click at [363, 275] on button "Next" at bounding box center [367, 272] width 40 height 25
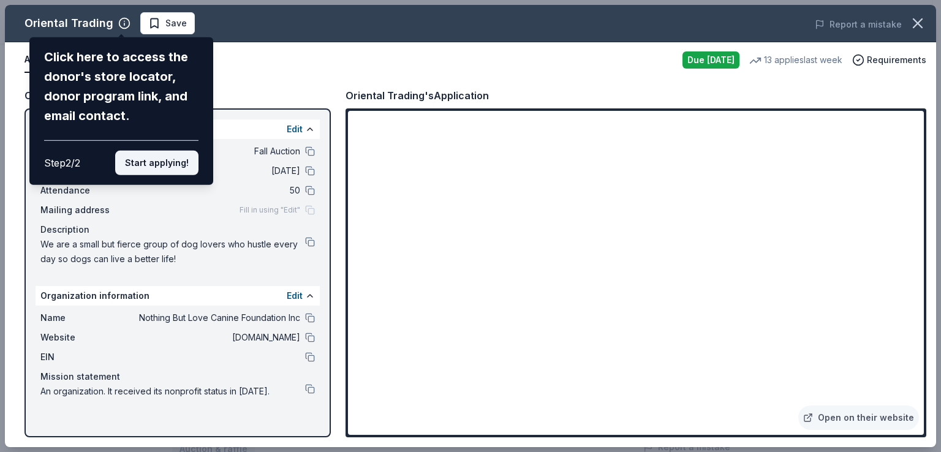
click at [180, 157] on button "Start applying!" at bounding box center [156, 163] width 83 height 25
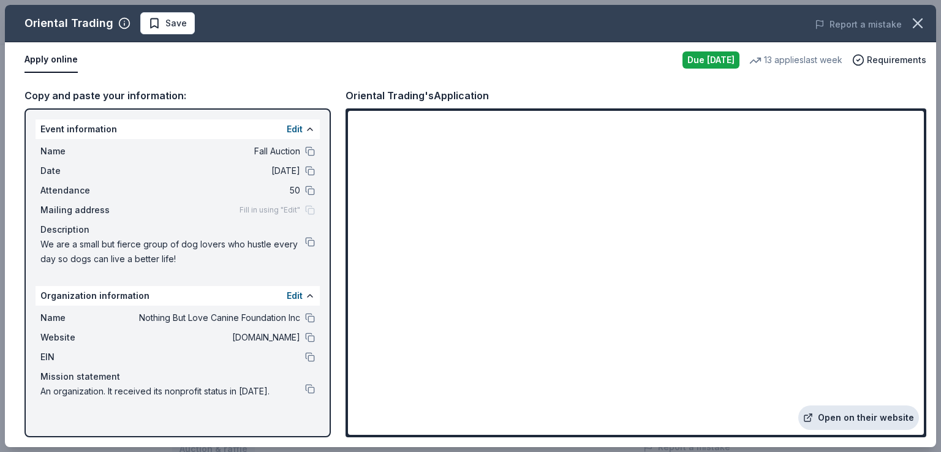
click at [847, 422] on link "Open on their website" at bounding box center [858, 418] width 121 height 25
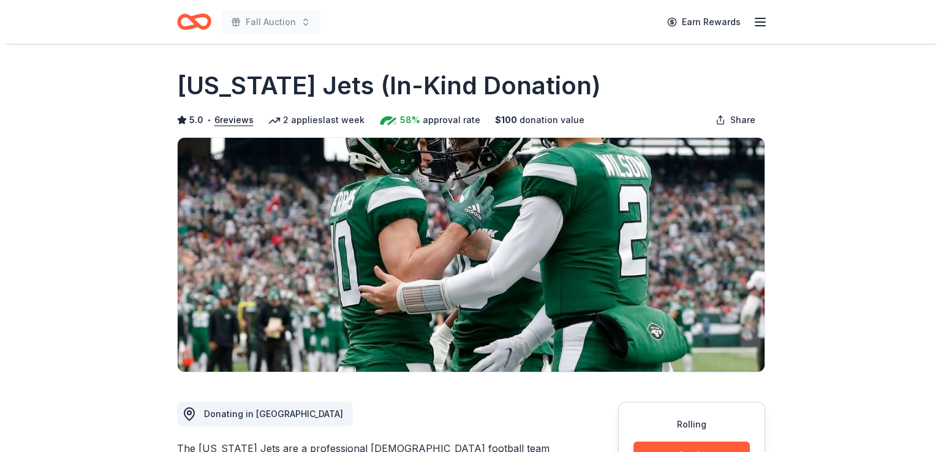
scroll to position [245, 0]
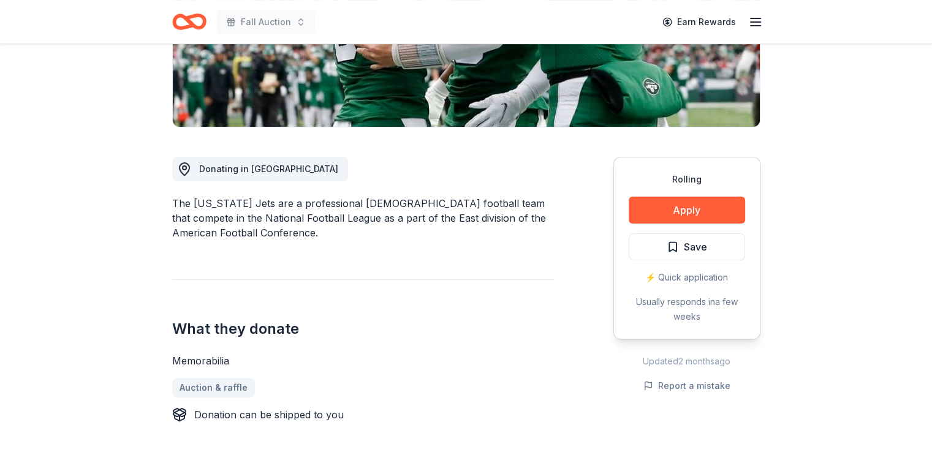
click at [683, 202] on button "Apply" at bounding box center [687, 210] width 116 height 27
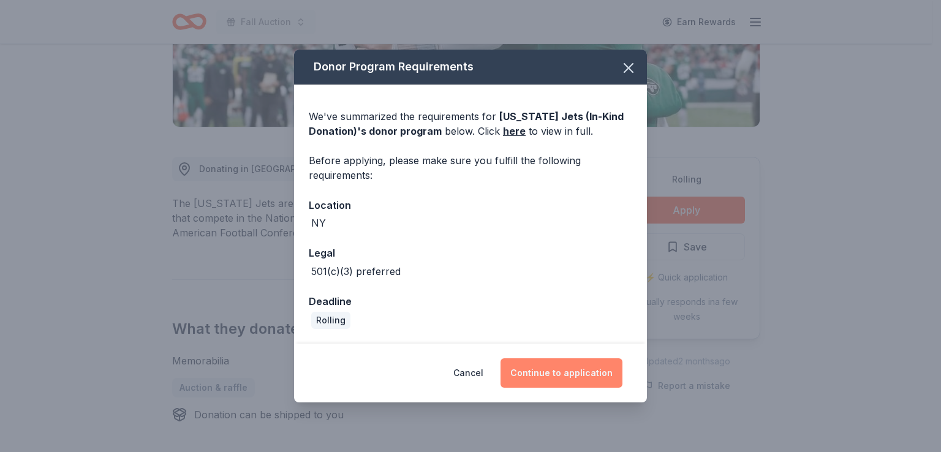
click at [524, 371] on button "Continue to application" at bounding box center [562, 372] width 122 height 29
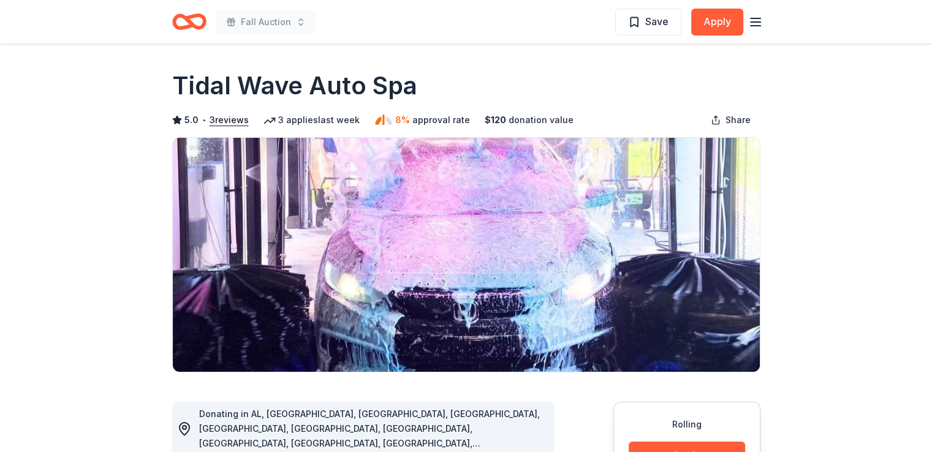
scroll to position [123, 0]
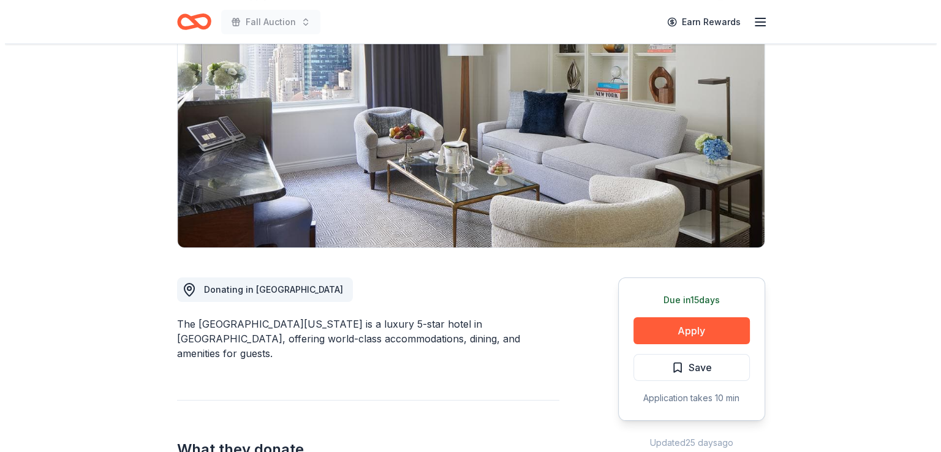
scroll to position [184, 0]
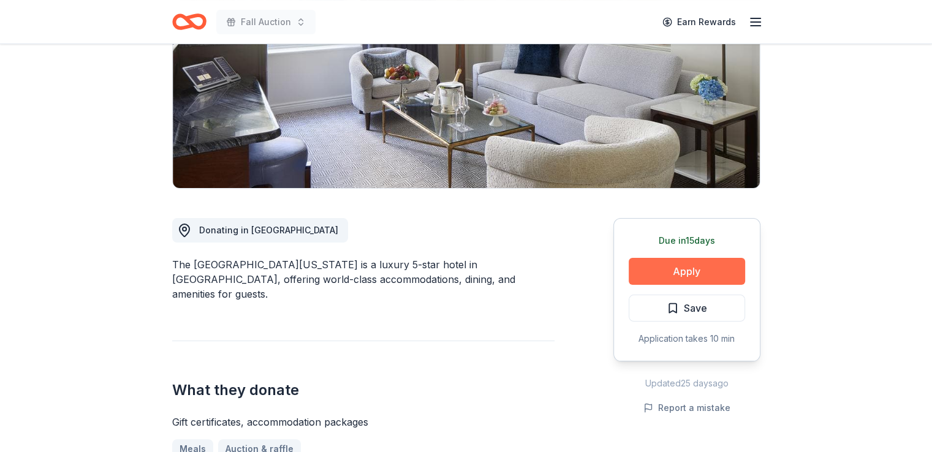
click at [657, 273] on button "Apply" at bounding box center [687, 271] width 116 height 27
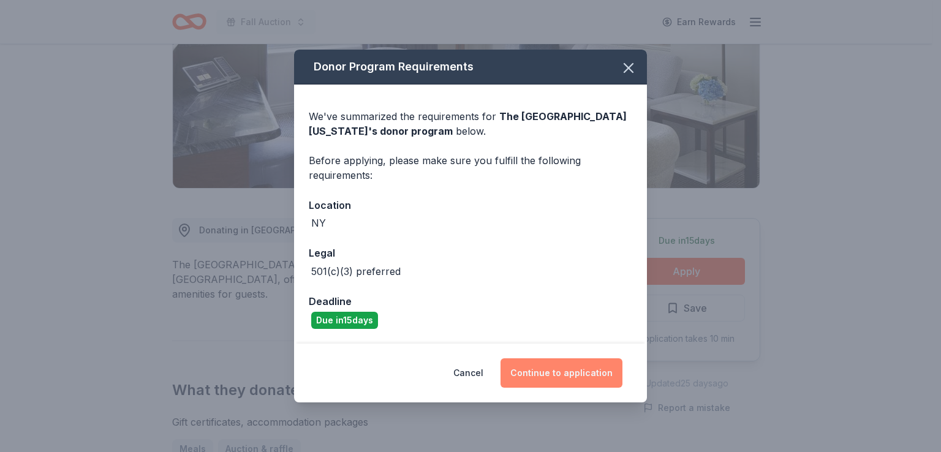
click at [528, 373] on button "Continue to application" at bounding box center [562, 372] width 122 height 29
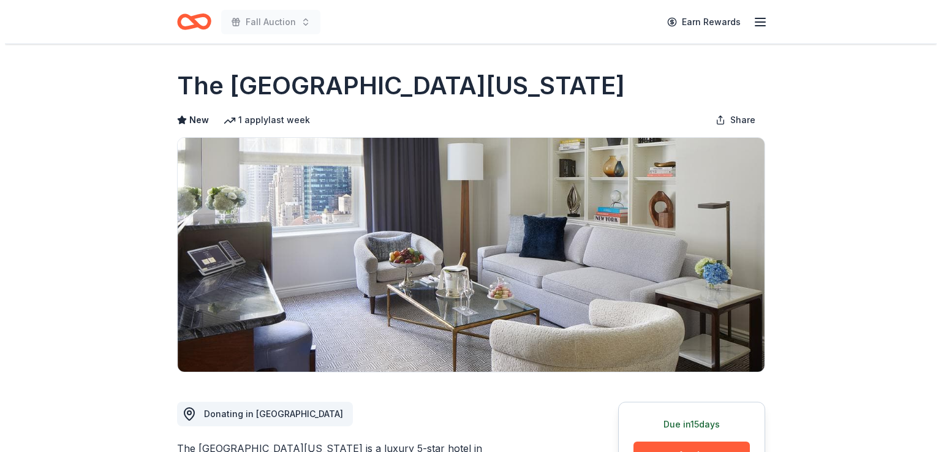
scroll to position [184, 0]
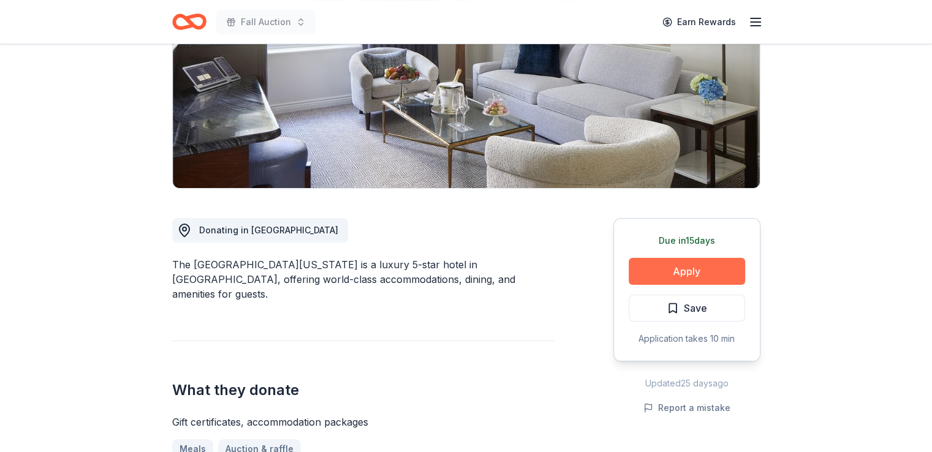
click at [697, 263] on button "Apply" at bounding box center [687, 271] width 116 height 27
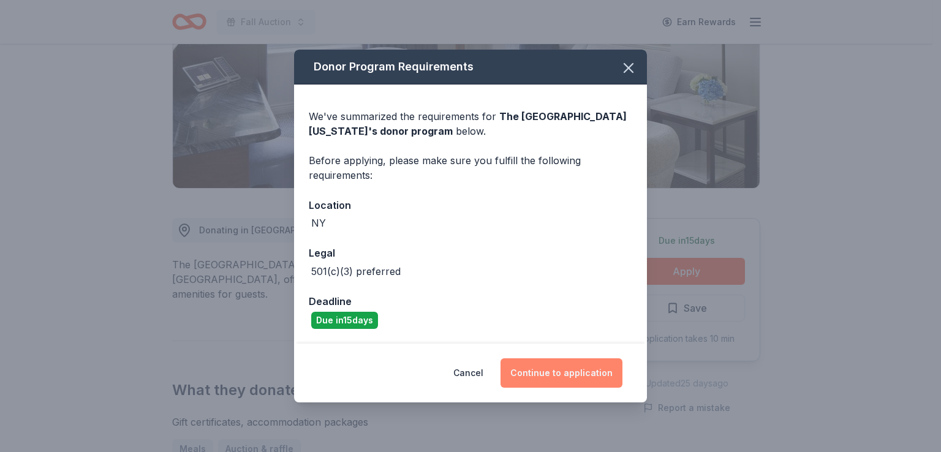
click at [532, 366] on button "Continue to application" at bounding box center [562, 372] width 122 height 29
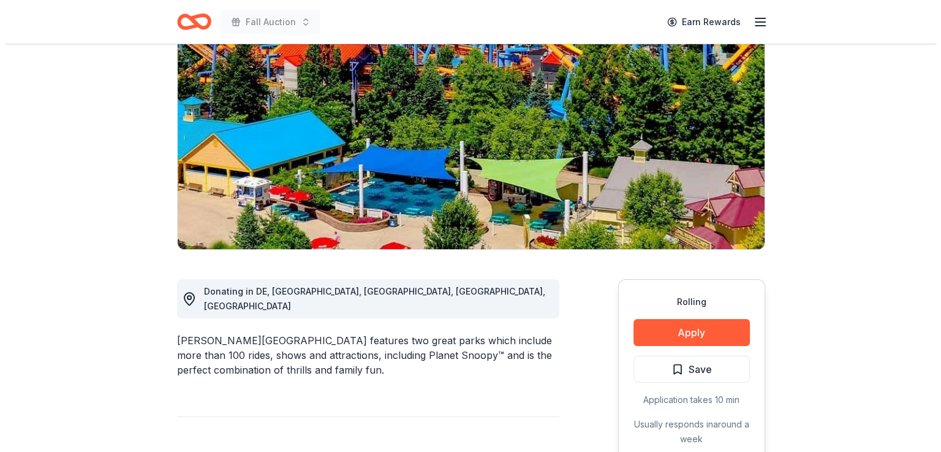
scroll to position [184, 0]
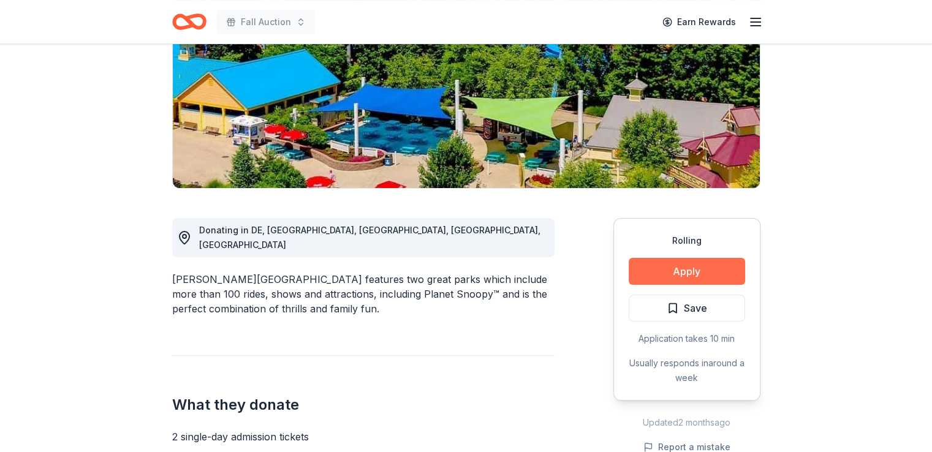
click at [674, 271] on button "Apply" at bounding box center [687, 271] width 116 height 27
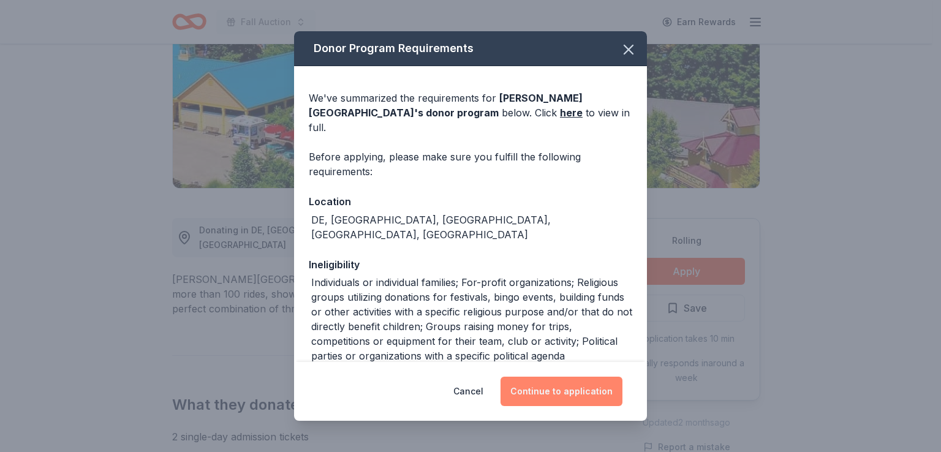
click at [531, 379] on button "Continue to application" at bounding box center [562, 391] width 122 height 29
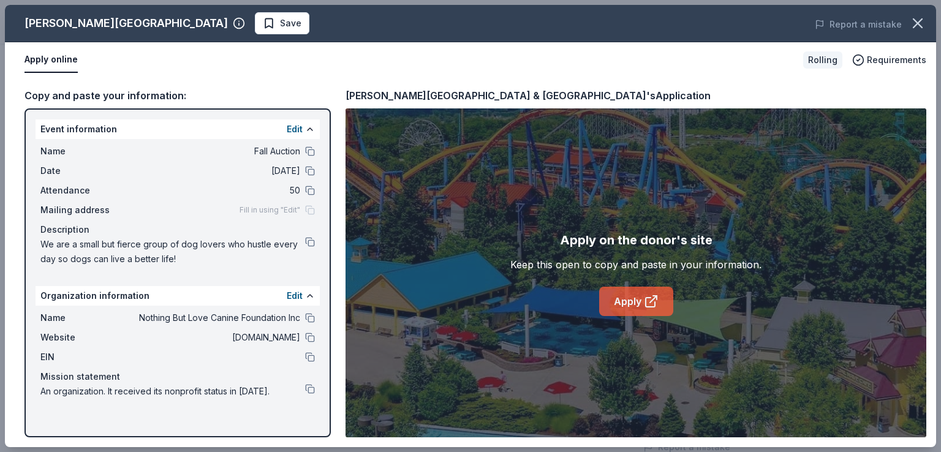
click at [644, 306] on icon at bounding box center [651, 301] width 15 height 15
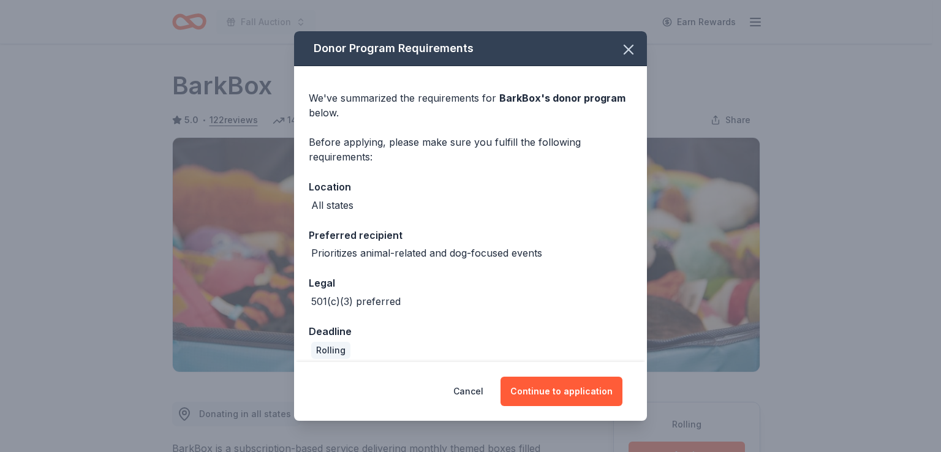
scroll to position [184, 0]
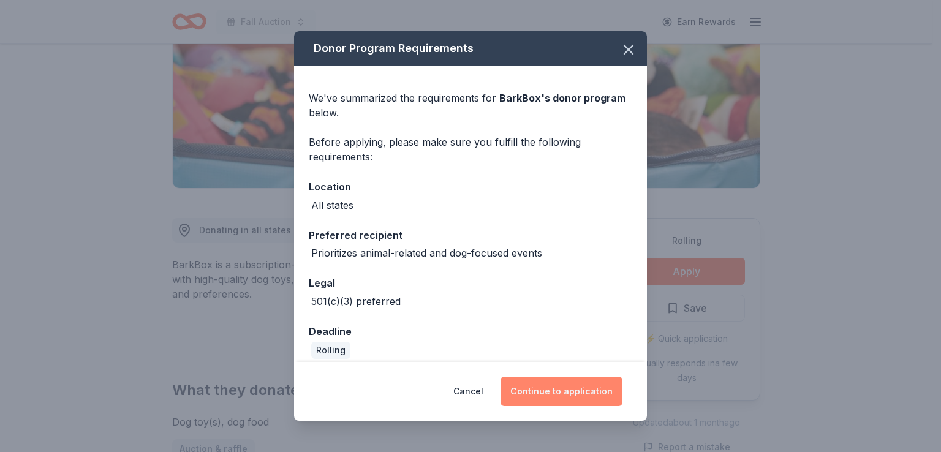
click at [532, 389] on button "Continue to application" at bounding box center [562, 391] width 122 height 29
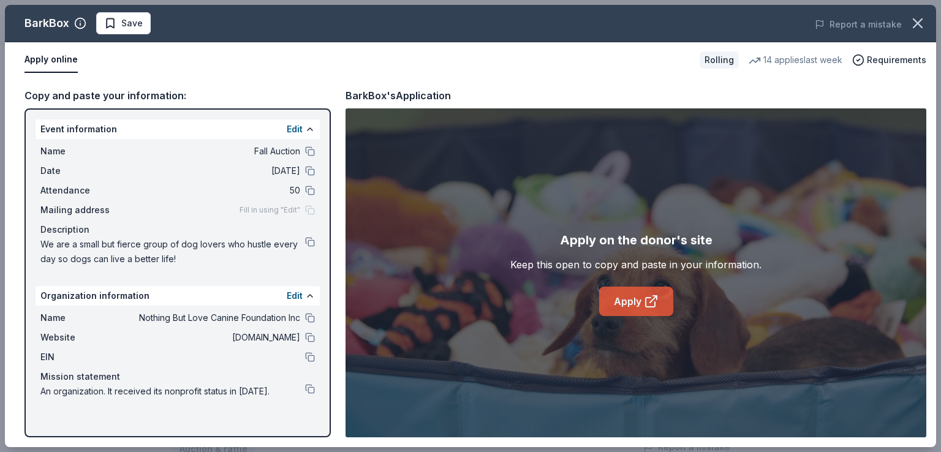
click at [630, 304] on link "Apply" at bounding box center [636, 301] width 74 height 29
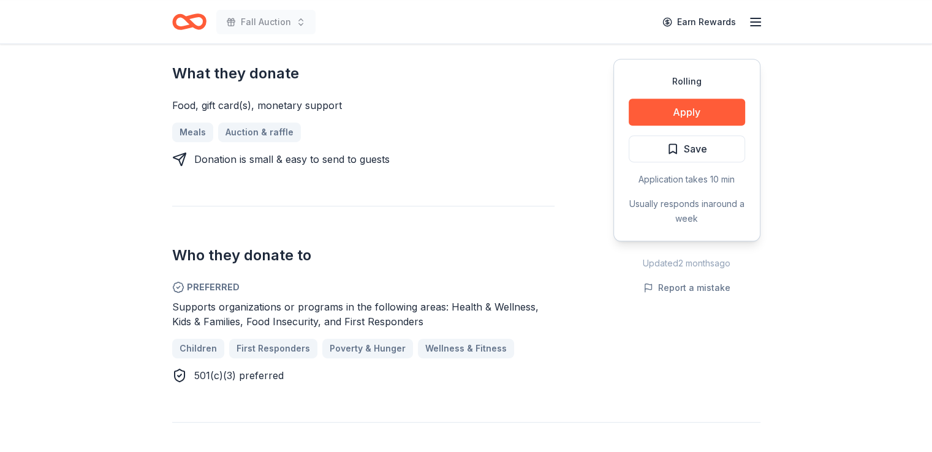
scroll to position [551, 0]
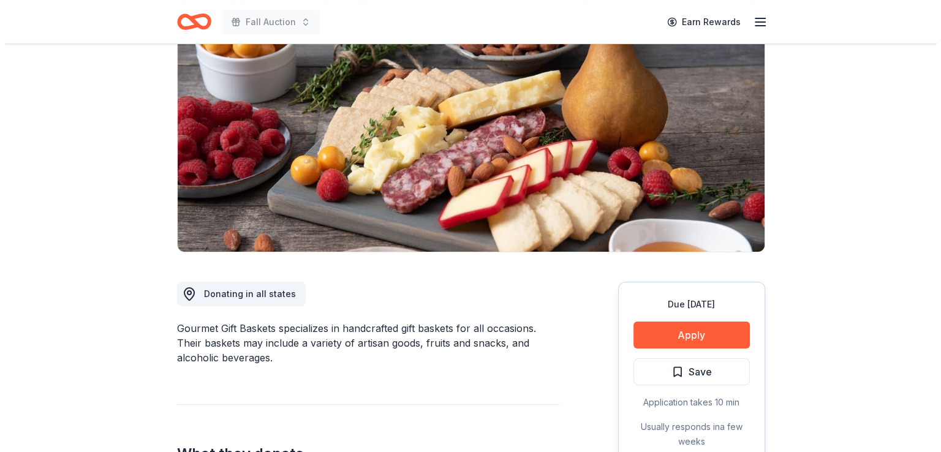
scroll to position [123, 0]
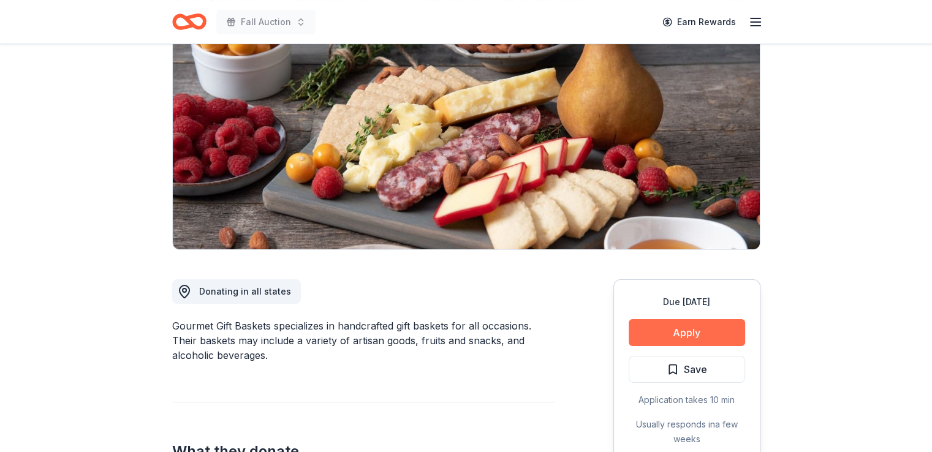
click at [694, 329] on button "Apply" at bounding box center [687, 332] width 116 height 27
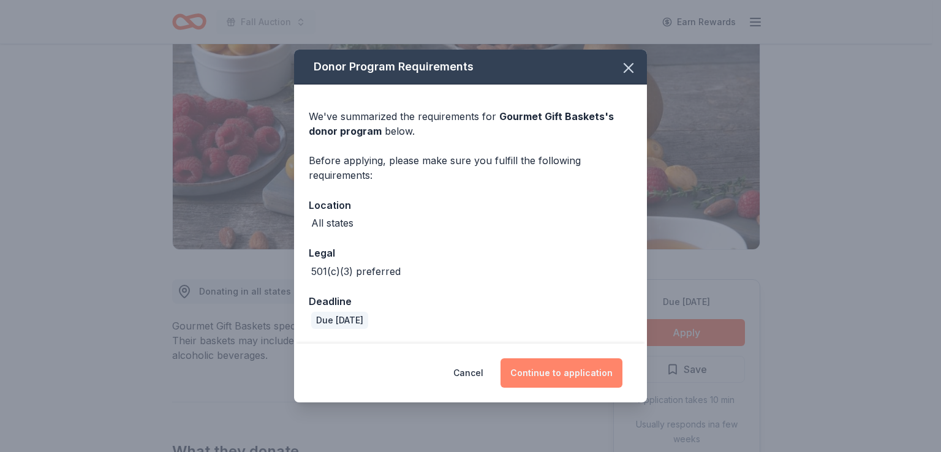
click at [551, 377] on button "Continue to application" at bounding box center [562, 372] width 122 height 29
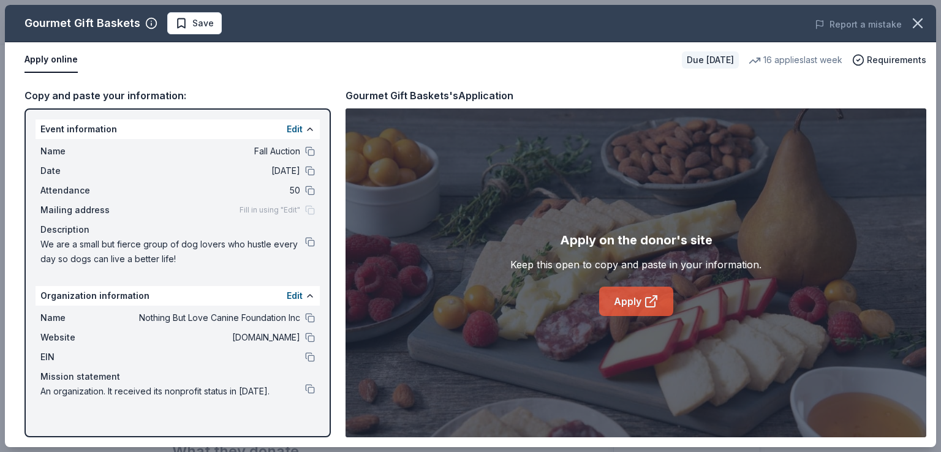
click at [625, 299] on link "Apply" at bounding box center [636, 301] width 74 height 29
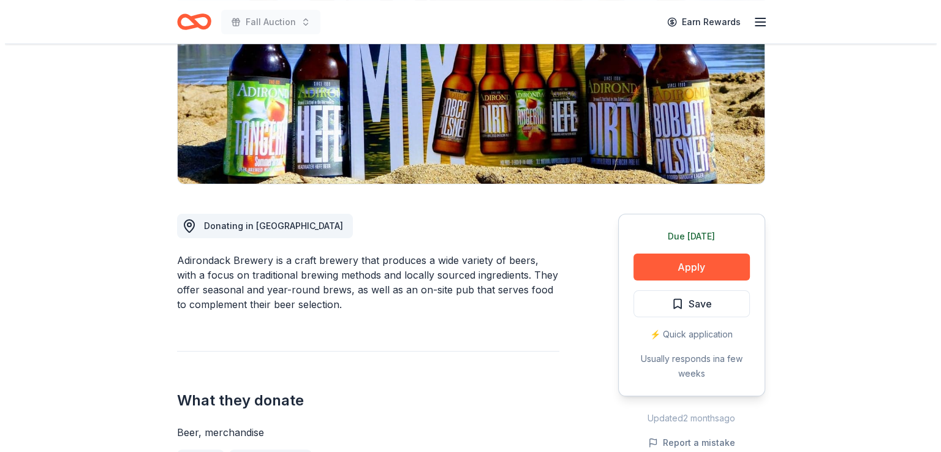
scroll to position [245, 0]
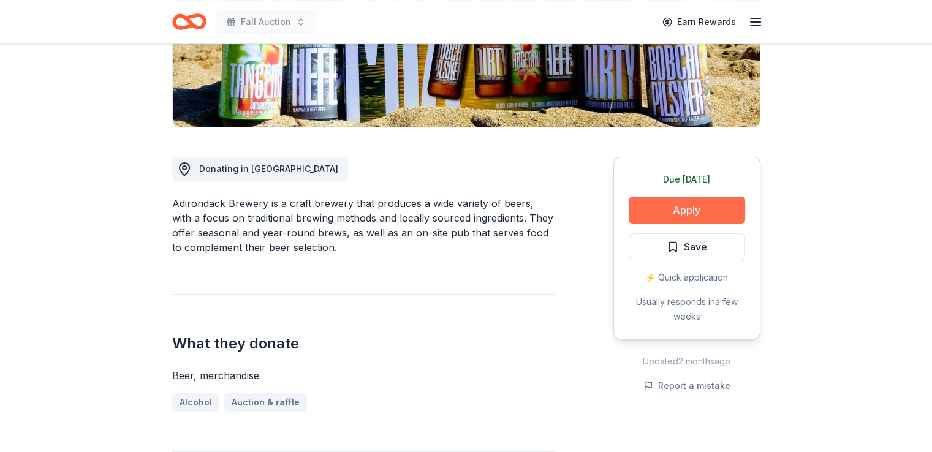
click at [667, 210] on button "Apply" at bounding box center [687, 210] width 116 height 27
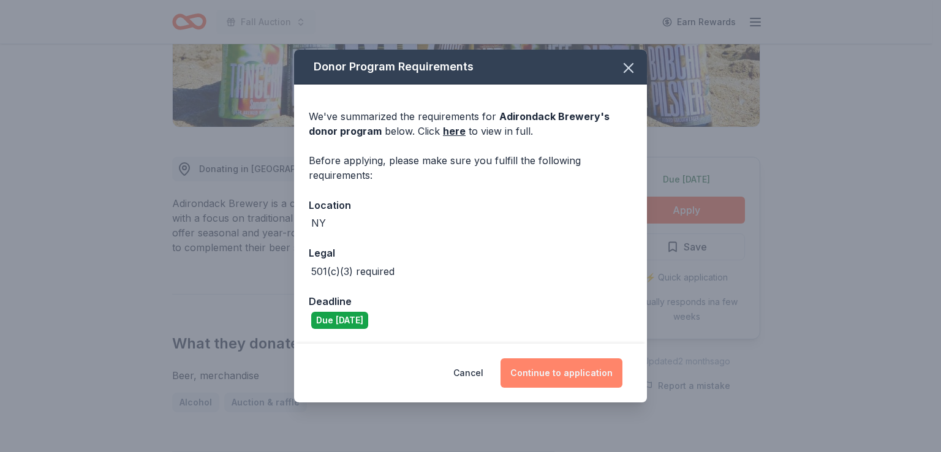
click at [545, 379] on button "Continue to application" at bounding box center [562, 372] width 122 height 29
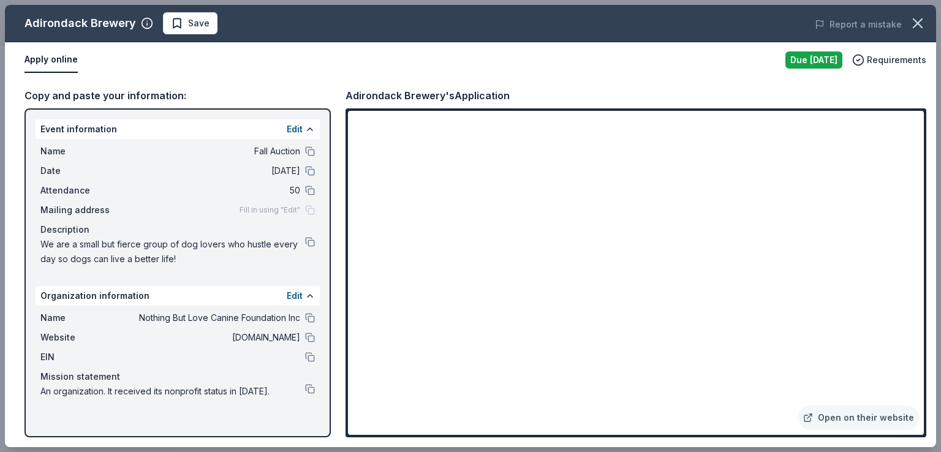
click at [125, 99] on div "Copy and paste your information:" at bounding box center [178, 96] width 306 height 16
click at [126, 96] on div "Copy and paste your information:" at bounding box center [178, 96] width 306 height 16
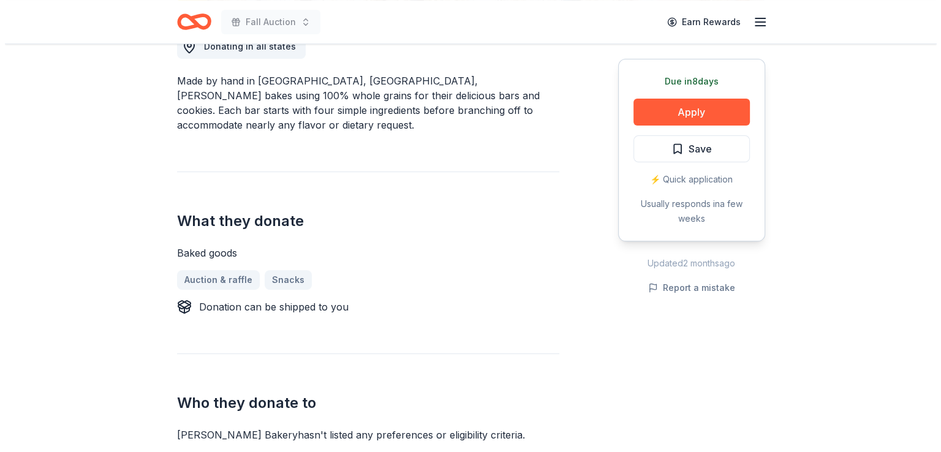
scroll to position [184, 0]
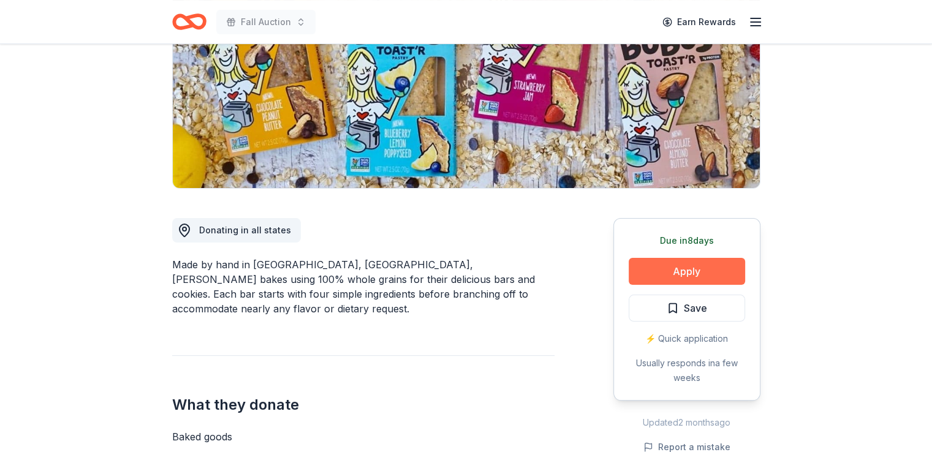
click at [676, 272] on button "Apply" at bounding box center [687, 271] width 116 height 27
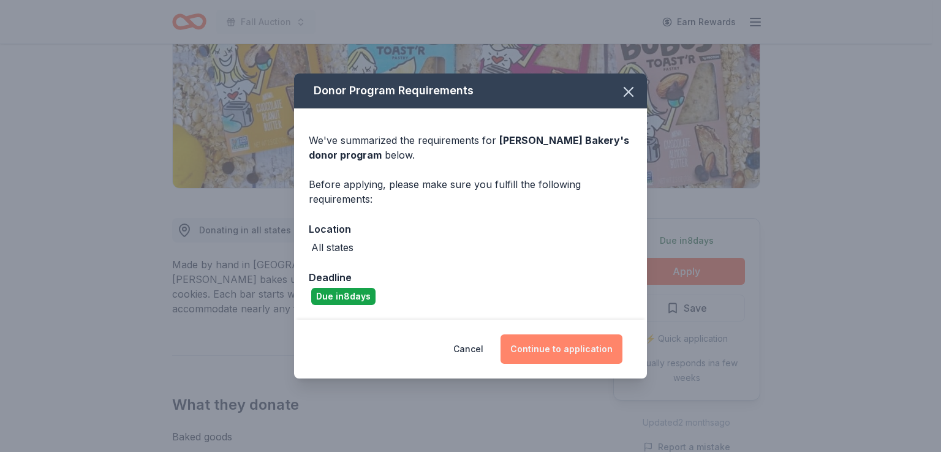
click at [550, 358] on button "Continue to application" at bounding box center [562, 349] width 122 height 29
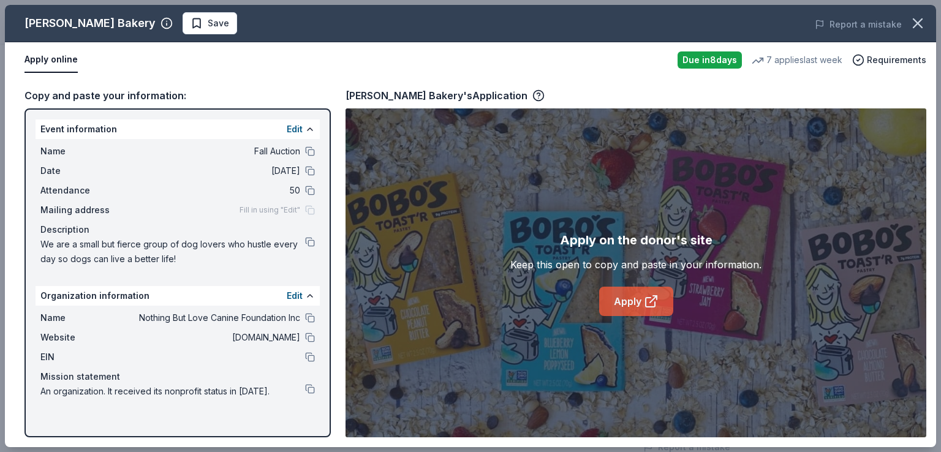
click at [634, 297] on link "Apply" at bounding box center [636, 301] width 74 height 29
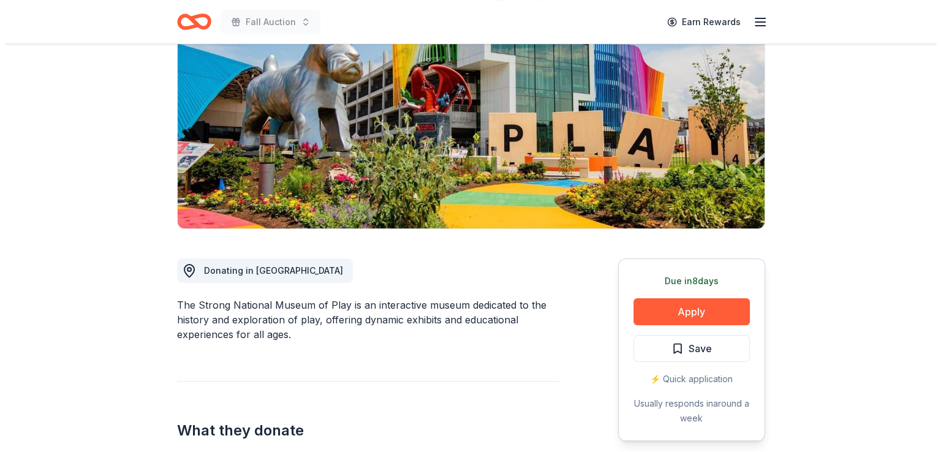
scroll to position [123, 0]
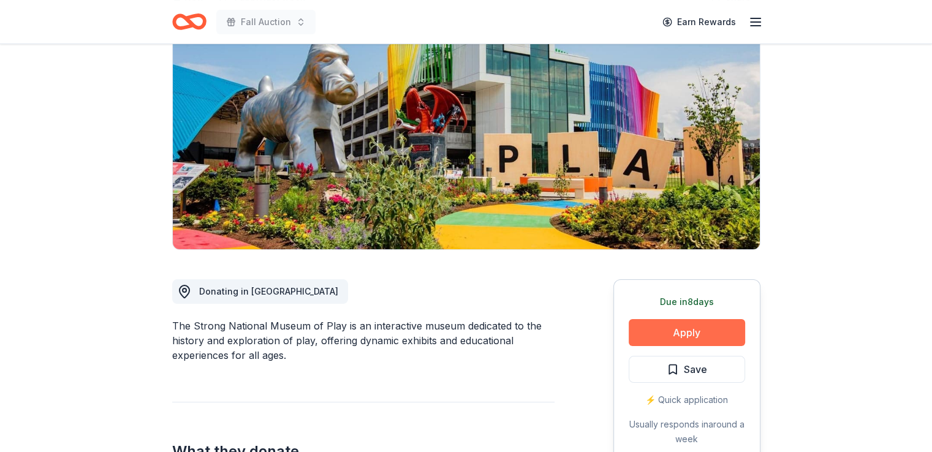
click at [683, 324] on button "Apply" at bounding box center [687, 332] width 116 height 27
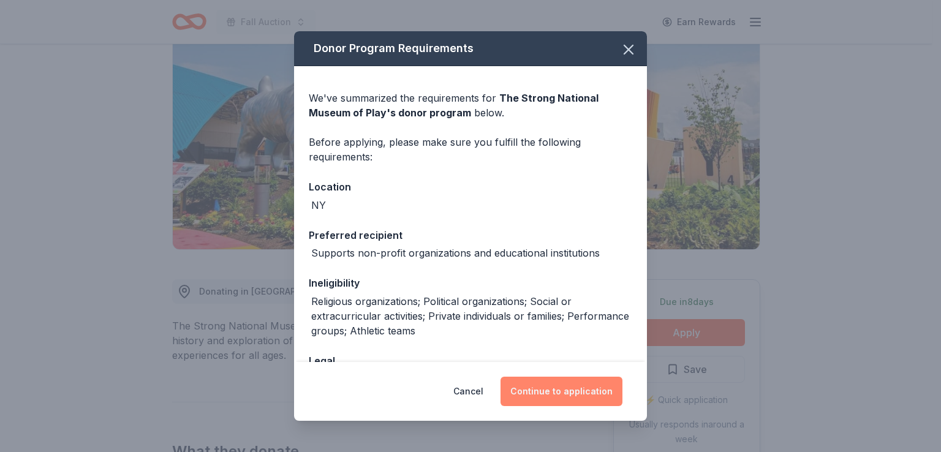
click at [590, 404] on button "Continue to application" at bounding box center [562, 391] width 122 height 29
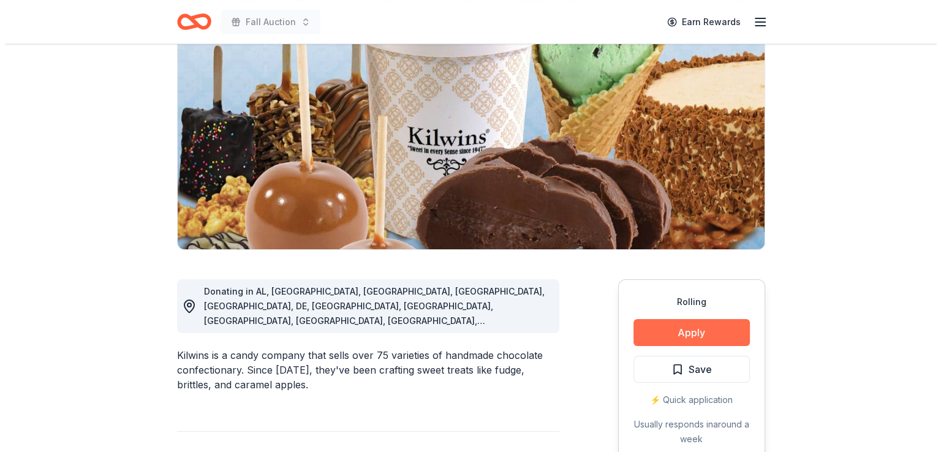
scroll to position [123, 0]
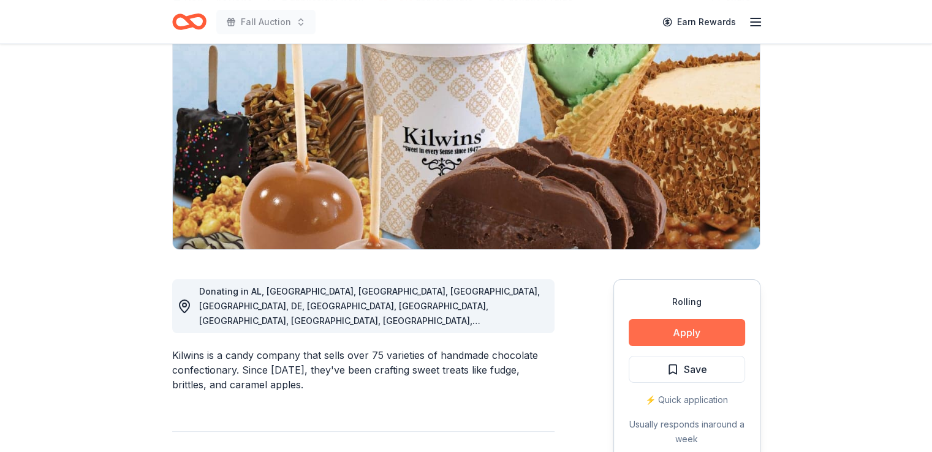
click at [678, 329] on button "Apply" at bounding box center [687, 332] width 116 height 27
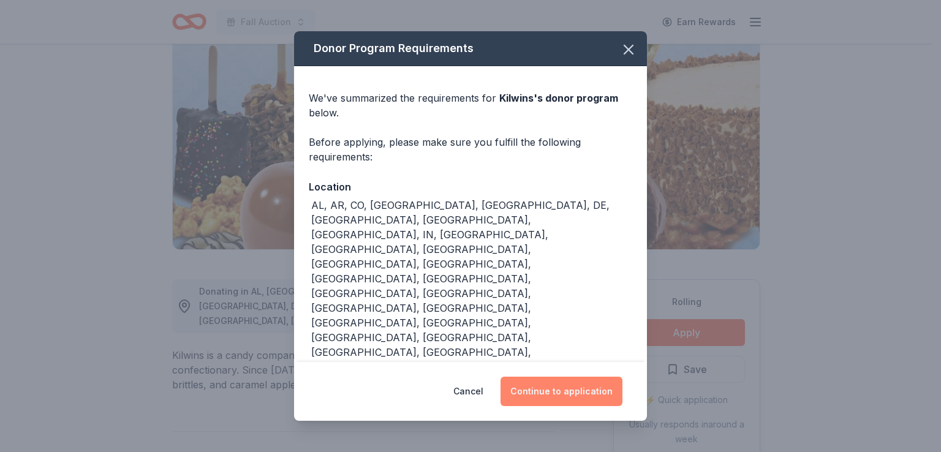
click at [590, 377] on button "Continue to application" at bounding box center [562, 391] width 122 height 29
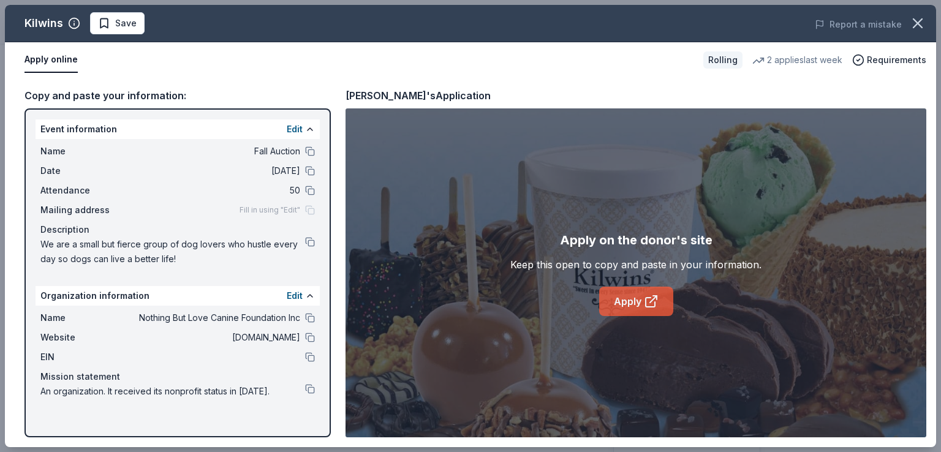
click at [618, 295] on link "Apply" at bounding box center [636, 301] width 74 height 29
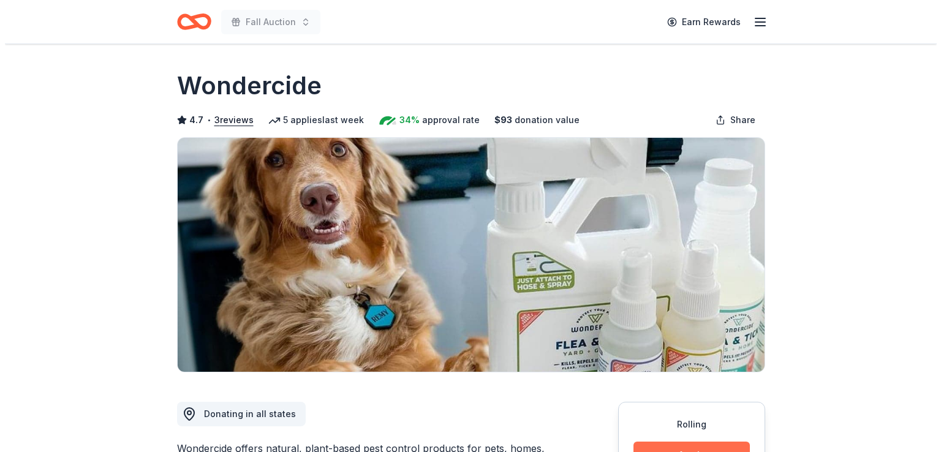
scroll to position [123, 0]
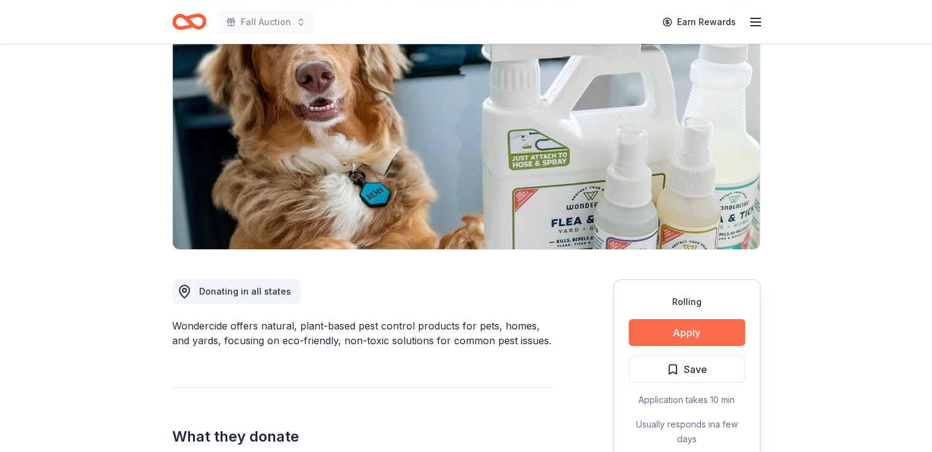
click at [692, 342] on button "Apply" at bounding box center [687, 332] width 116 height 27
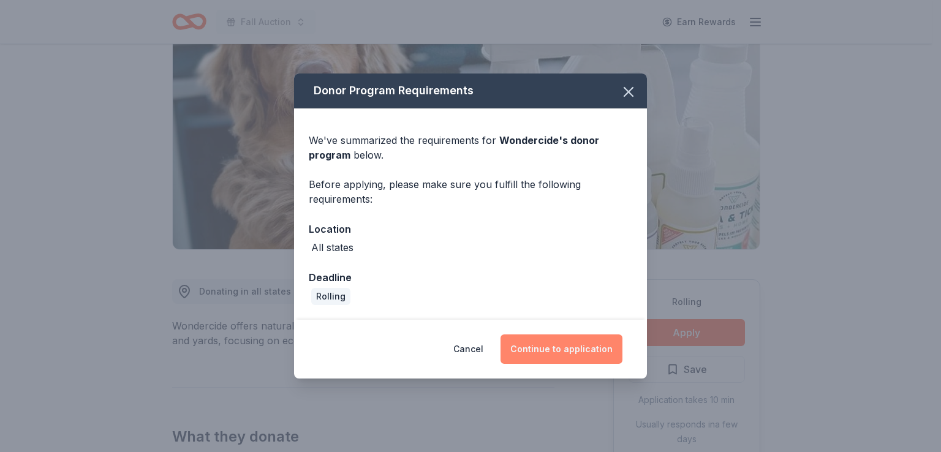
click at [591, 357] on button "Continue to application" at bounding box center [562, 349] width 122 height 29
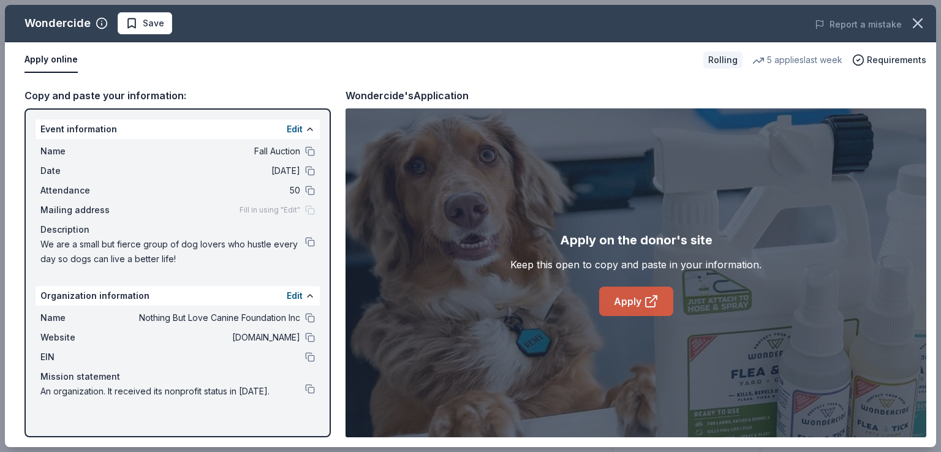
click at [630, 295] on link "Apply" at bounding box center [636, 301] width 74 height 29
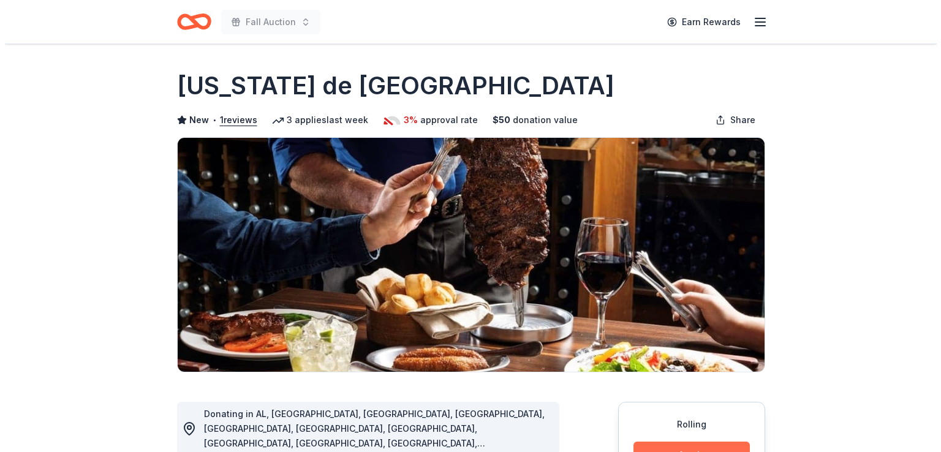
scroll to position [123, 0]
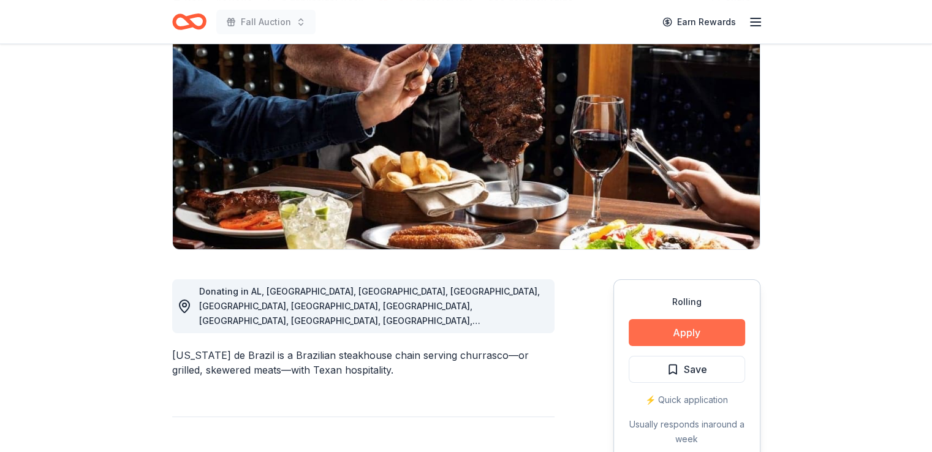
click at [676, 339] on button "Apply" at bounding box center [687, 332] width 116 height 27
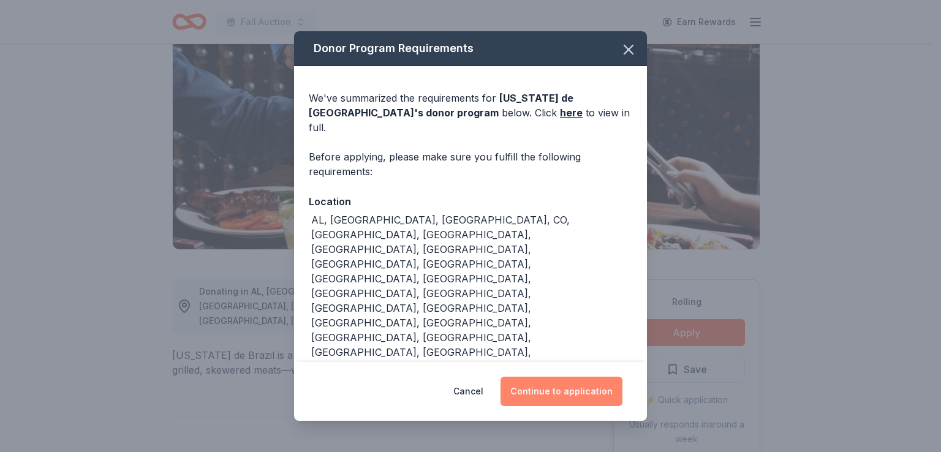
click at [551, 377] on button "Continue to application" at bounding box center [562, 391] width 122 height 29
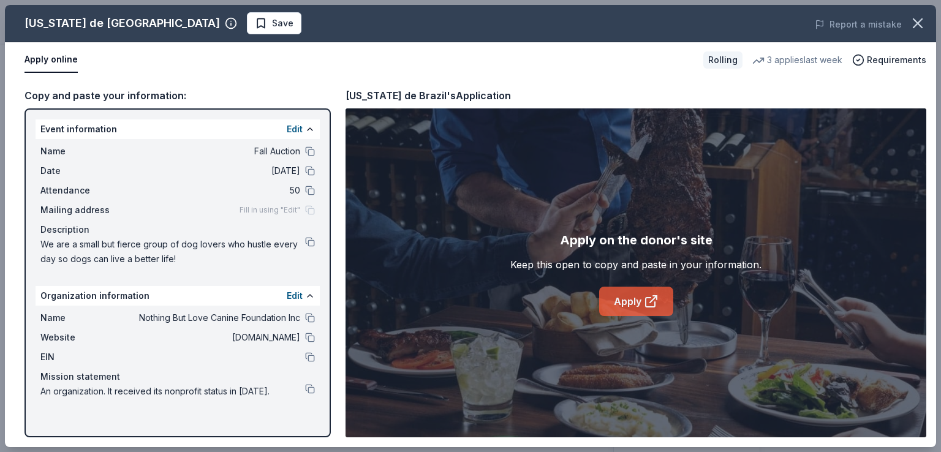
click at [630, 306] on link "Apply" at bounding box center [636, 301] width 74 height 29
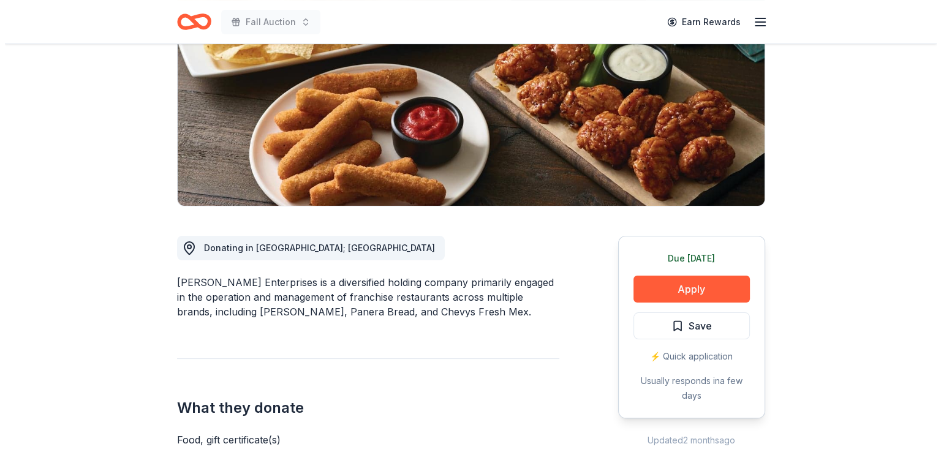
scroll to position [306, 0]
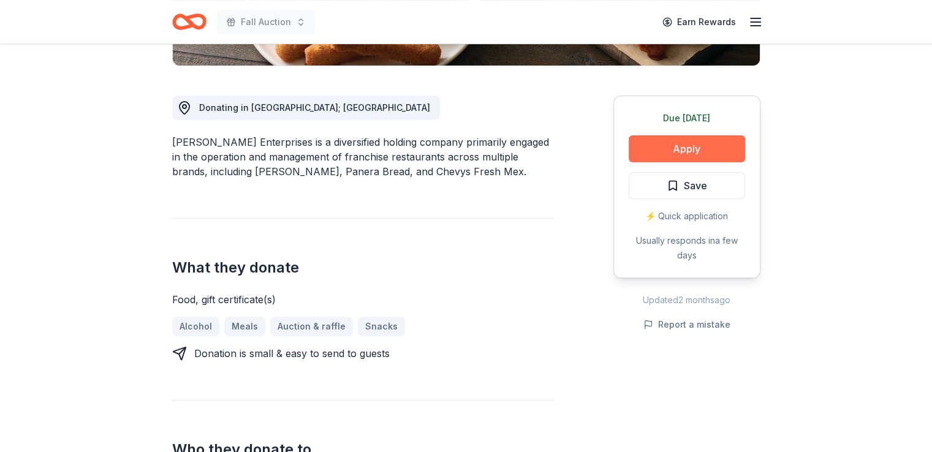
click at [671, 151] on button "Apply" at bounding box center [687, 148] width 116 height 27
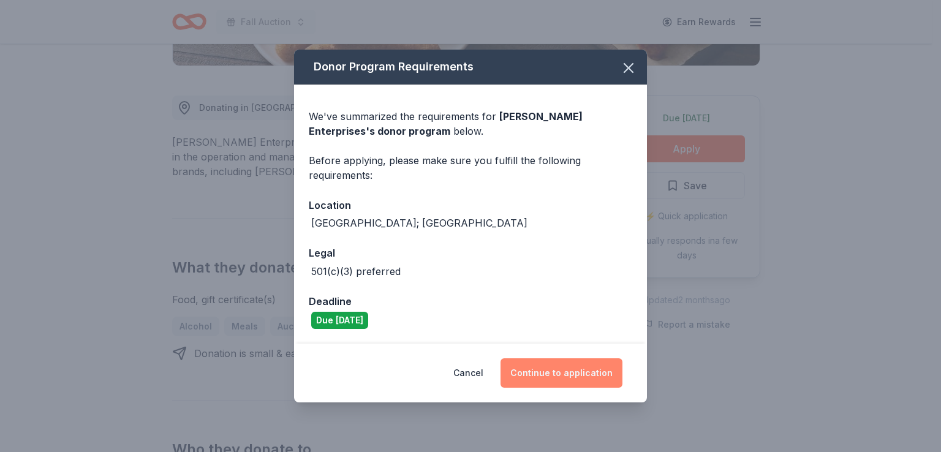
click at [561, 374] on button "Continue to application" at bounding box center [562, 372] width 122 height 29
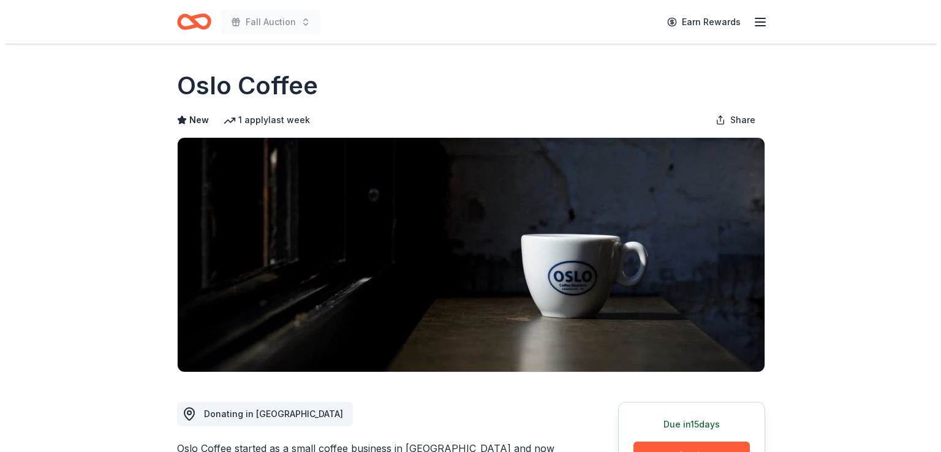
scroll to position [184, 0]
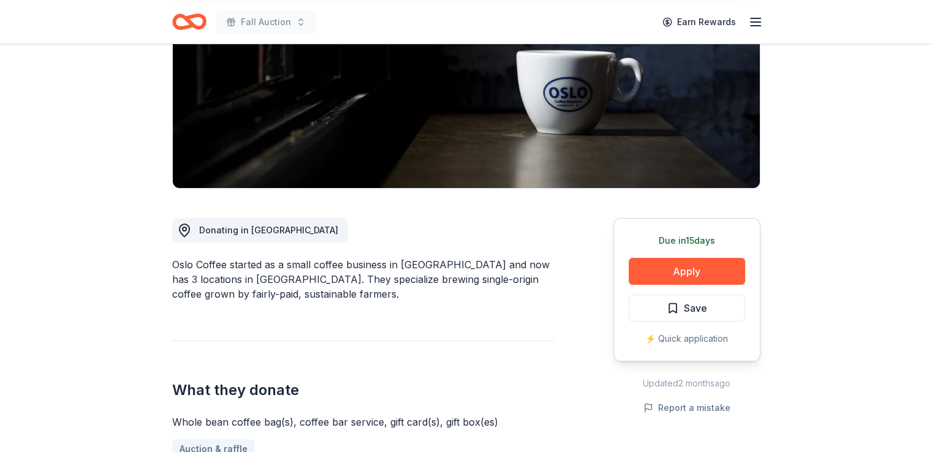
click at [675, 290] on div "Due [DATE] Apply Save ⚡️ Quick application" at bounding box center [686, 289] width 147 height 143
click at [667, 275] on button "Apply" at bounding box center [687, 271] width 116 height 27
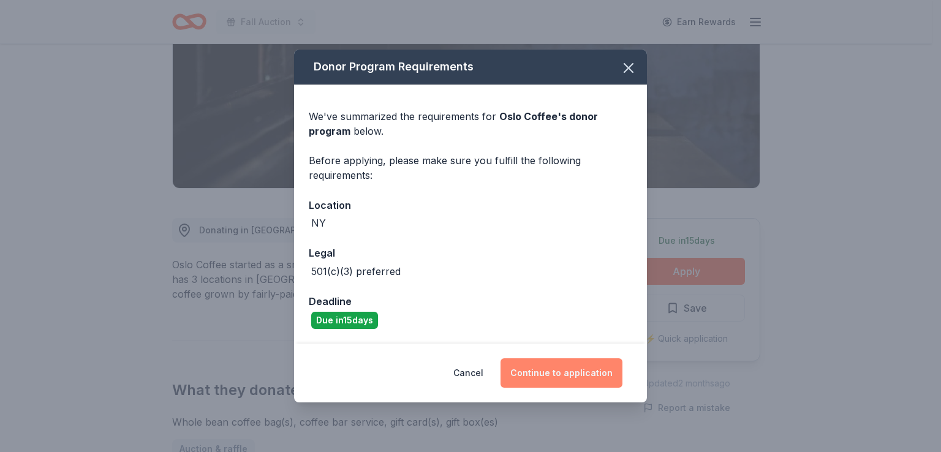
click at [531, 363] on button "Continue to application" at bounding box center [562, 372] width 122 height 29
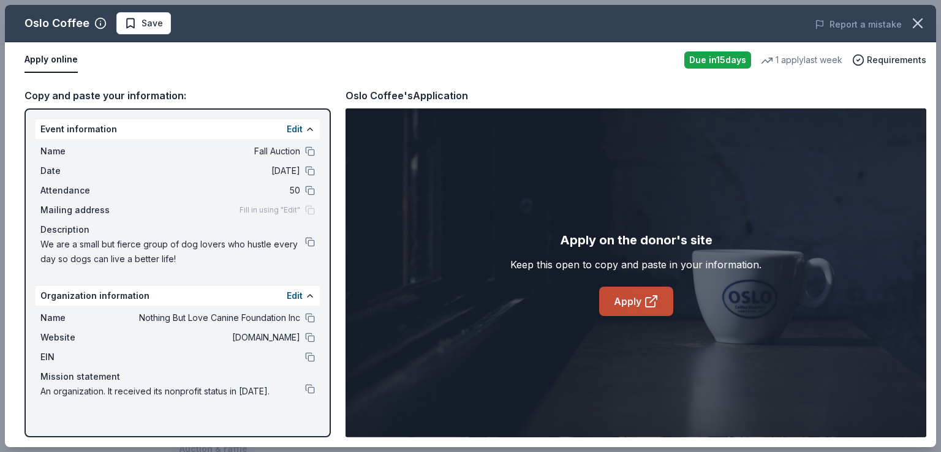
click at [615, 297] on link "Apply" at bounding box center [636, 301] width 74 height 29
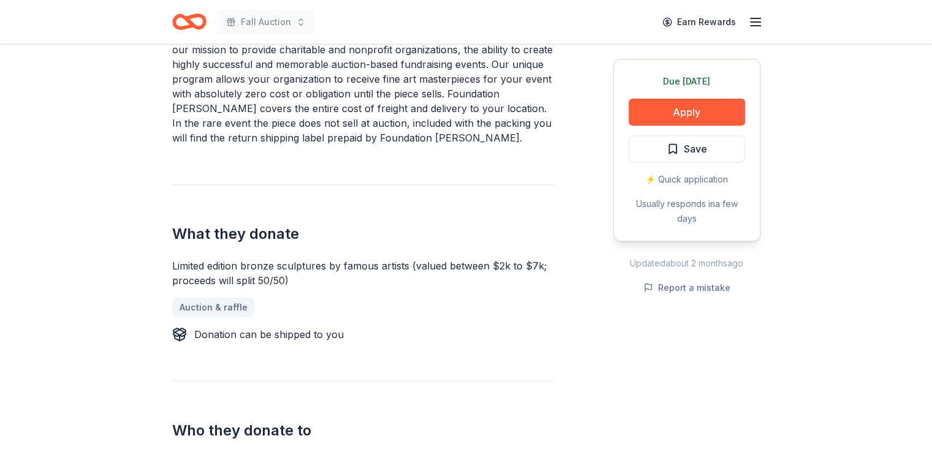
scroll to position [490, 0]
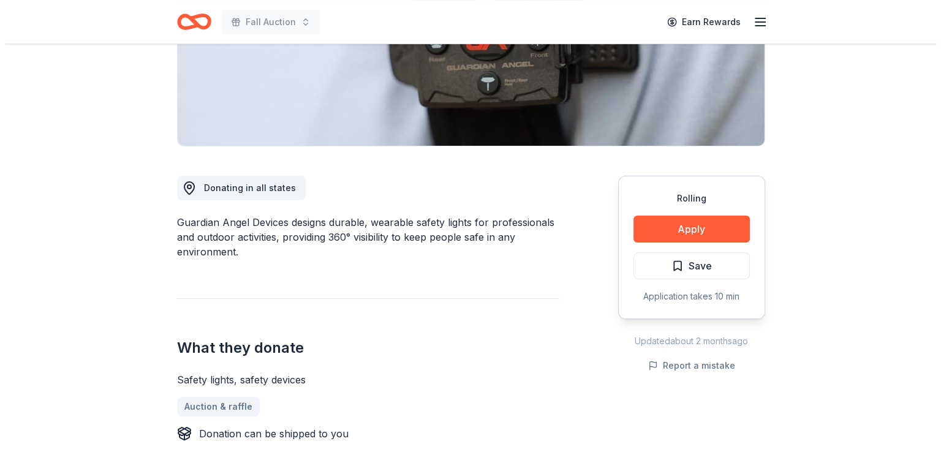
scroll to position [245, 0]
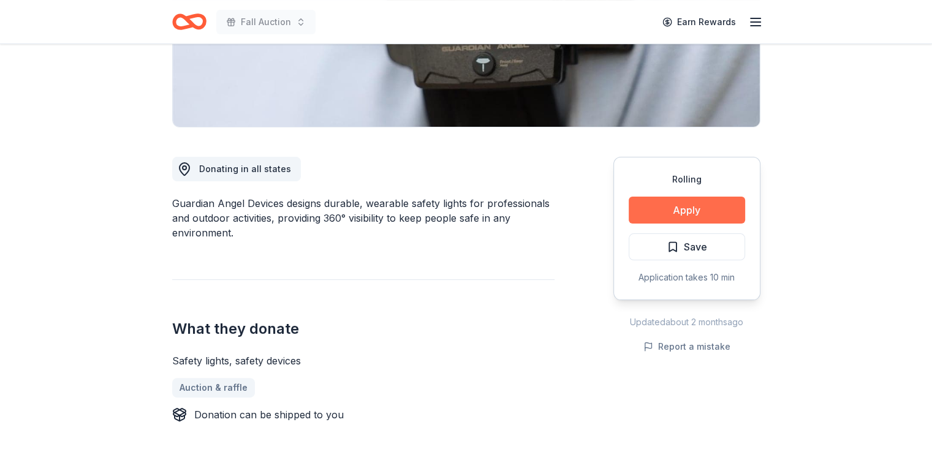
click at [652, 216] on button "Apply" at bounding box center [687, 210] width 116 height 27
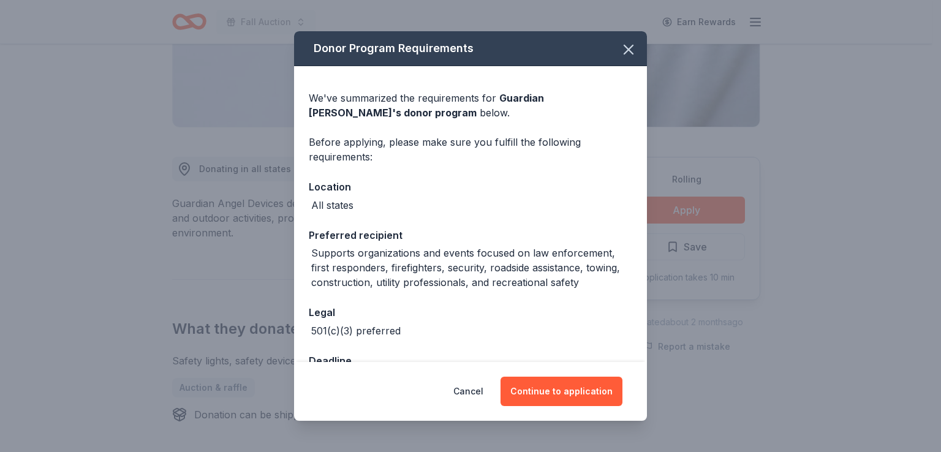
drag, startPoint x: 545, startPoint y: 387, endPoint x: 560, endPoint y: 319, distance: 70.3
click at [560, 319] on div "Donor Program Requirements We've summarized the requirements for Guardian Angel…" at bounding box center [470, 225] width 353 height 389
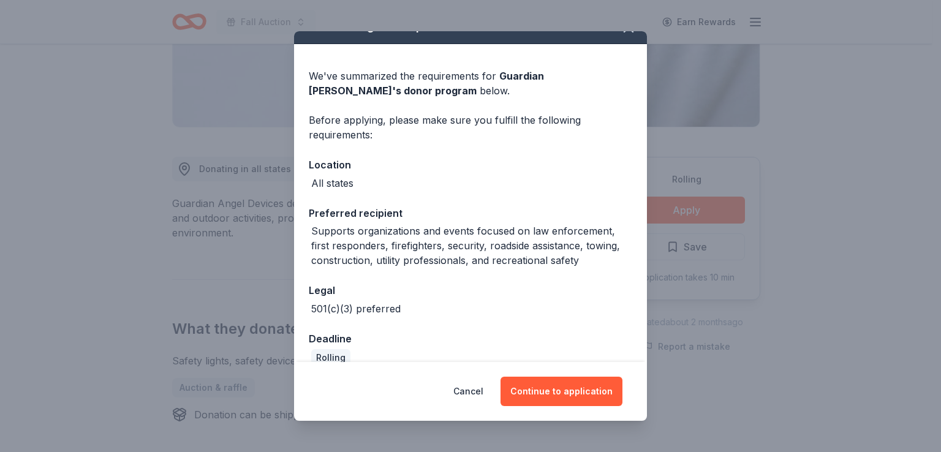
scroll to position [41, 0]
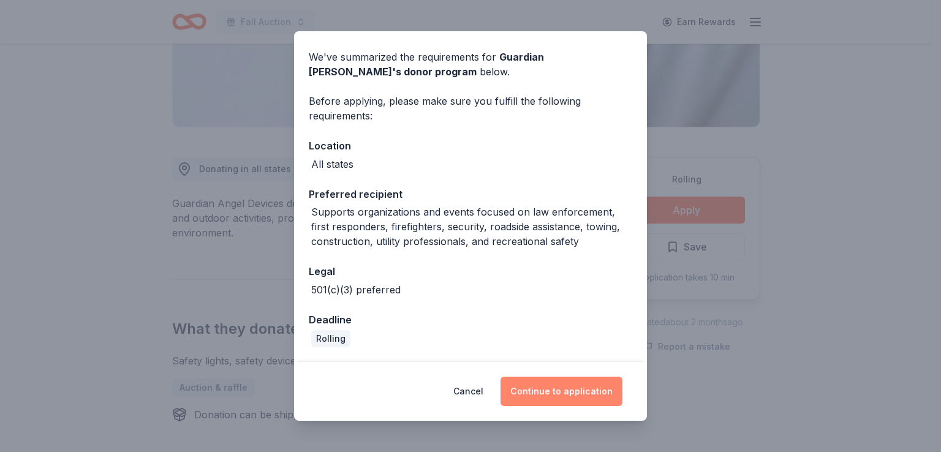
click at [542, 396] on button "Continue to application" at bounding box center [562, 391] width 122 height 29
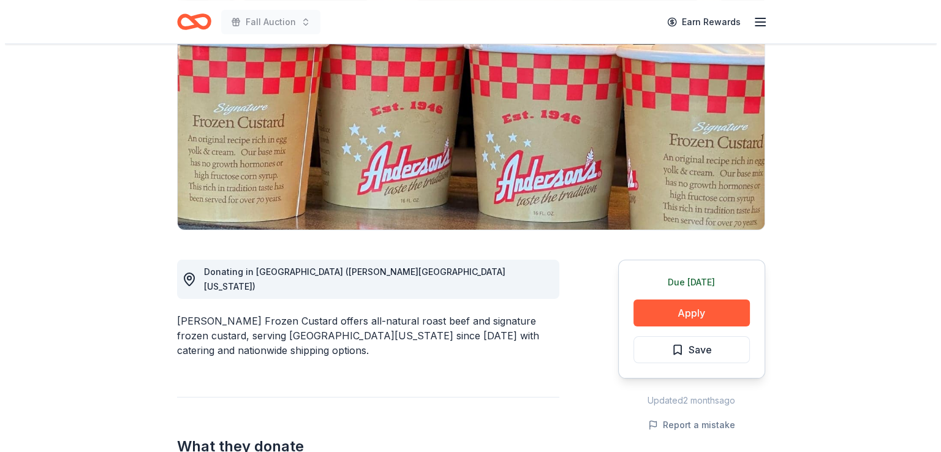
scroll to position [123, 0]
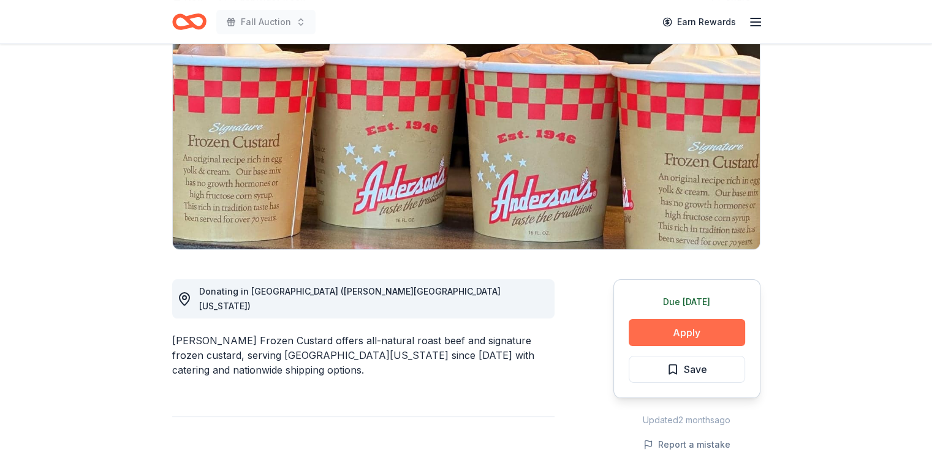
click at [689, 330] on button "Apply" at bounding box center [687, 332] width 116 height 27
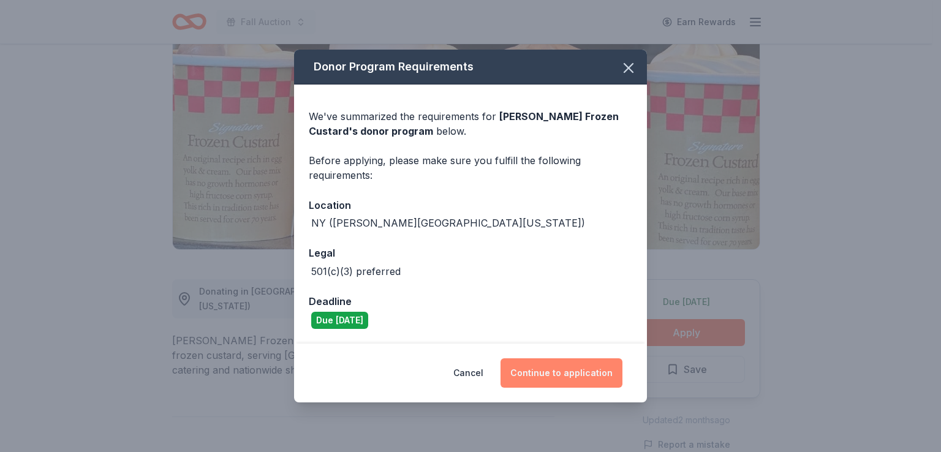
click at [546, 383] on button "Continue to application" at bounding box center [562, 372] width 122 height 29
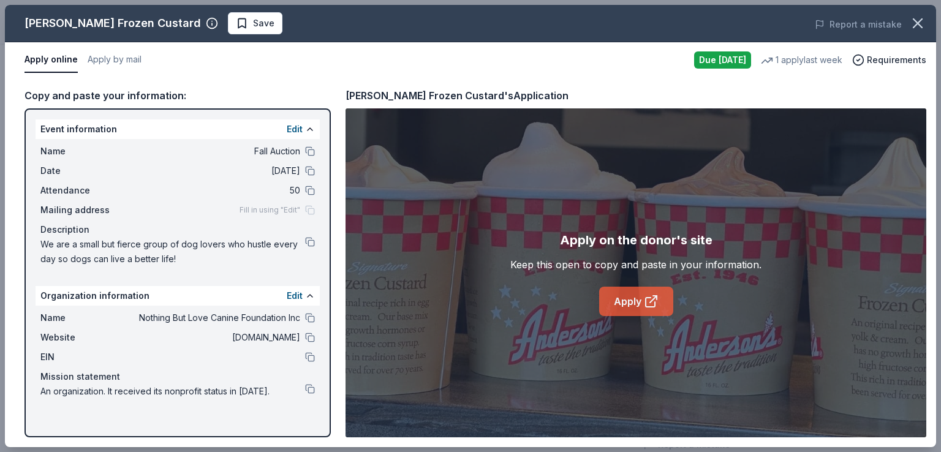
click at [626, 299] on link "Apply" at bounding box center [636, 301] width 74 height 29
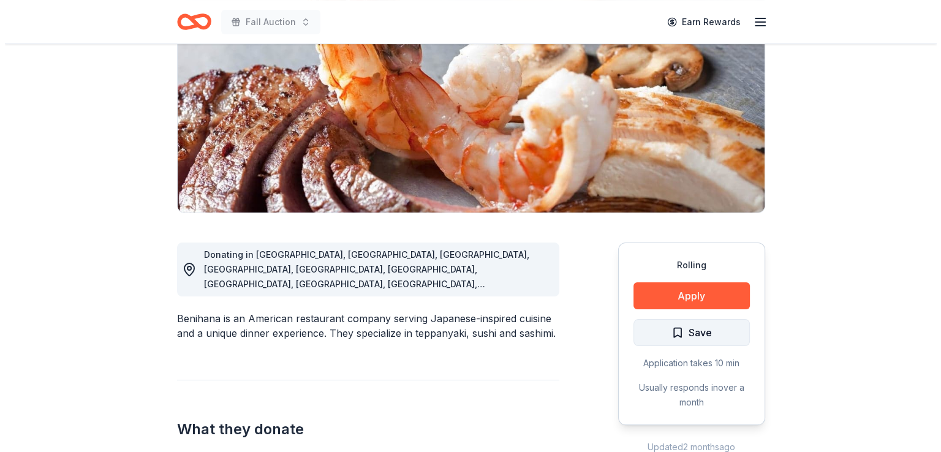
scroll to position [184, 0]
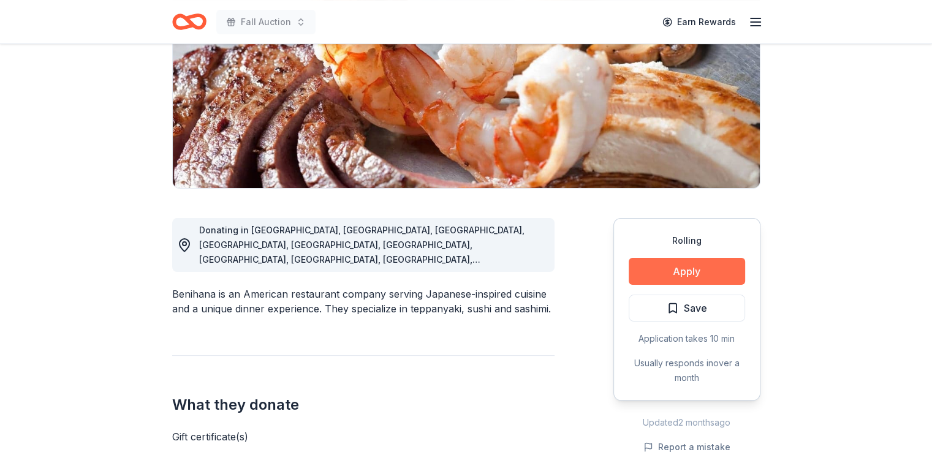
click at [665, 271] on button "Apply" at bounding box center [687, 271] width 116 height 27
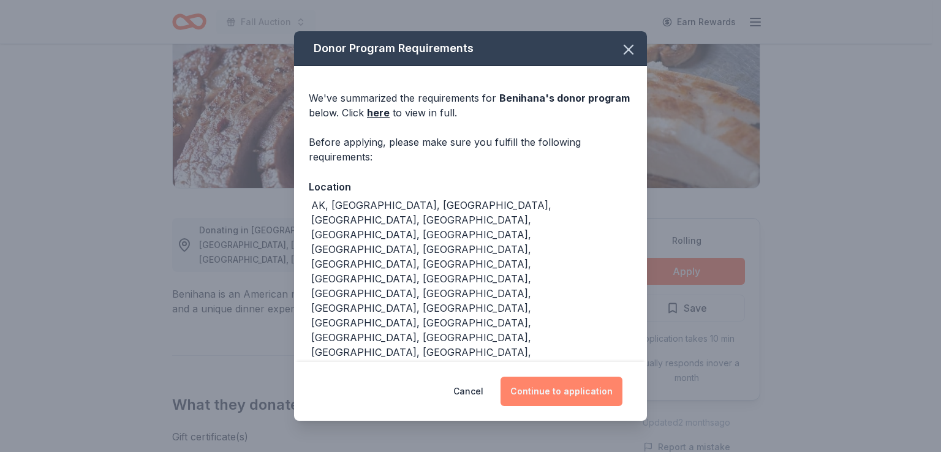
click at [573, 393] on button "Continue to application" at bounding box center [562, 391] width 122 height 29
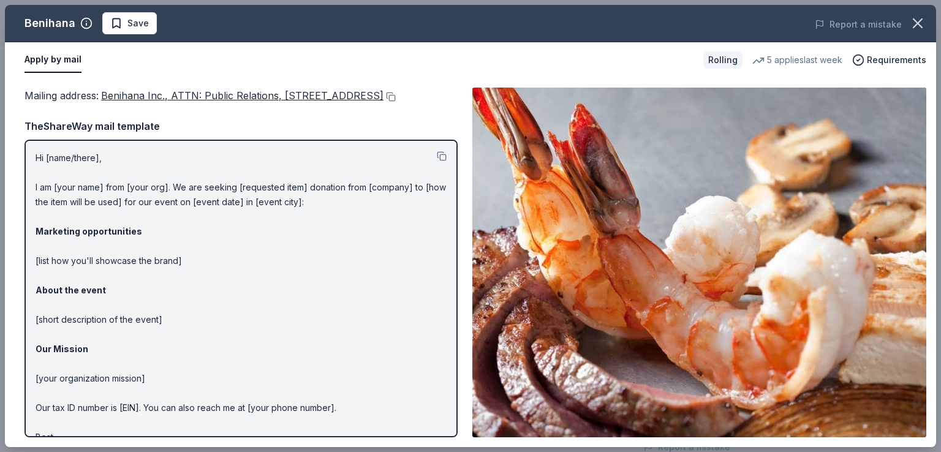
scroll to position [48, 0]
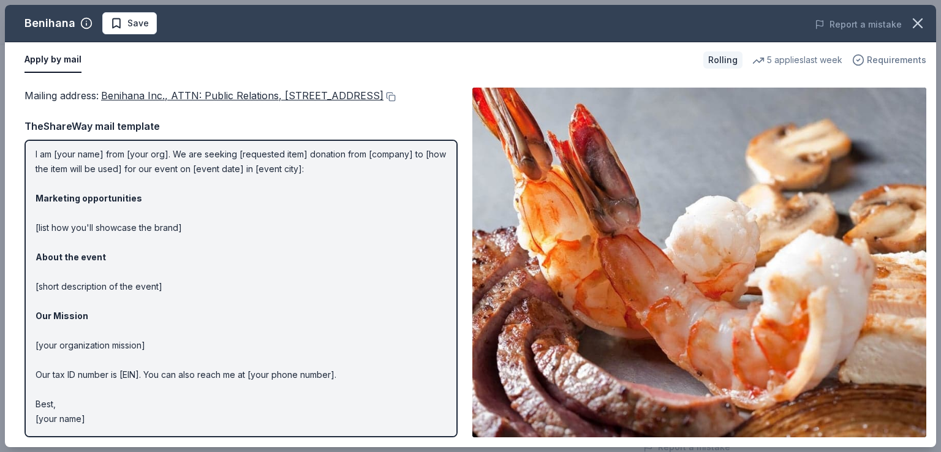
click at [882, 59] on span "Requirements" at bounding box center [896, 60] width 59 height 15
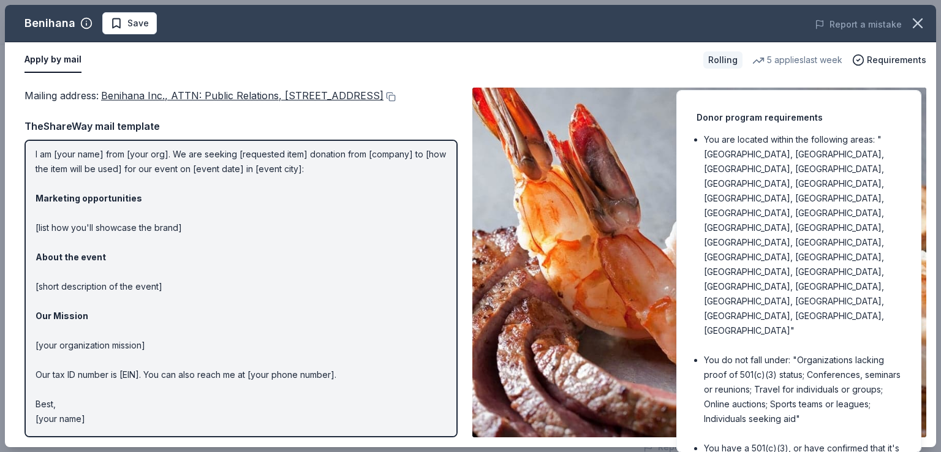
click at [556, 229] on img at bounding box center [699, 263] width 454 height 350
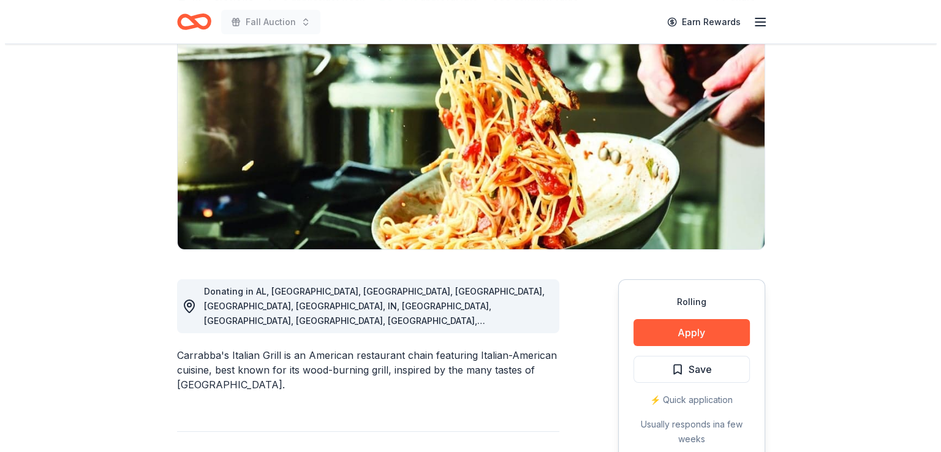
scroll to position [184, 0]
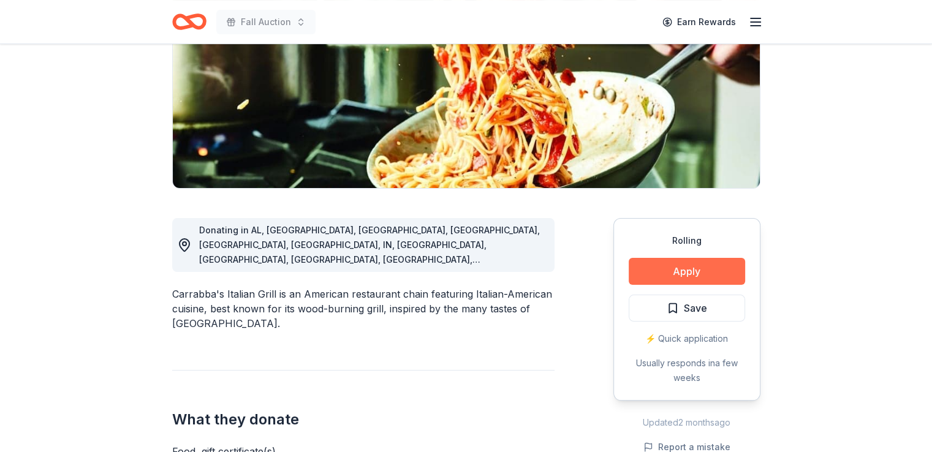
click at [659, 273] on button "Apply" at bounding box center [687, 271] width 116 height 27
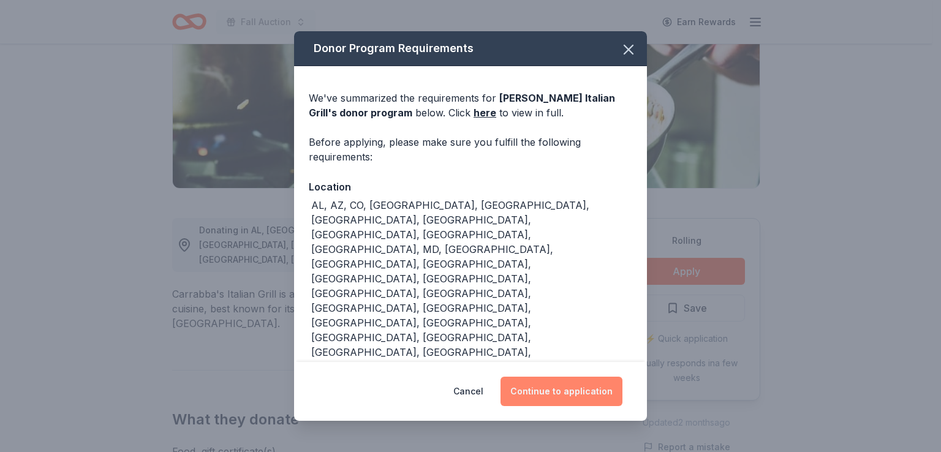
click at [542, 377] on button "Continue to application" at bounding box center [562, 391] width 122 height 29
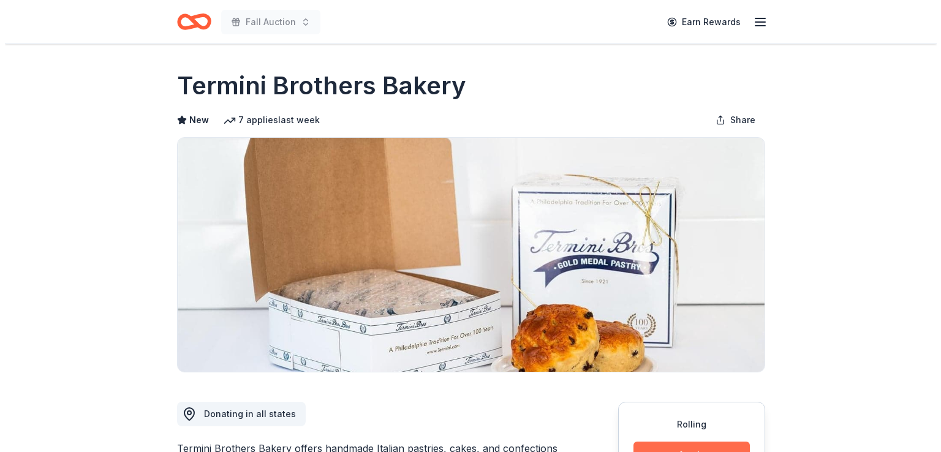
scroll to position [123, 0]
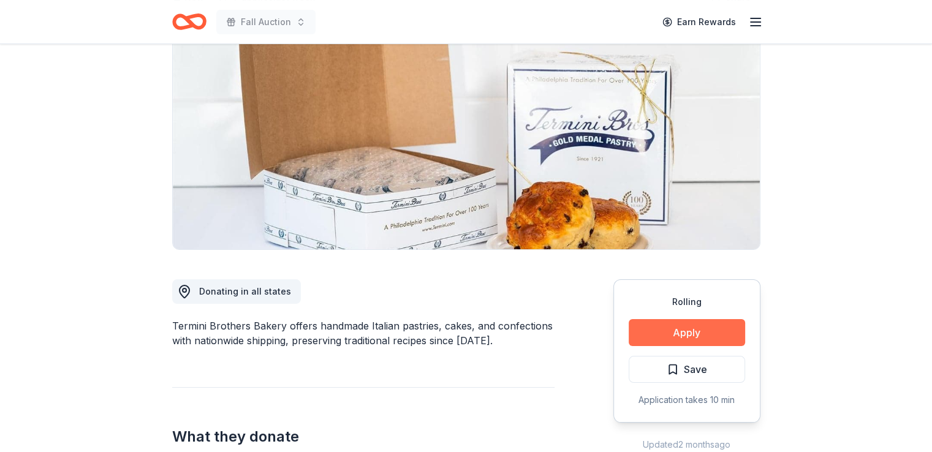
click at [678, 331] on button "Apply" at bounding box center [687, 332] width 116 height 27
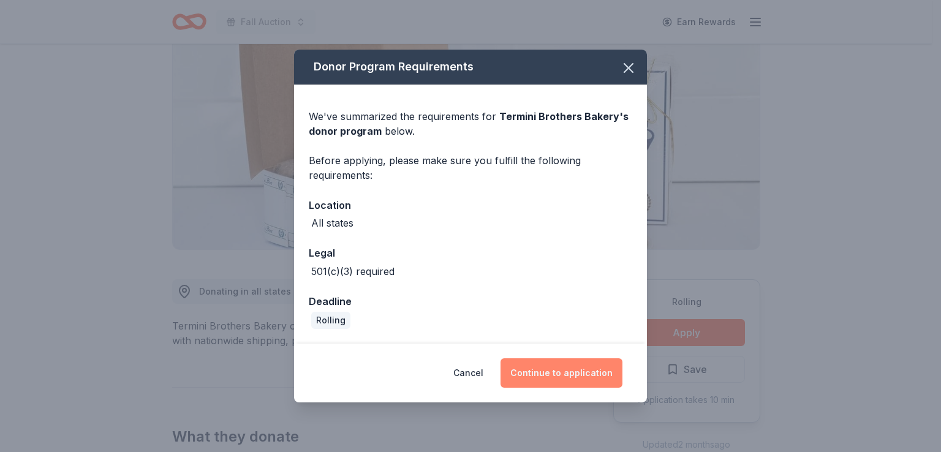
click at [573, 375] on button "Continue to application" at bounding box center [562, 372] width 122 height 29
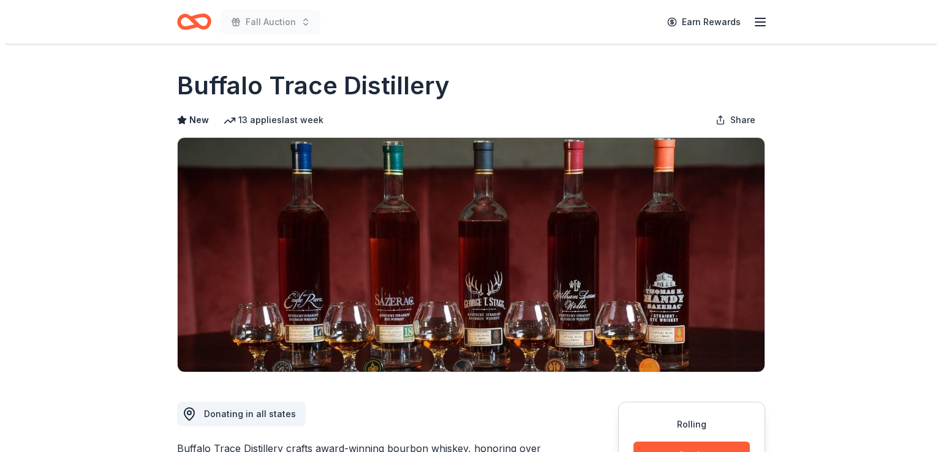
scroll to position [306, 0]
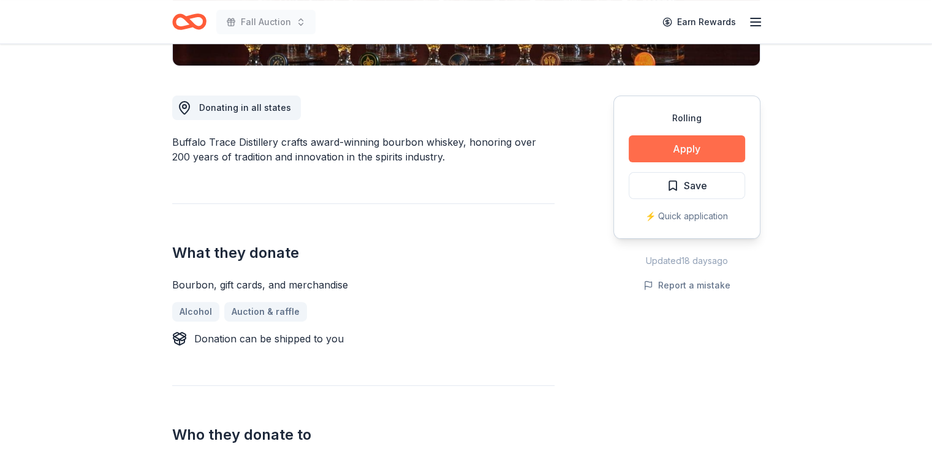
click at [701, 151] on button "Apply" at bounding box center [687, 148] width 116 height 27
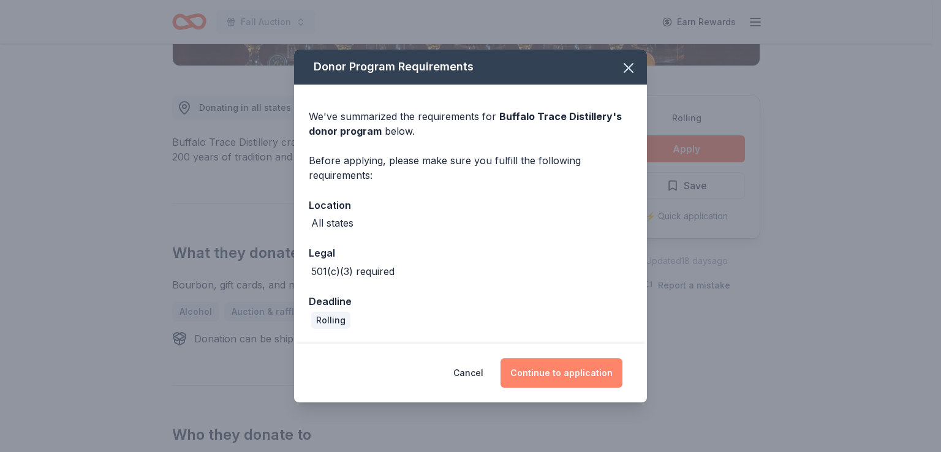
click at [559, 370] on button "Continue to application" at bounding box center [562, 372] width 122 height 29
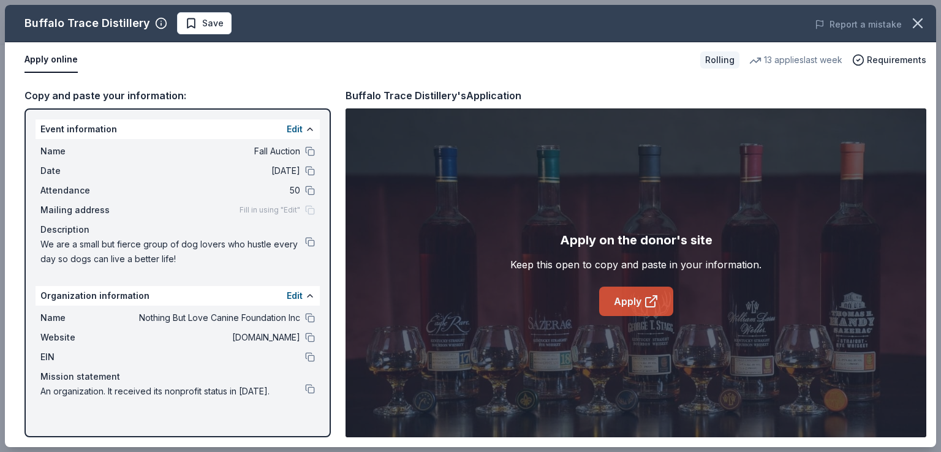
click at [637, 289] on link "Apply" at bounding box center [636, 301] width 74 height 29
click at [618, 298] on link "Apply" at bounding box center [636, 301] width 74 height 29
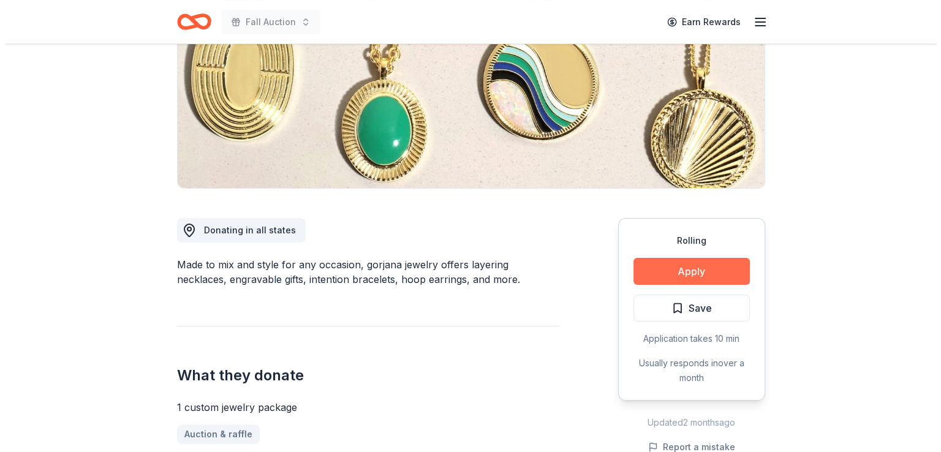
scroll to position [184, 0]
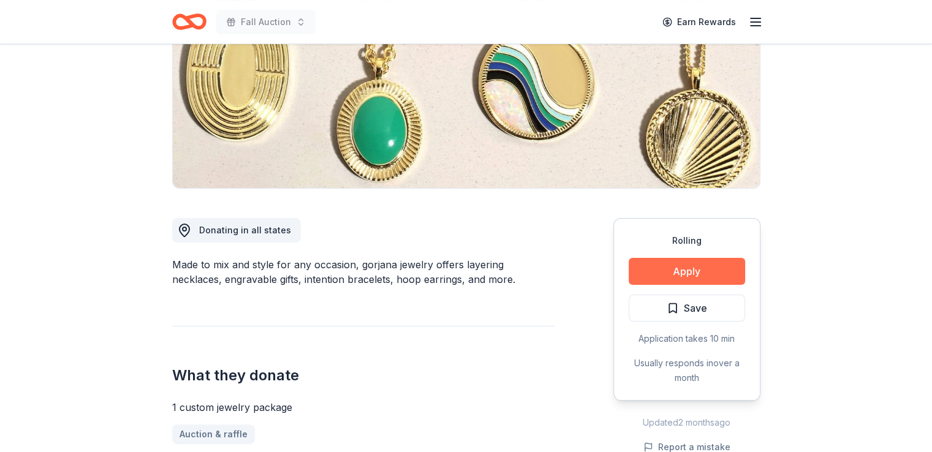
click at [649, 268] on button "Apply" at bounding box center [687, 271] width 116 height 27
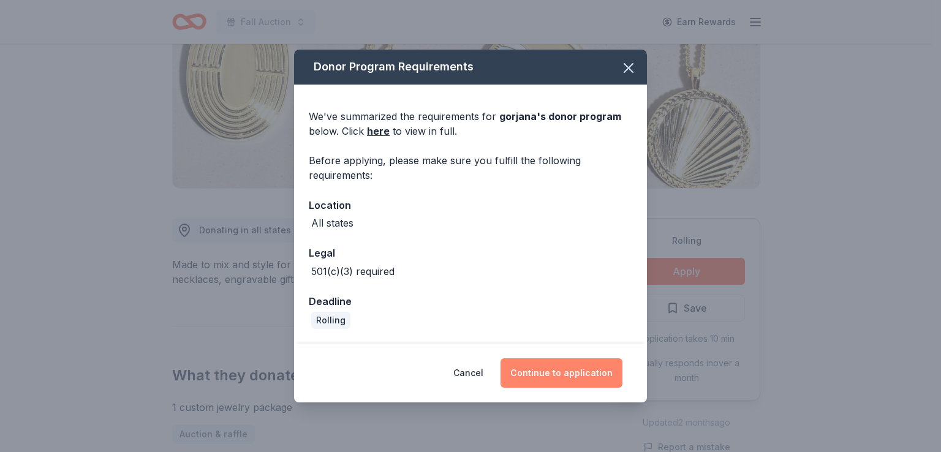
click at [536, 380] on button "Continue to application" at bounding box center [562, 372] width 122 height 29
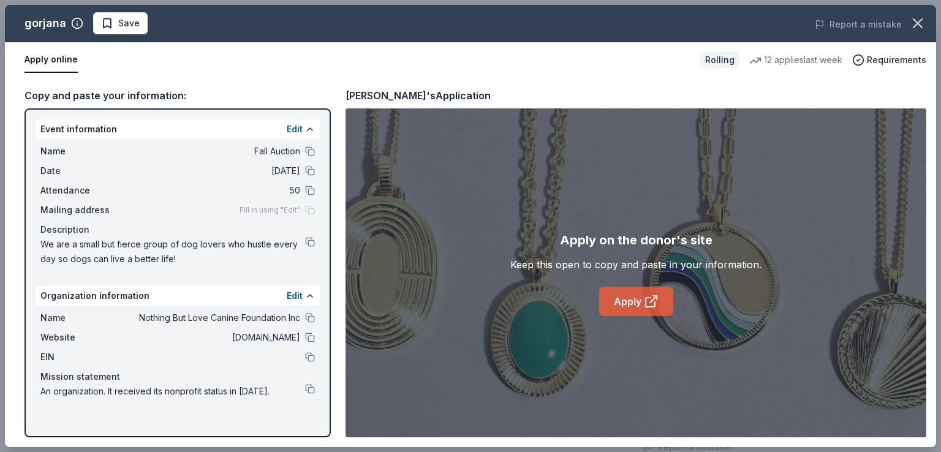
click at [644, 305] on icon at bounding box center [651, 301] width 15 height 15
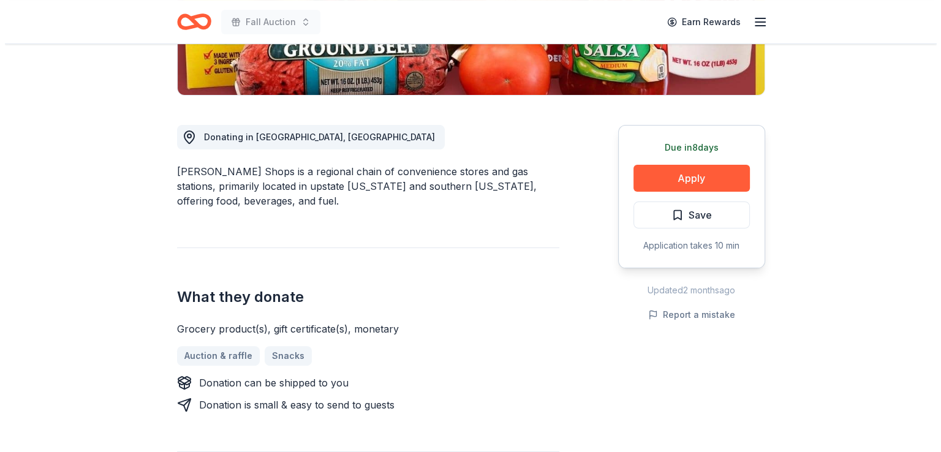
scroll to position [306, 0]
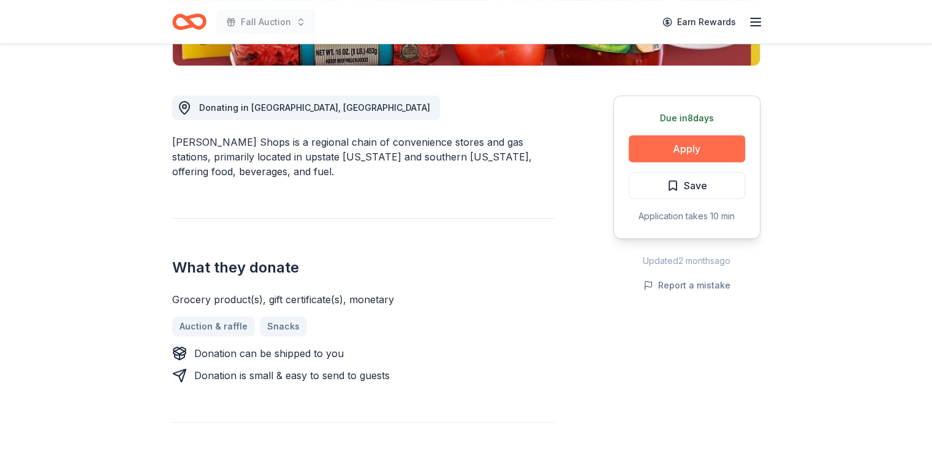
click at [693, 140] on button "Apply" at bounding box center [687, 148] width 116 height 27
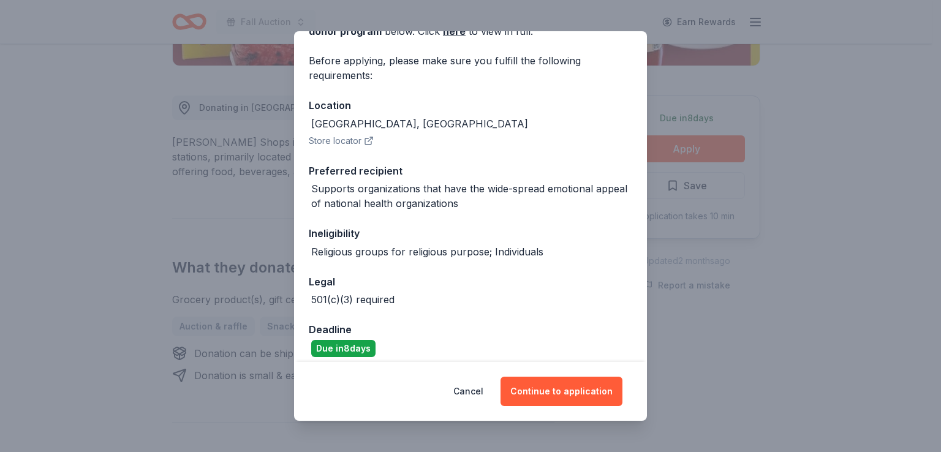
scroll to position [91, 0]
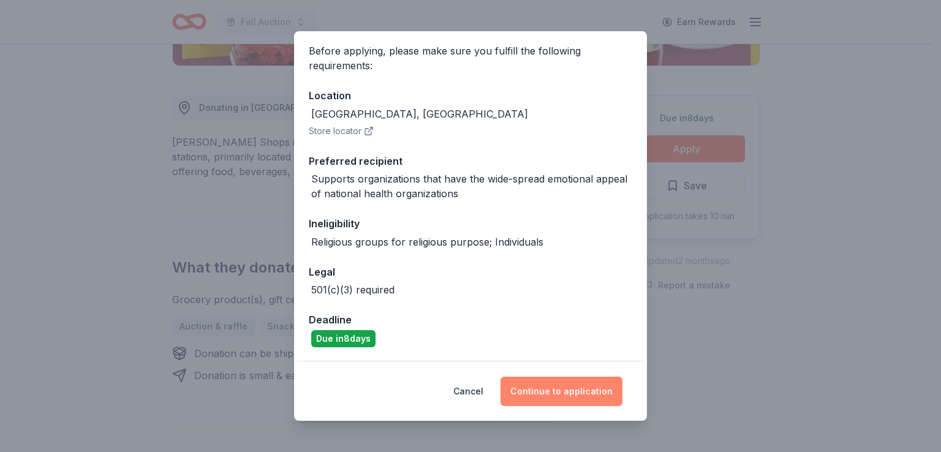
click at [553, 388] on button "Continue to application" at bounding box center [562, 391] width 122 height 29
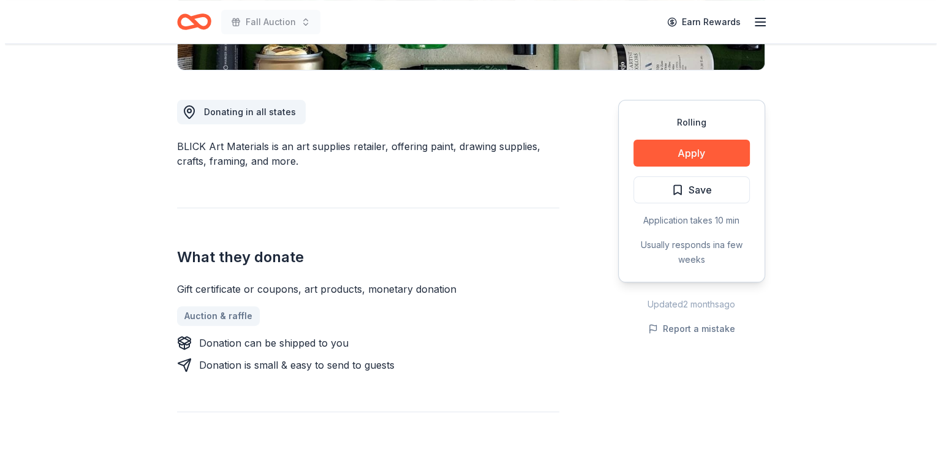
scroll to position [306, 0]
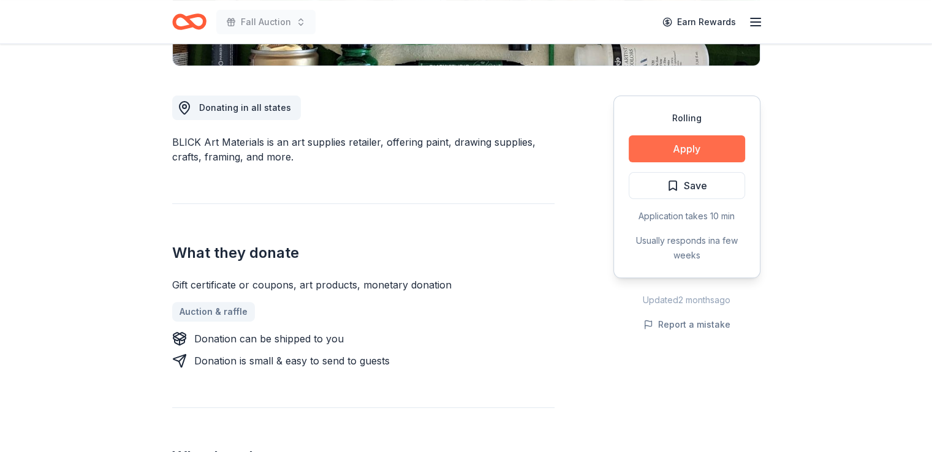
click at [678, 143] on button "Apply" at bounding box center [687, 148] width 116 height 27
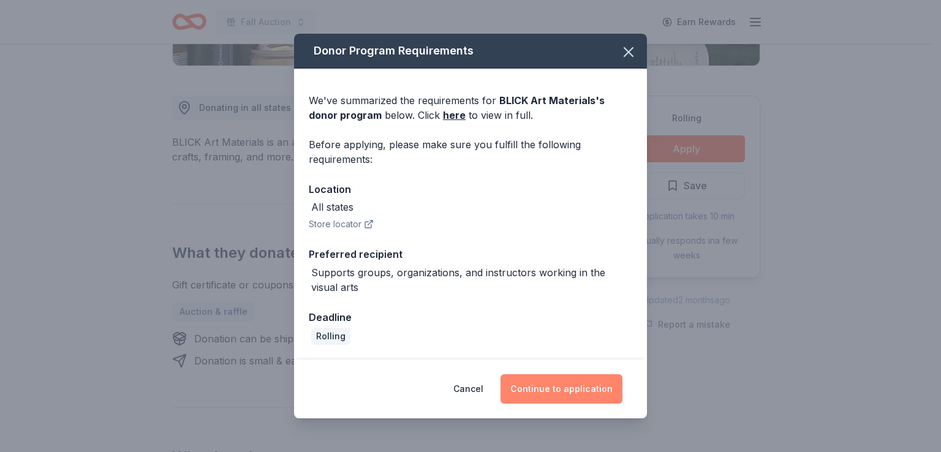
click at [546, 383] on button "Continue to application" at bounding box center [562, 388] width 122 height 29
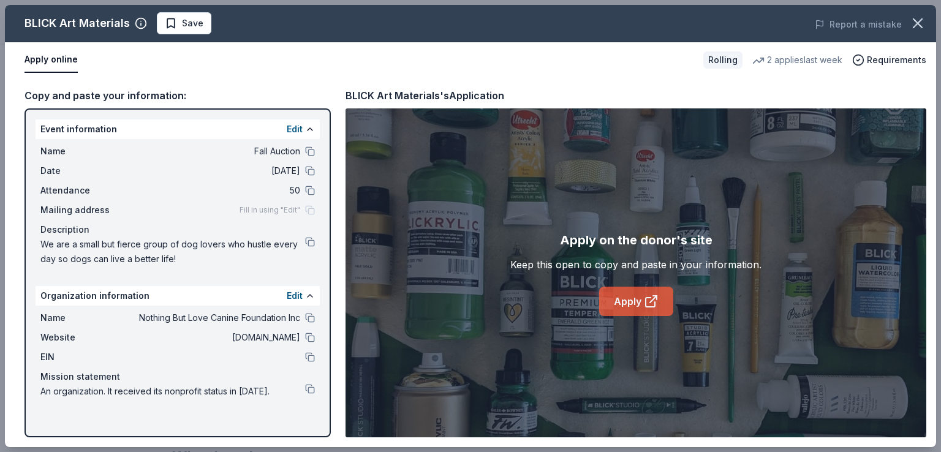
click at [626, 292] on link "Apply" at bounding box center [636, 301] width 74 height 29
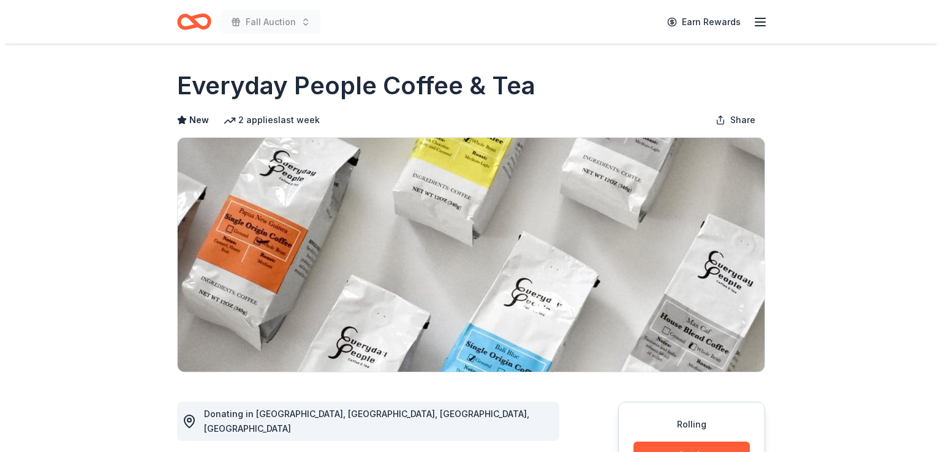
scroll to position [184, 0]
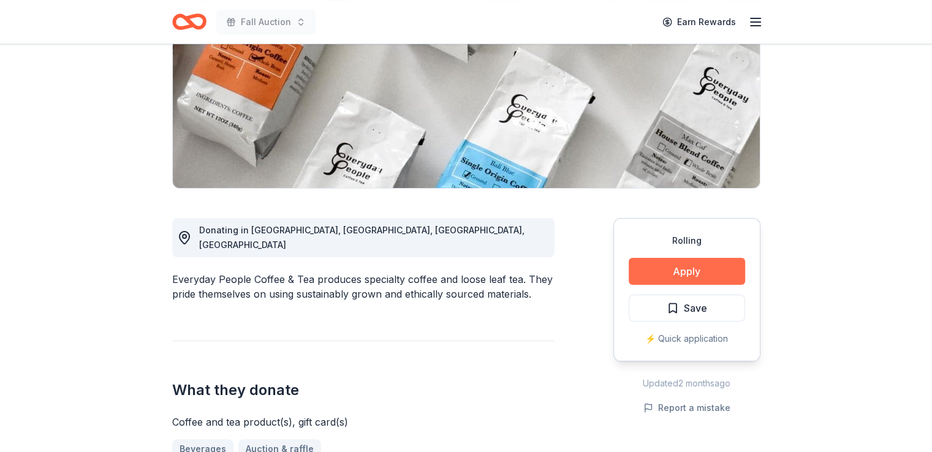
click at [658, 273] on button "Apply" at bounding box center [687, 271] width 116 height 27
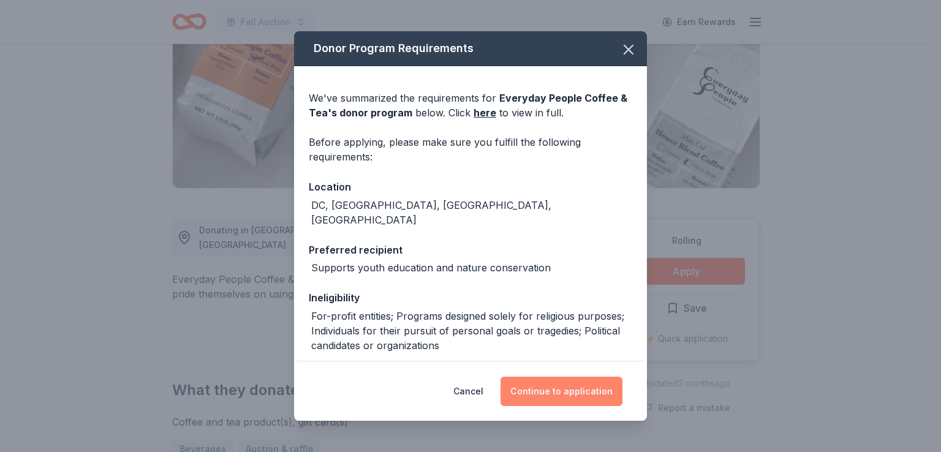
click at [561, 393] on button "Continue to application" at bounding box center [562, 391] width 122 height 29
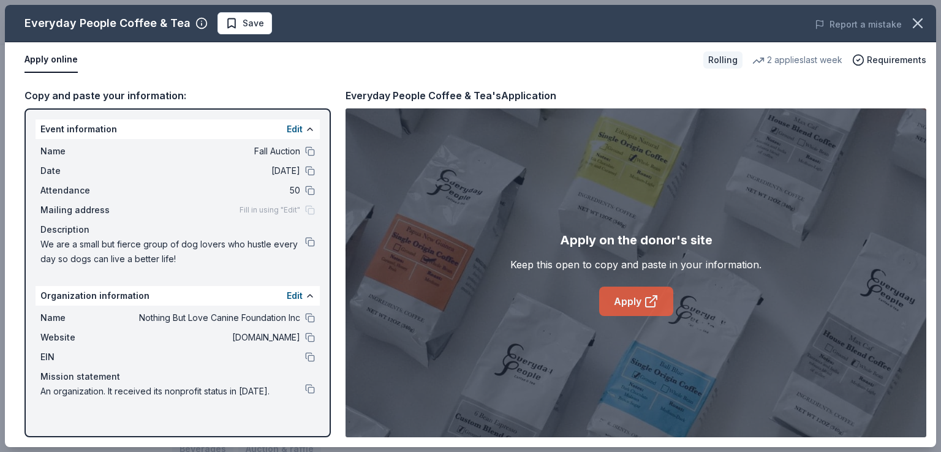
click at [624, 295] on link "Apply" at bounding box center [636, 301] width 74 height 29
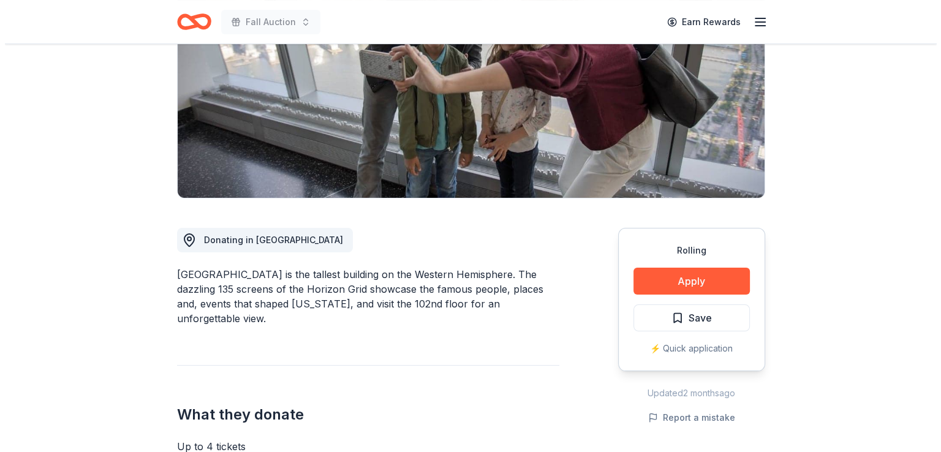
scroll to position [184, 0]
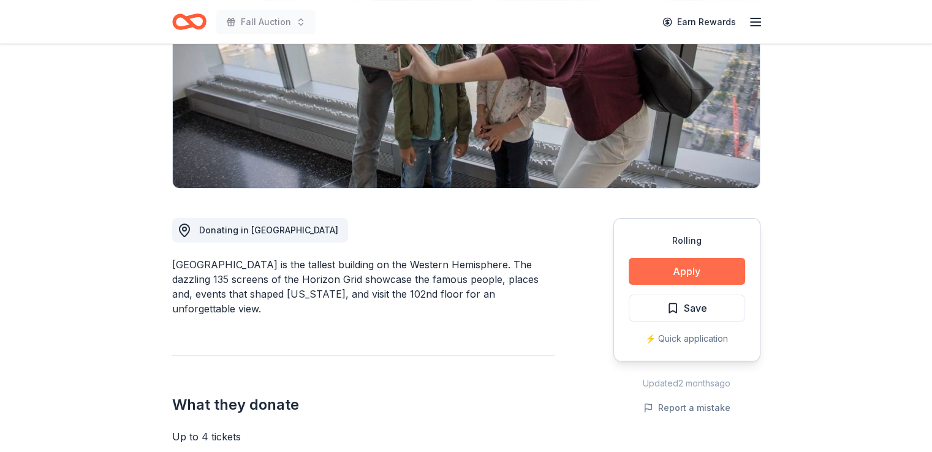
click at [662, 258] on button "Apply" at bounding box center [687, 271] width 116 height 27
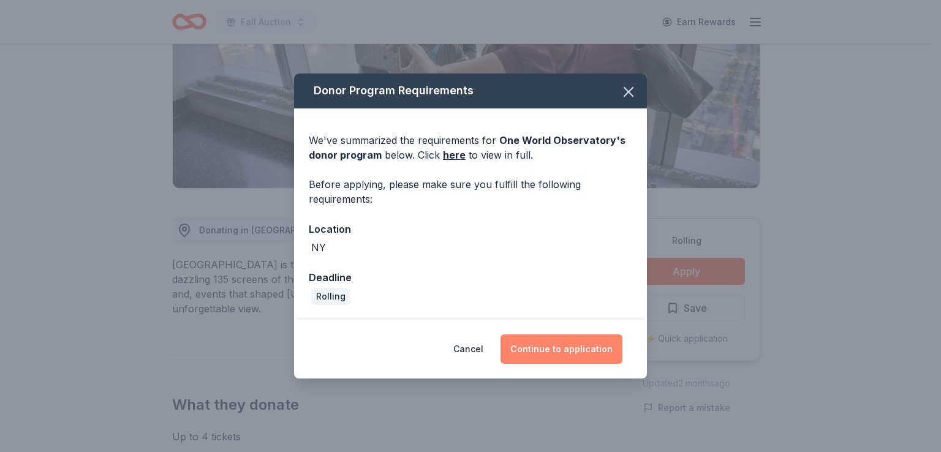
click at [577, 356] on button "Continue to application" at bounding box center [562, 349] width 122 height 29
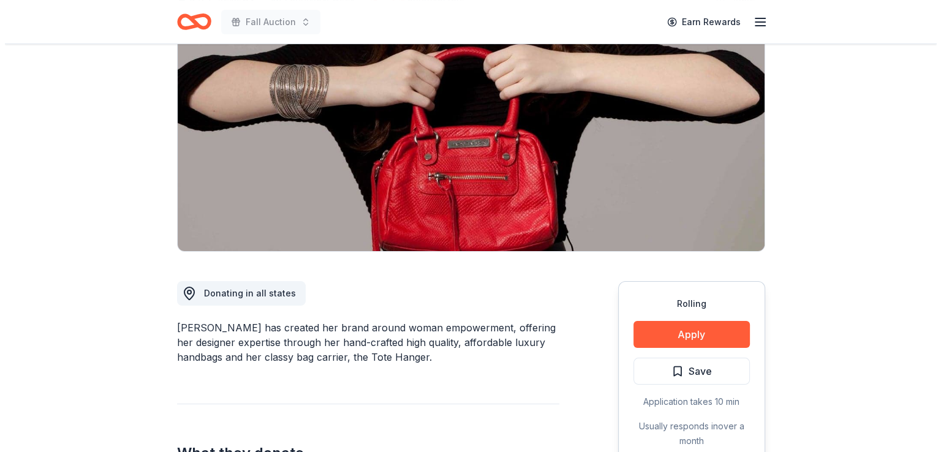
scroll to position [123, 0]
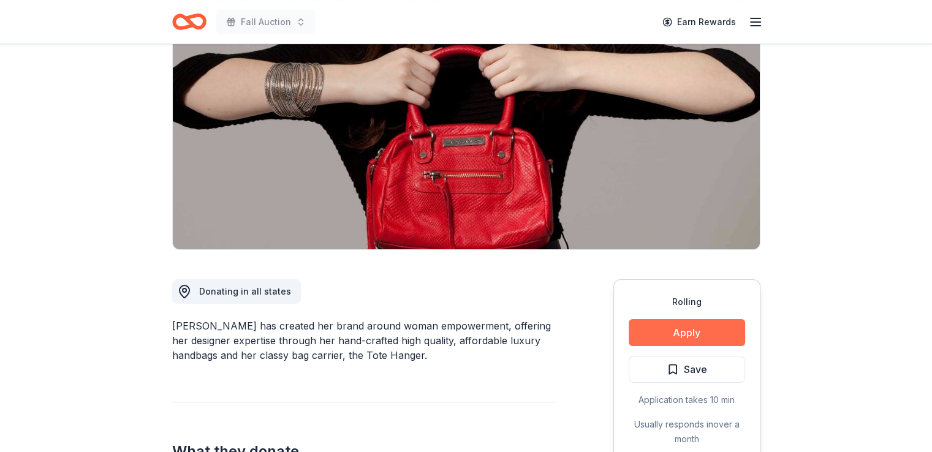
click at [697, 324] on button "Apply" at bounding box center [687, 332] width 116 height 27
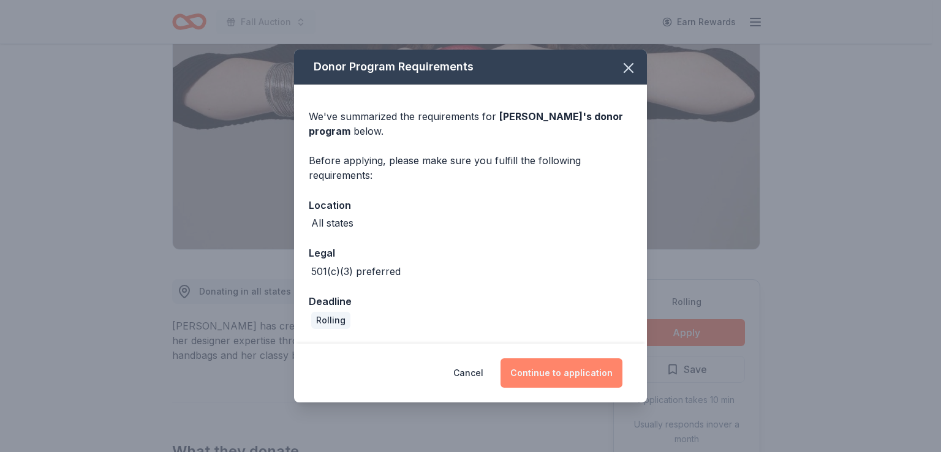
click at [583, 363] on button "Continue to application" at bounding box center [562, 372] width 122 height 29
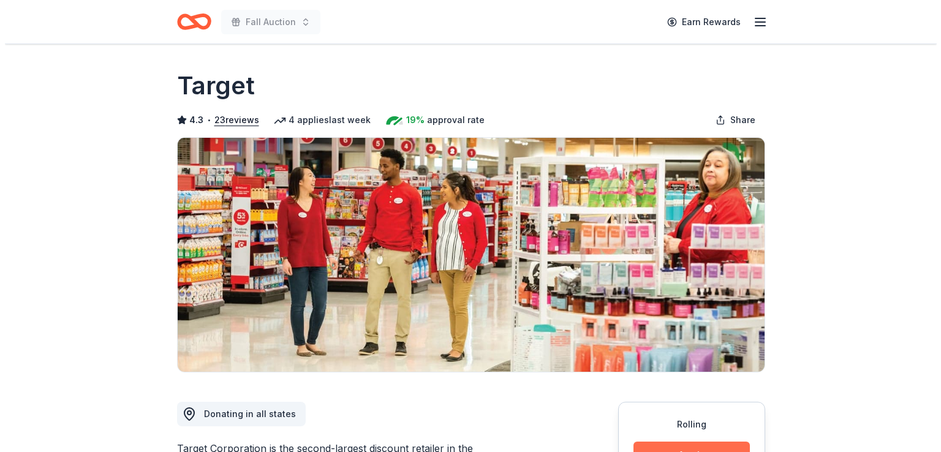
scroll to position [245, 0]
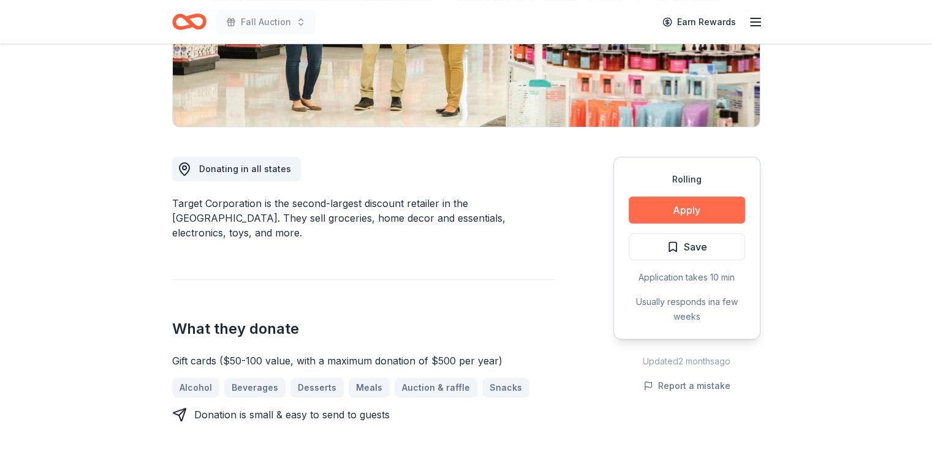
click at [693, 214] on button "Apply" at bounding box center [687, 210] width 116 height 27
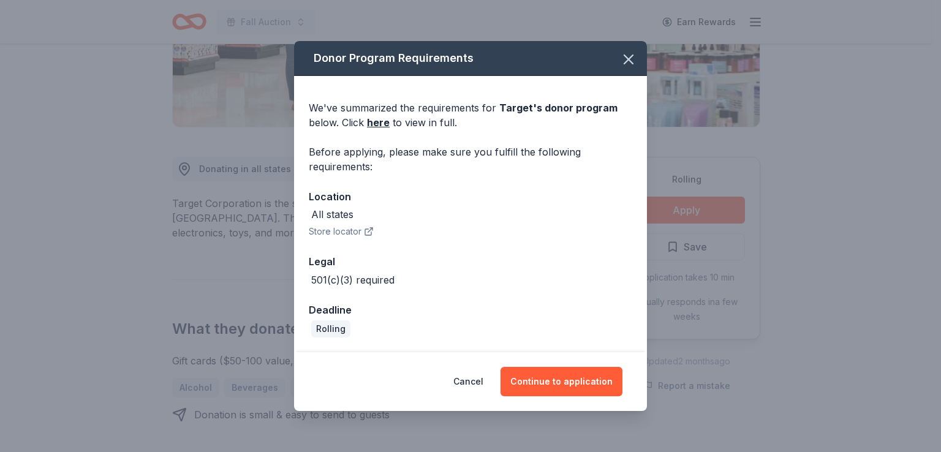
click at [597, 361] on div "Cancel Continue to application" at bounding box center [470, 381] width 353 height 59
click at [596, 375] on button "Continue to application" at bounding box center [562, 381] width 122 height 29
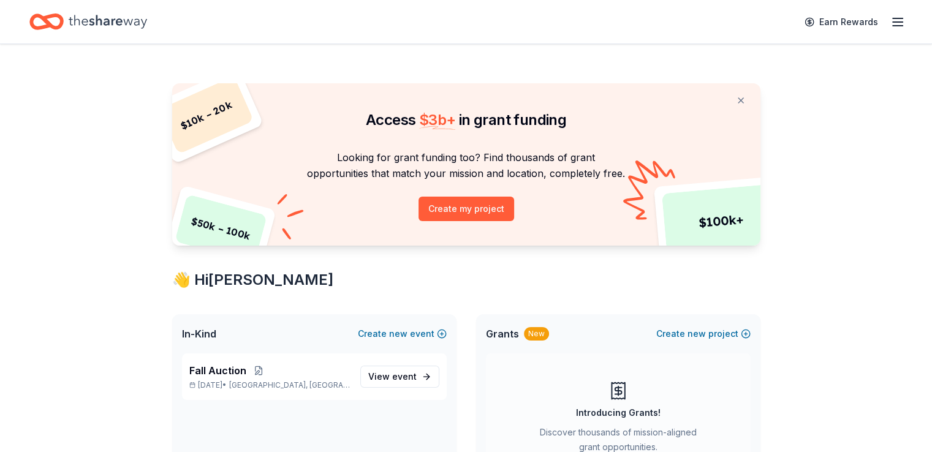
click at [890, 21] on icon "button" at bounding box center [897, 22] width 15 height 15
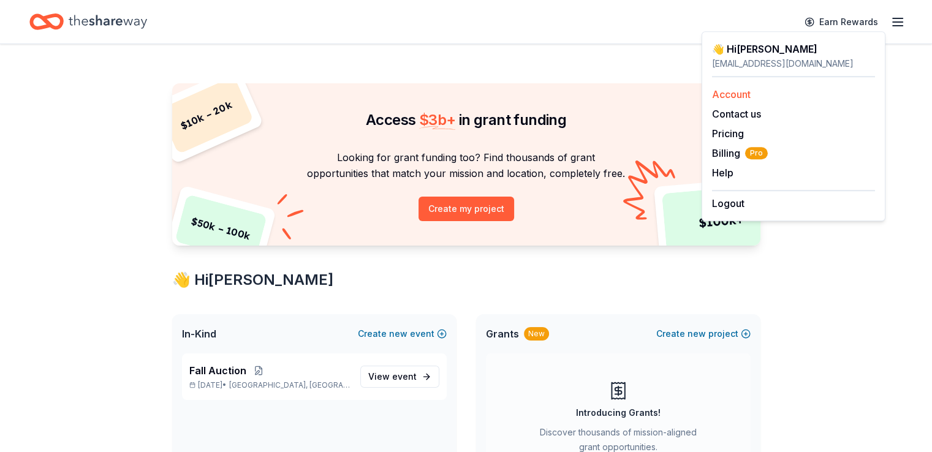
click at [727, 97] on link "Account" at bounding box center [731, 94] width 39 height 12
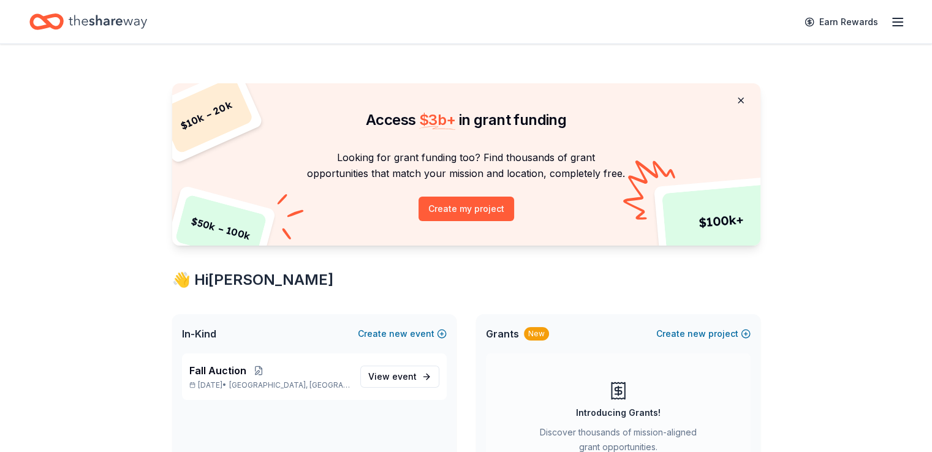
click at [744, 96] on button at bounding box center [740, 100] width 29 height 25
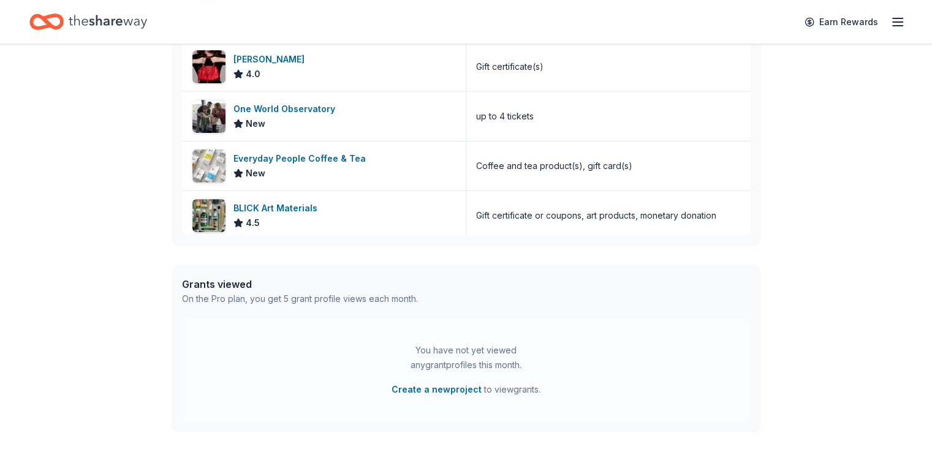
scroll to position [535, 0]
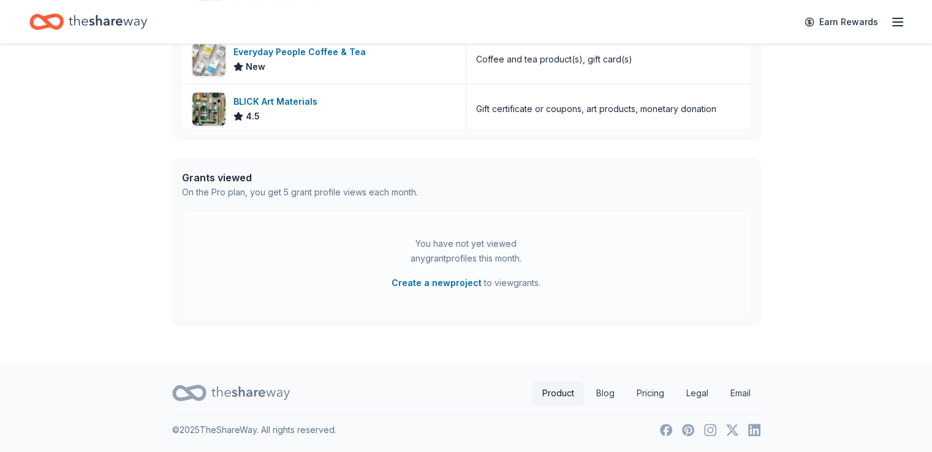
click at [563, 393] on link "Product" at bounding box center [557, 393] width 51 height 25
click at [547, 394] on link "Product" at bounding box center [557, 393] width 51 height 25
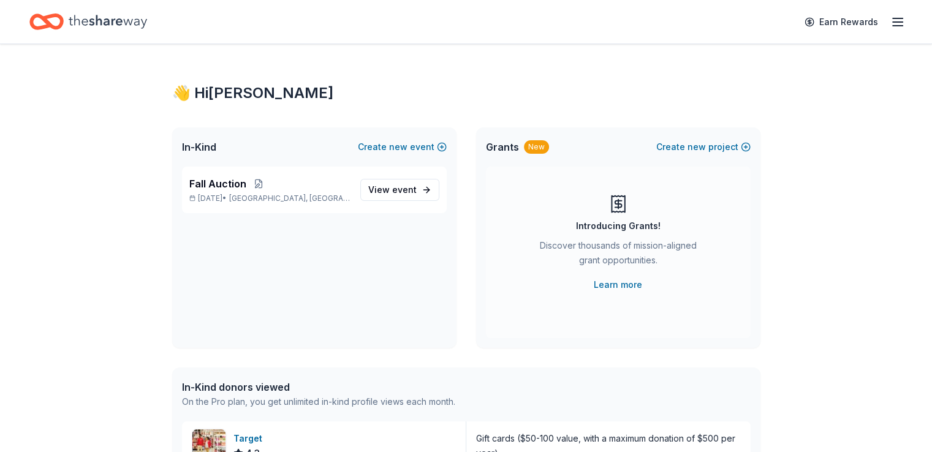
click at [597, 395] on div "In-Kind donors viewed On the Pro plan, you get unlimited in-kind profile views …" at bounding box center [466, 395] width 588 height 54
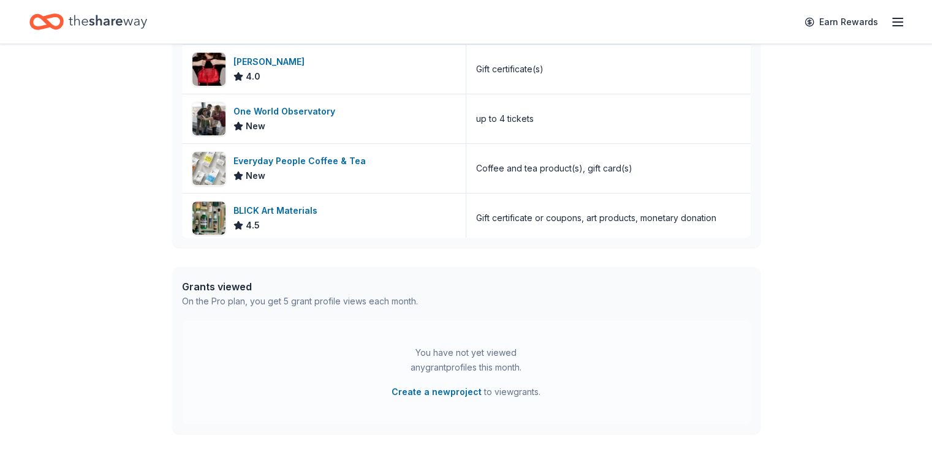
scroll to position [535, 0]
